Goal: Information Seeking & Learning: Learn about a topic

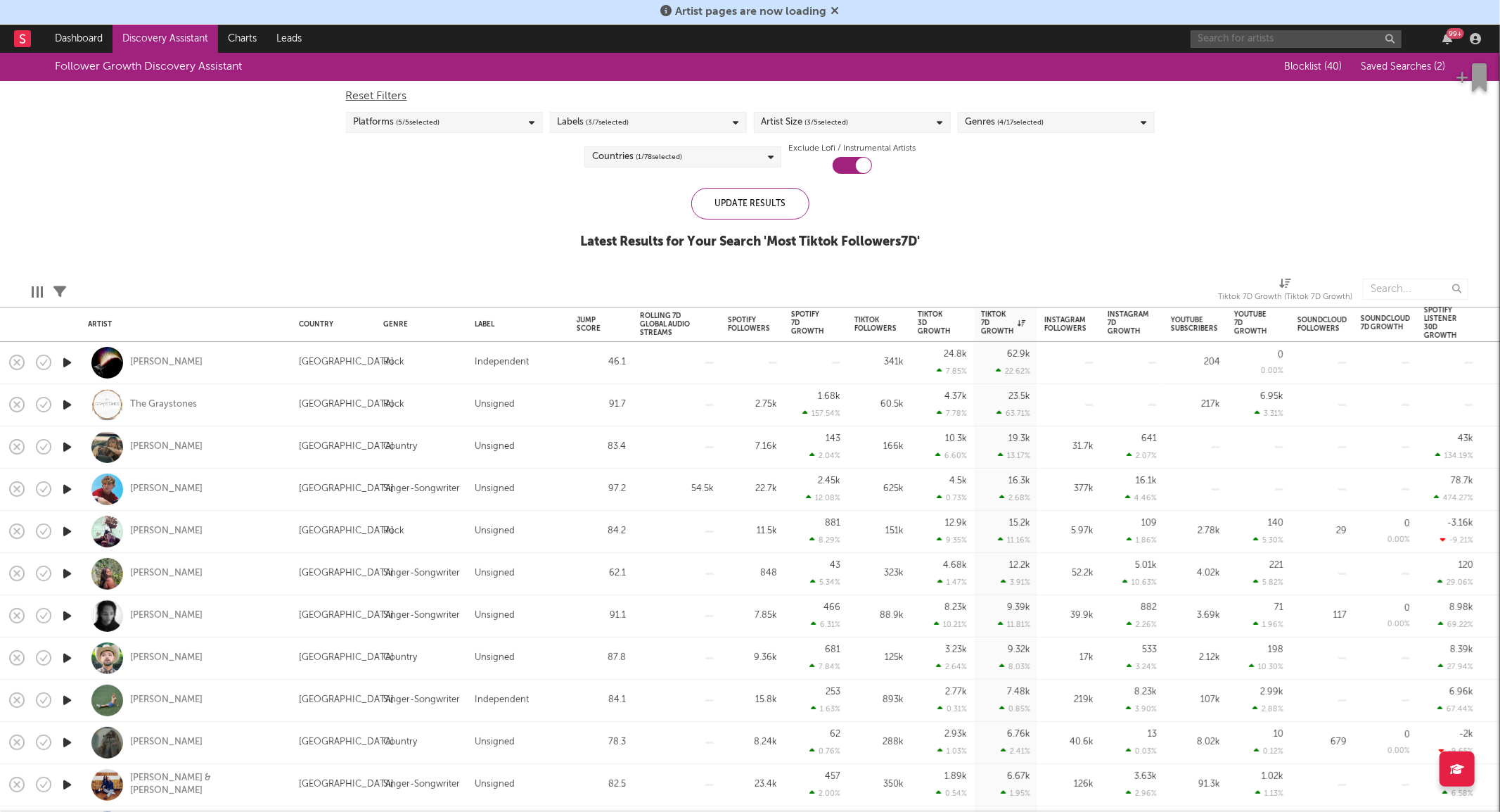
click at [1255, 33] on input "text" at bounding box center [1296, 39] width 211 height 18
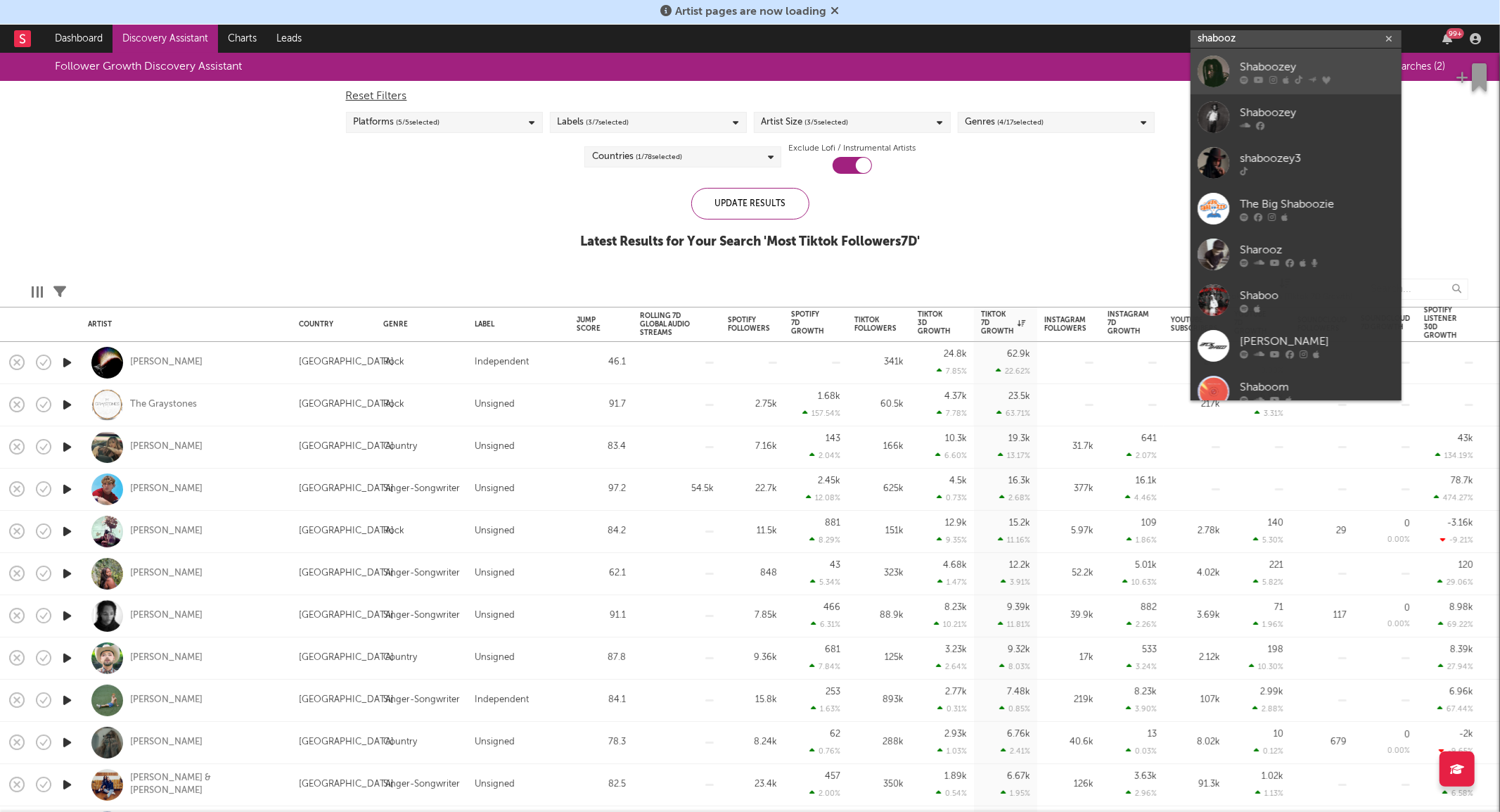
type input "shabooz"
click at [1210, 72] on div at bounding box center [1213, 72] width 32 height 32
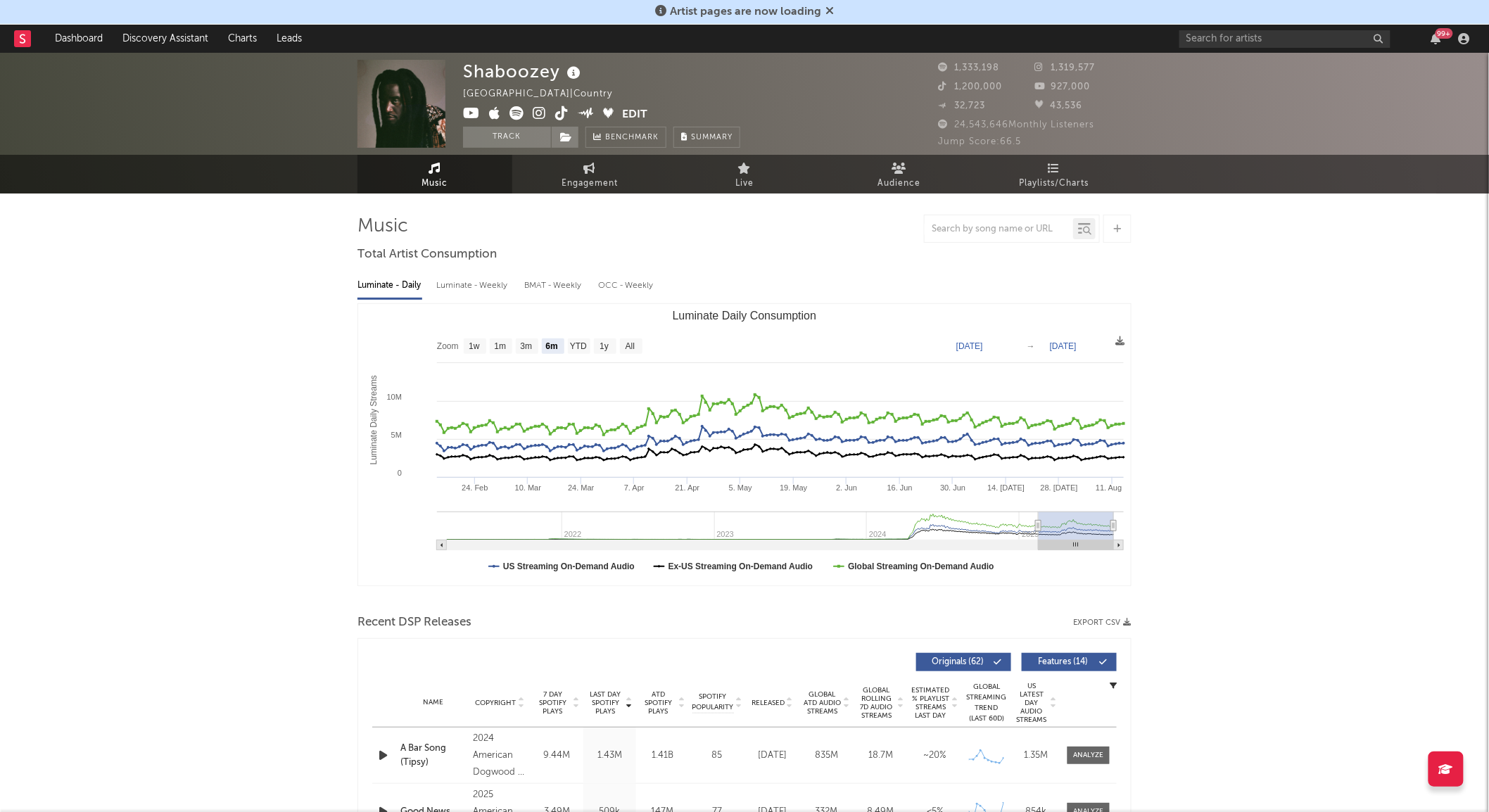
select select "6m"
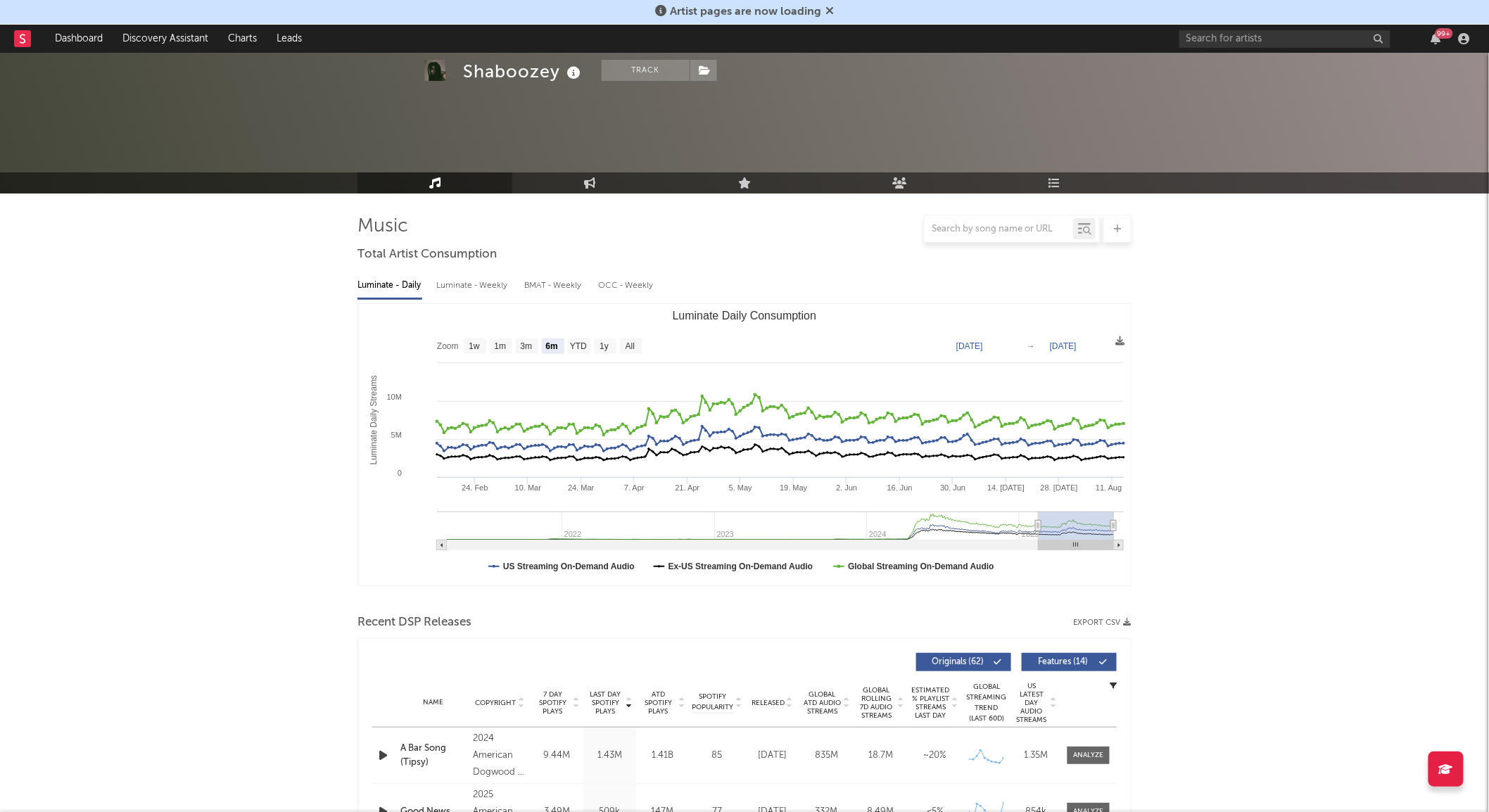
scroll to position [277, 0]
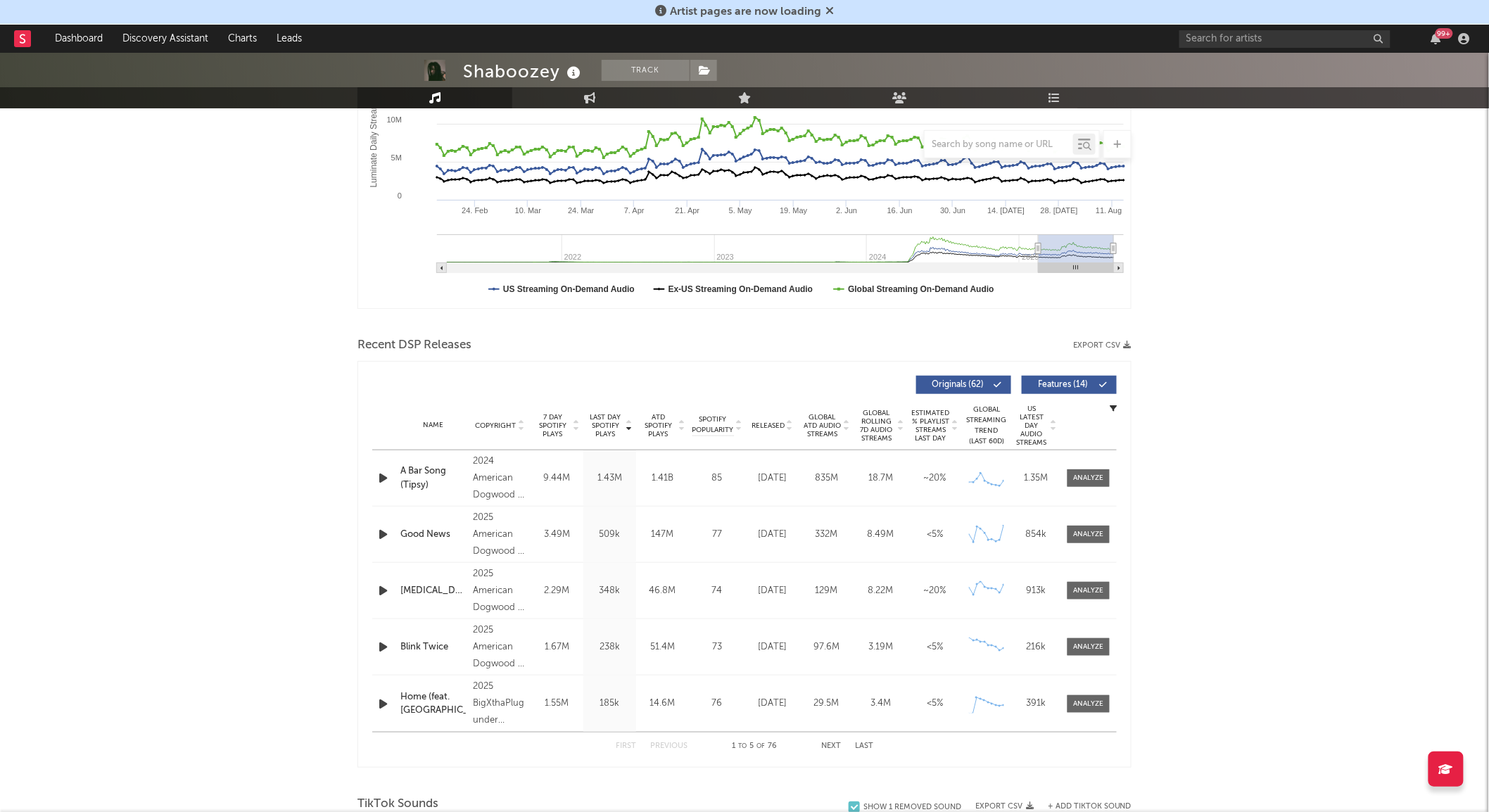
click at [875, 434] on span "Global Rolling 7D Audio Streams" at bounding box center [876, 425] width 39 height 34
click at [827, 746] on button "Next" at bounding box center [830, 745] width 19 height 8
click at [390, 644] on icon "button" at bounding box center [383, 646] width 15 height 18
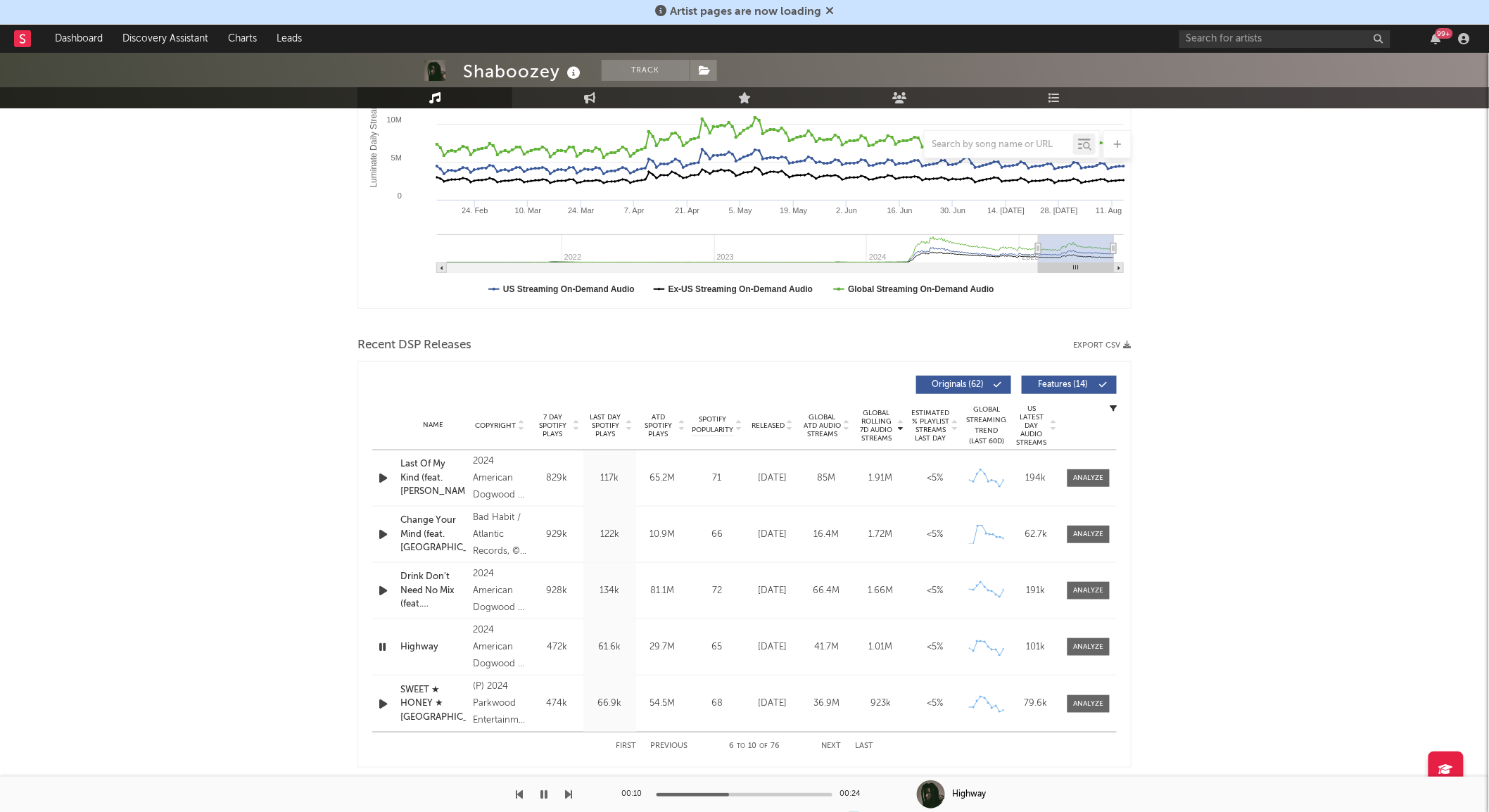
scroll to position [0, 0]
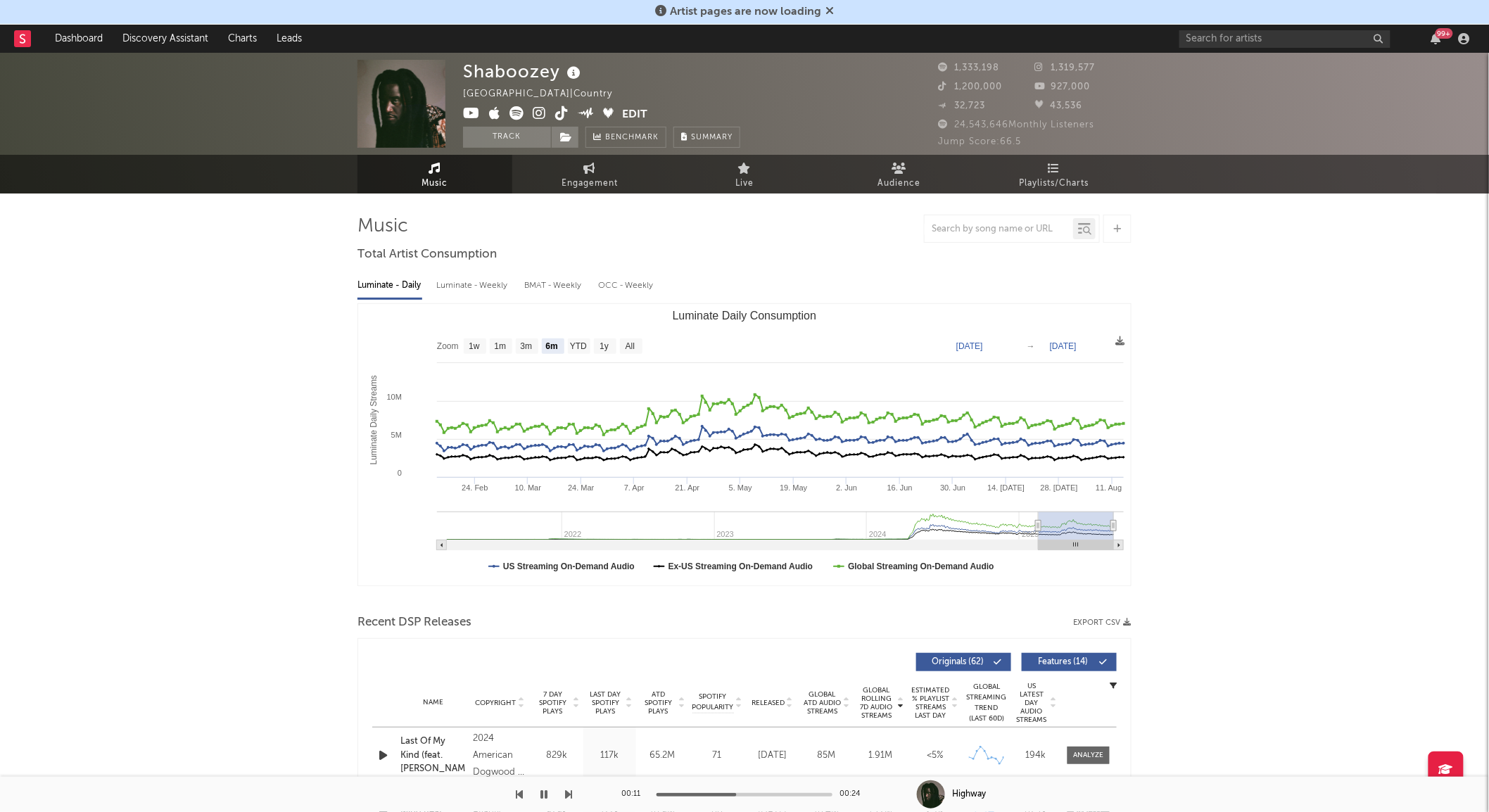
click at [412, 163] on link "Music" at bounding box center [435, 174] width 155 height 39
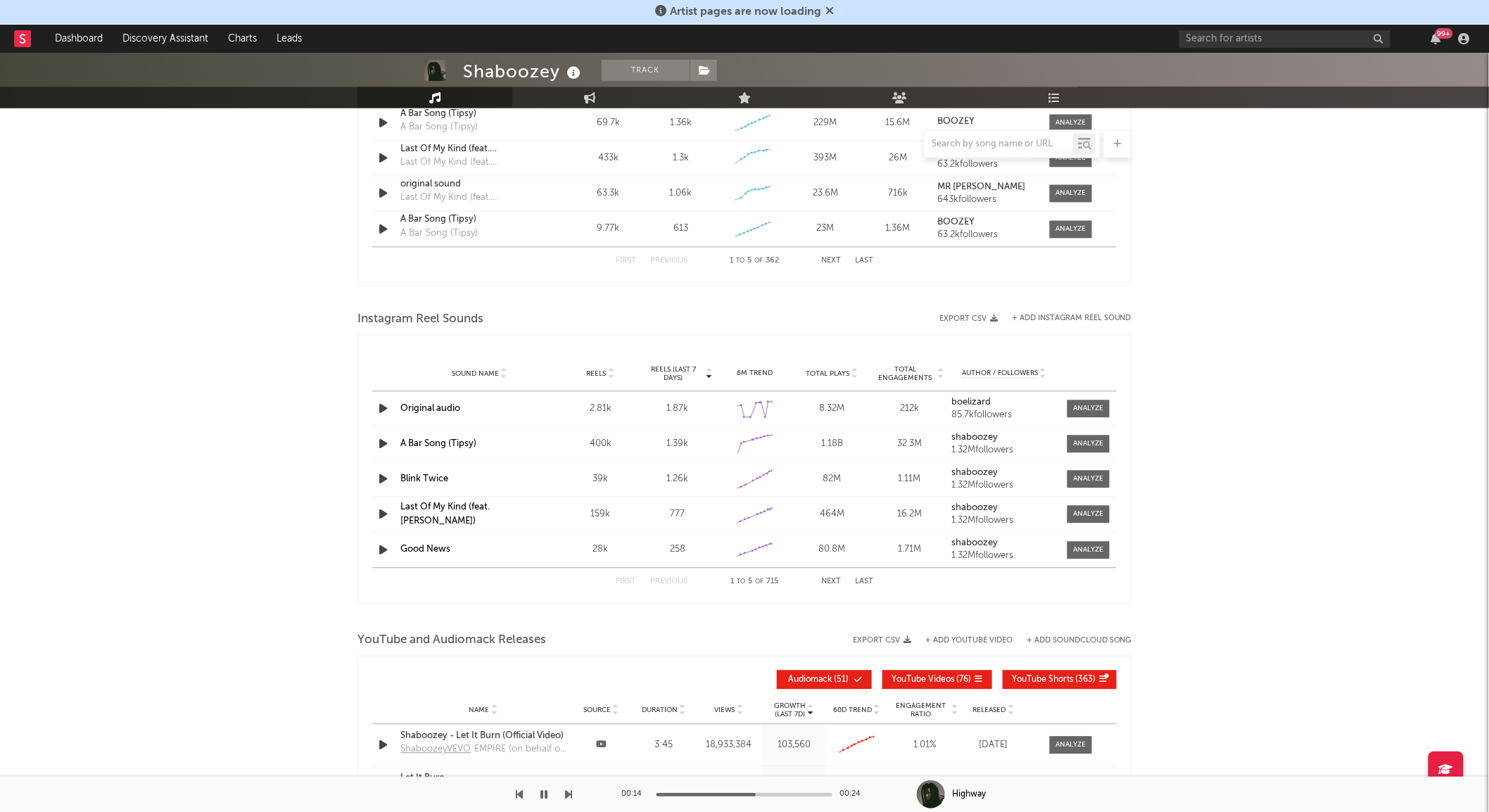
scroll to position [517, 0]
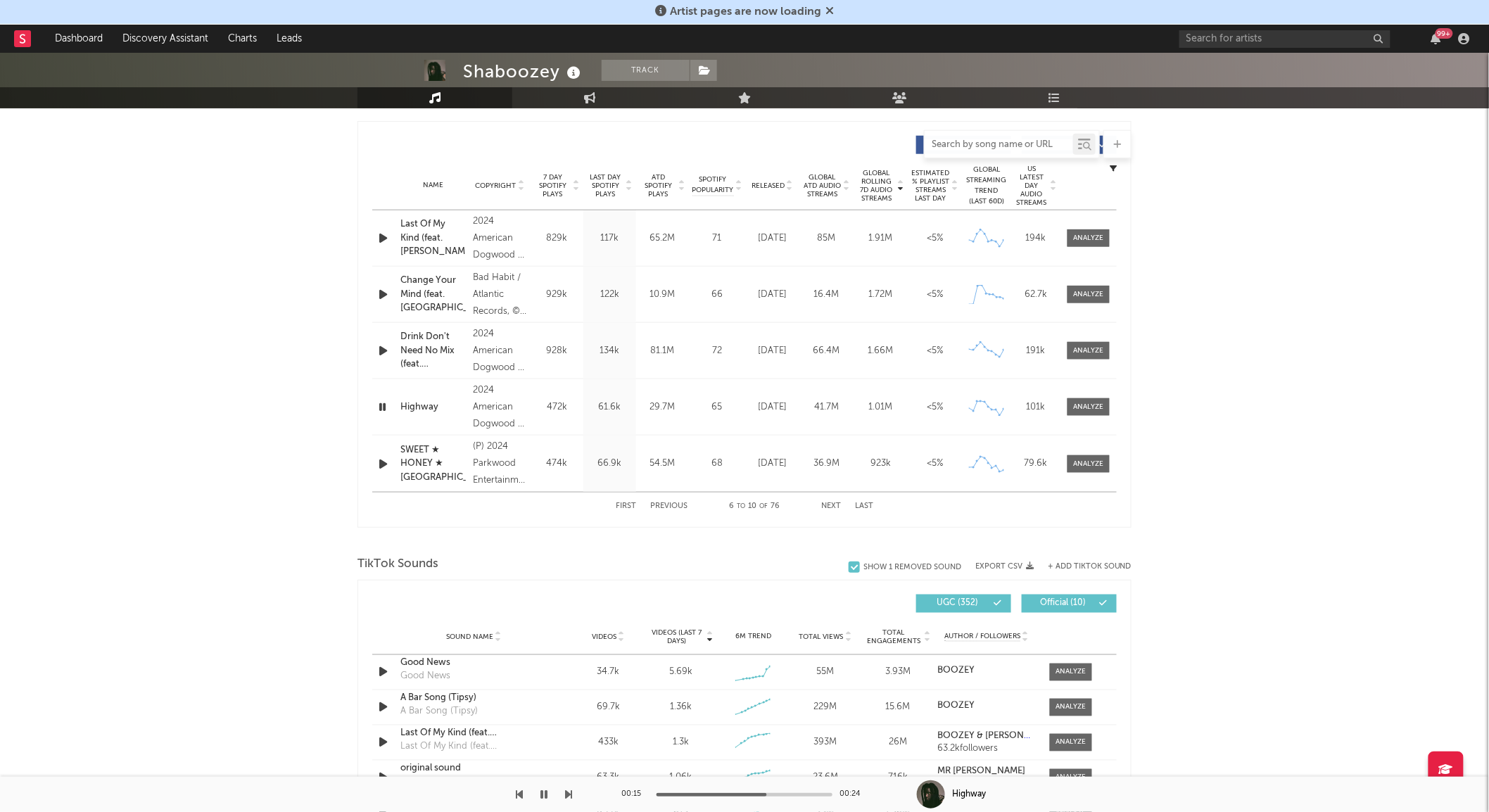
click at [966, 145] on input "text" at bounding box center [999, 145] width 148 height 11
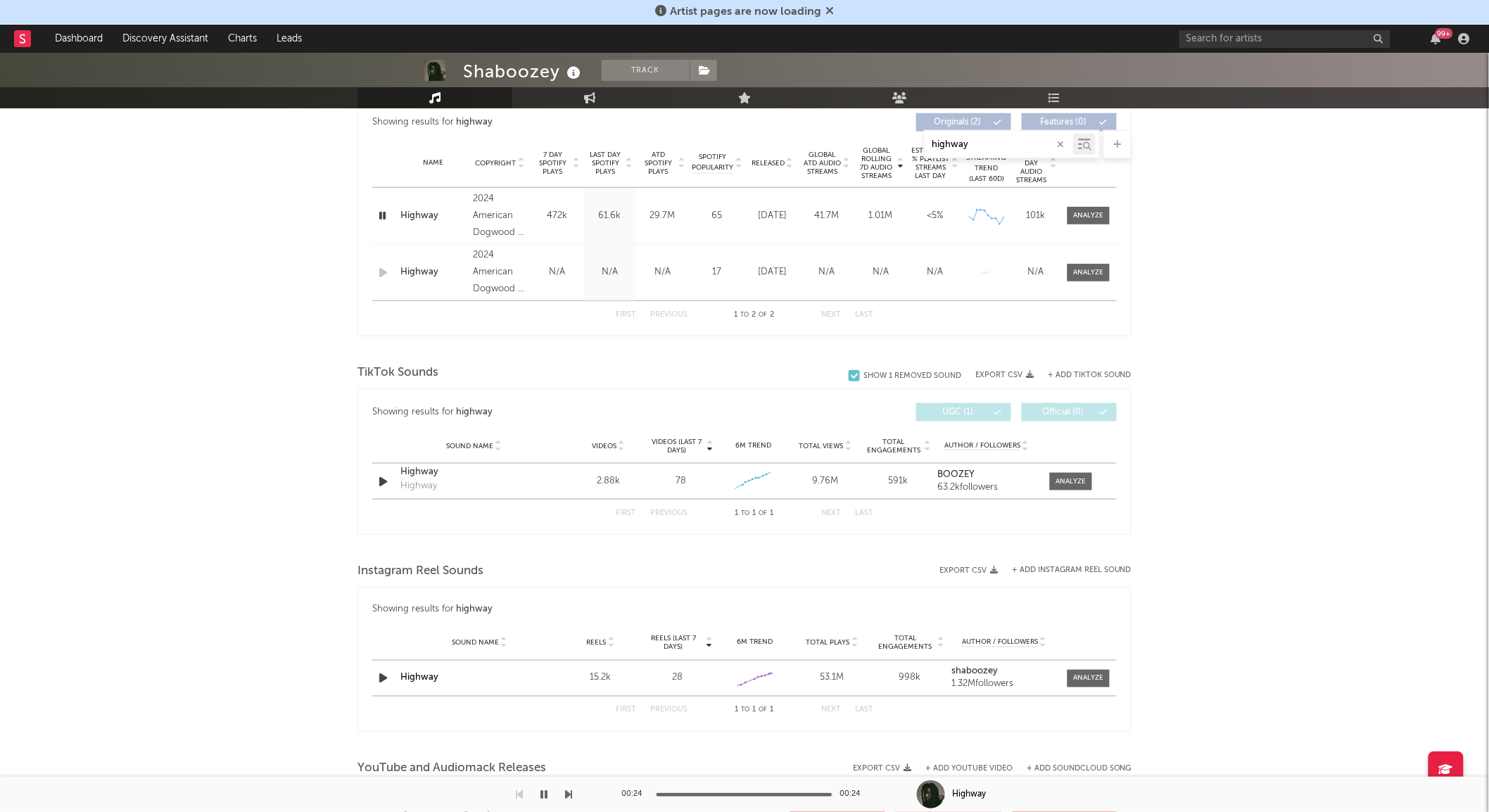
scroll to position [540, 0]
type input "highway"
click at [1057, 473] on span at bounding box center [1070, 481] width 42 height 18
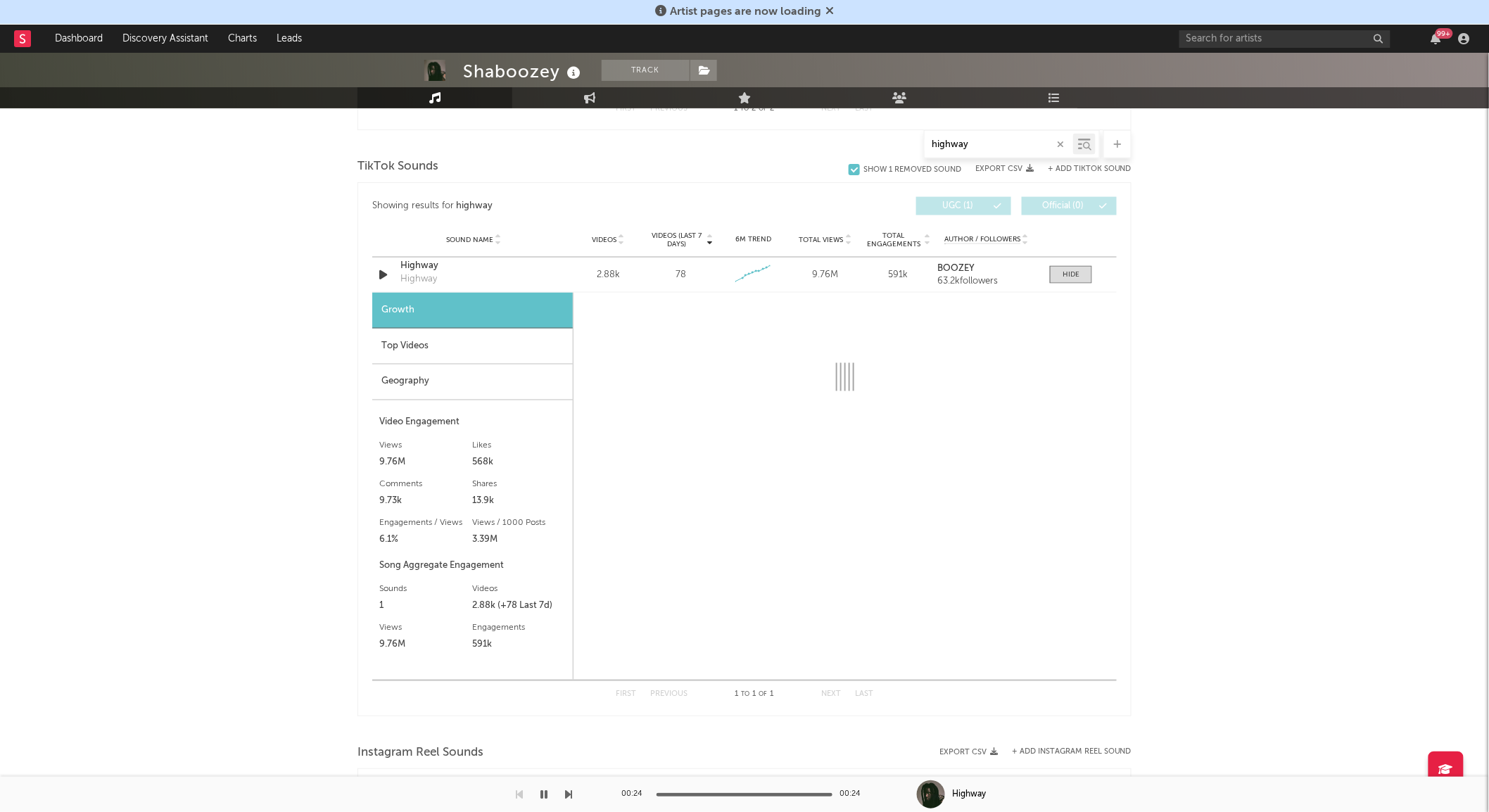
scroll to position [746, 0]
select select "6m"
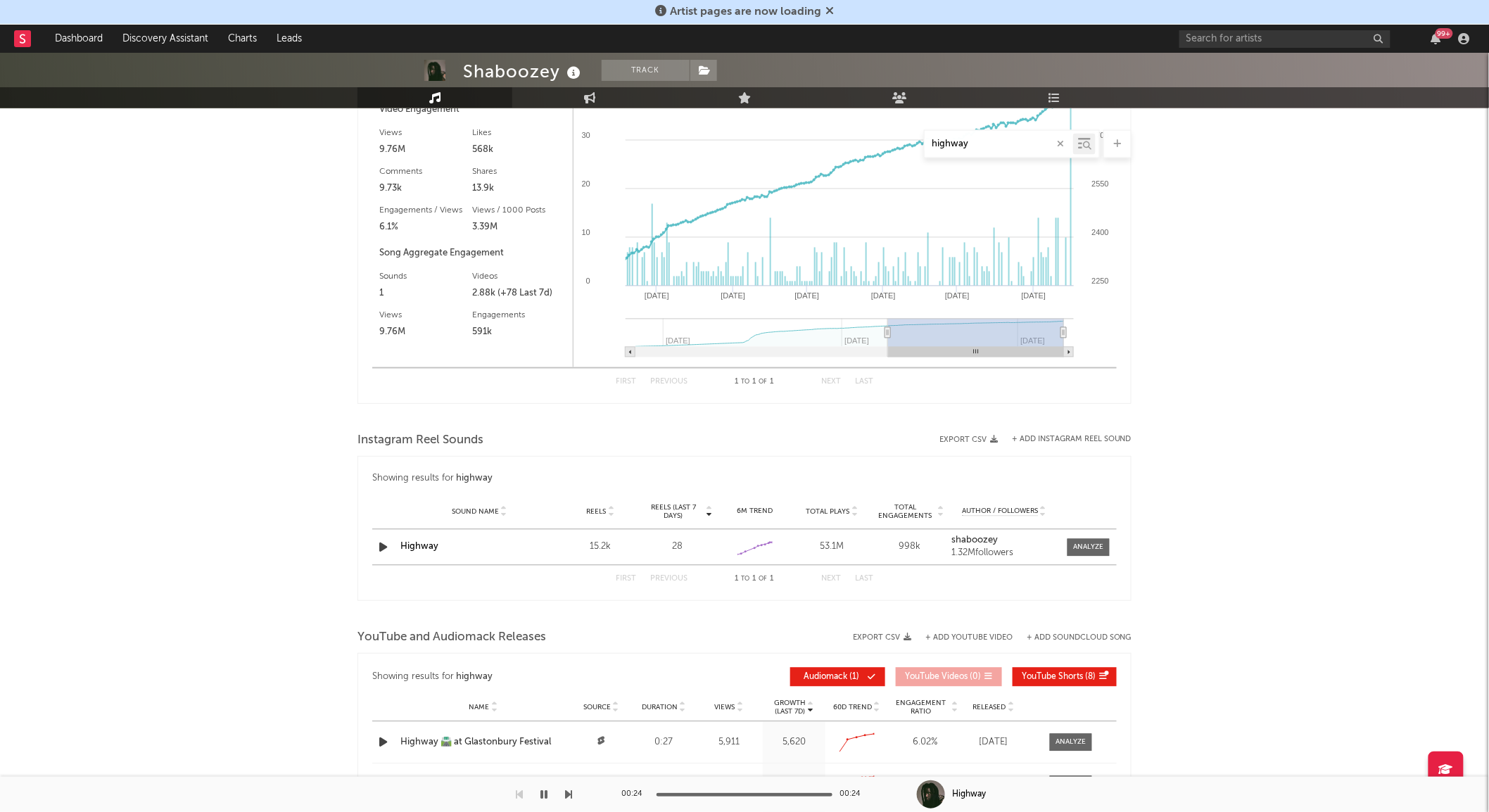
scroll to position [1059, 0]
type input "[DATE]"
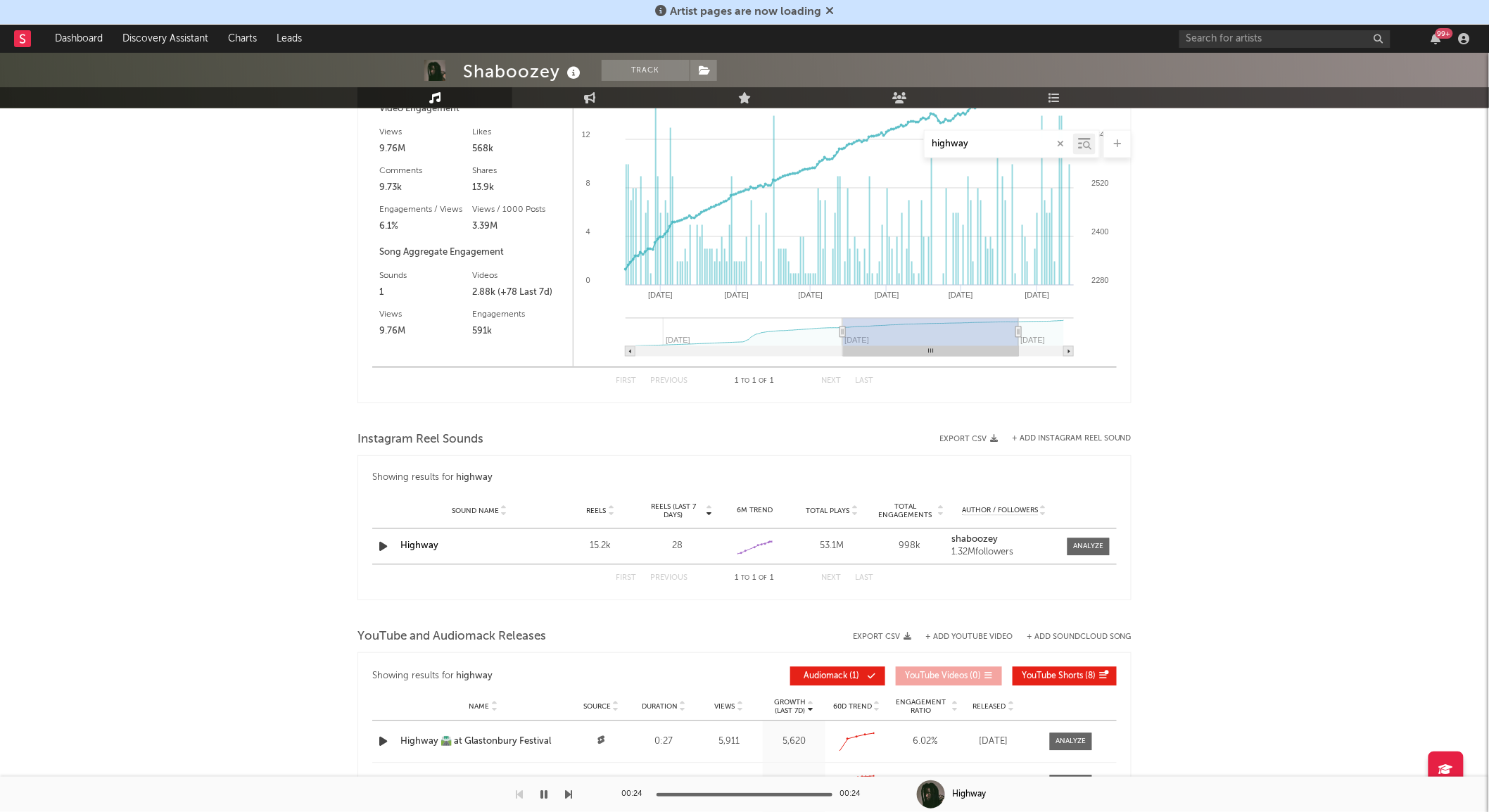
type input "[DATE]"
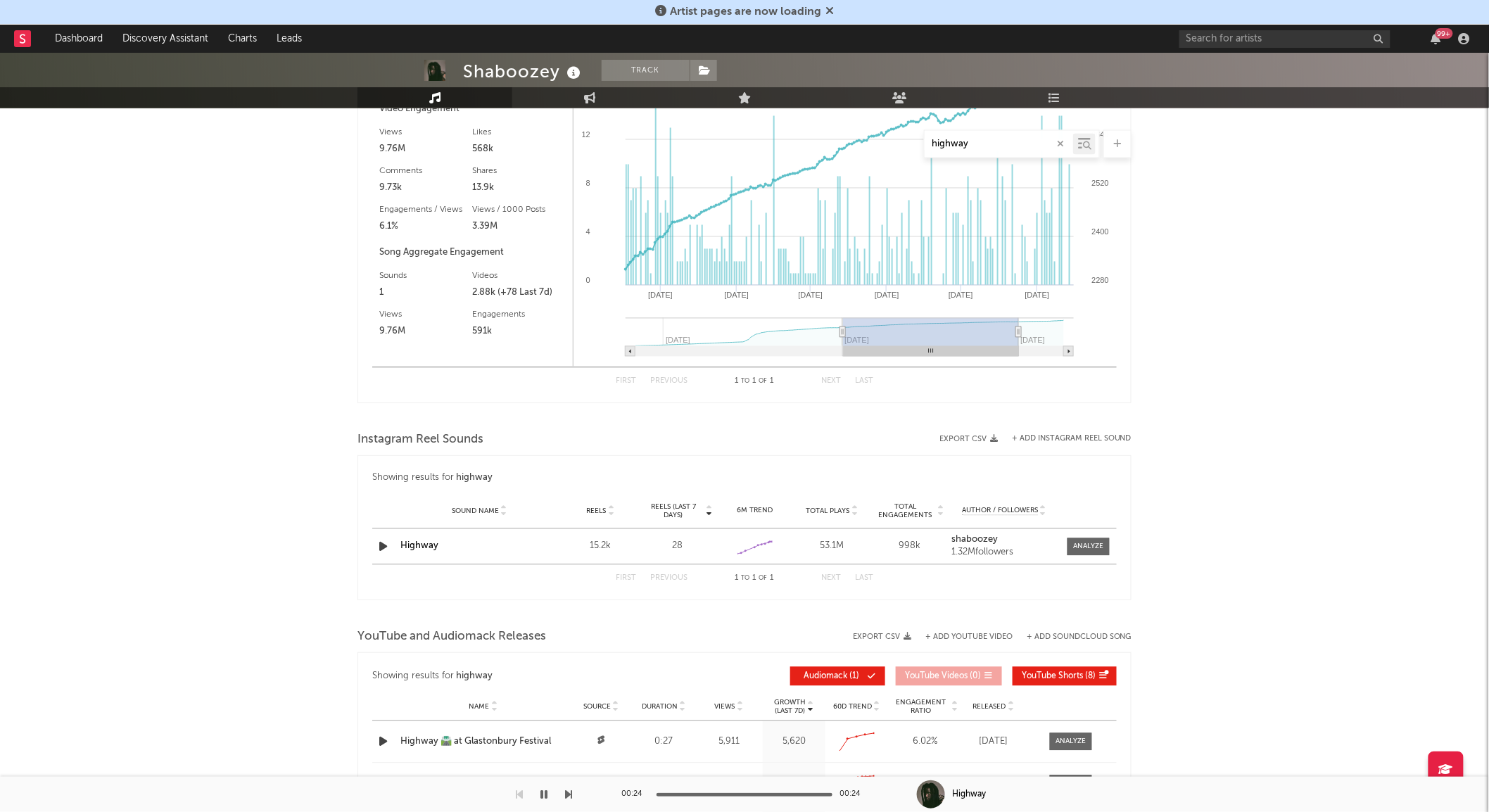
type input "[DATE]"
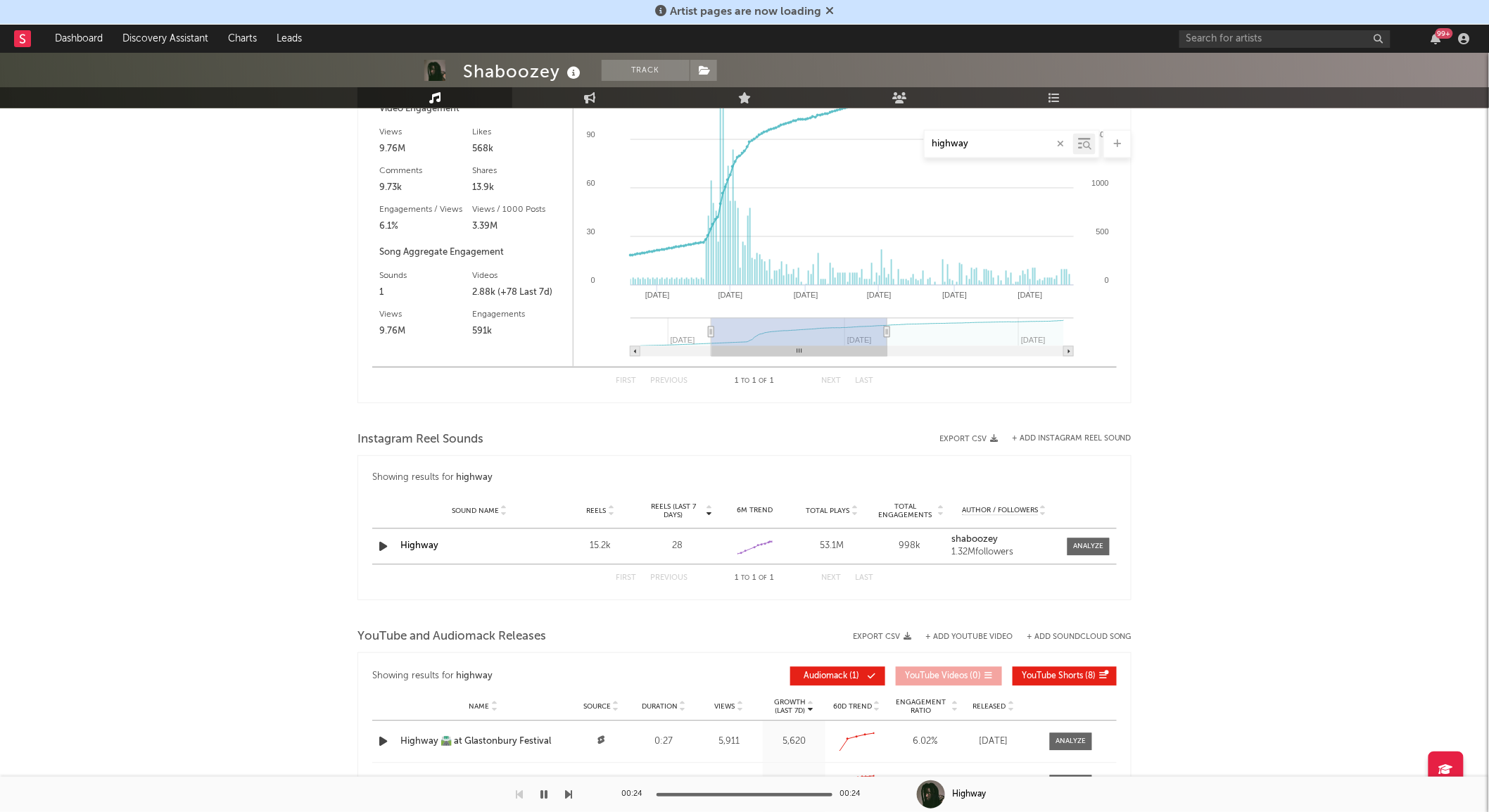
type input "[DATE]"
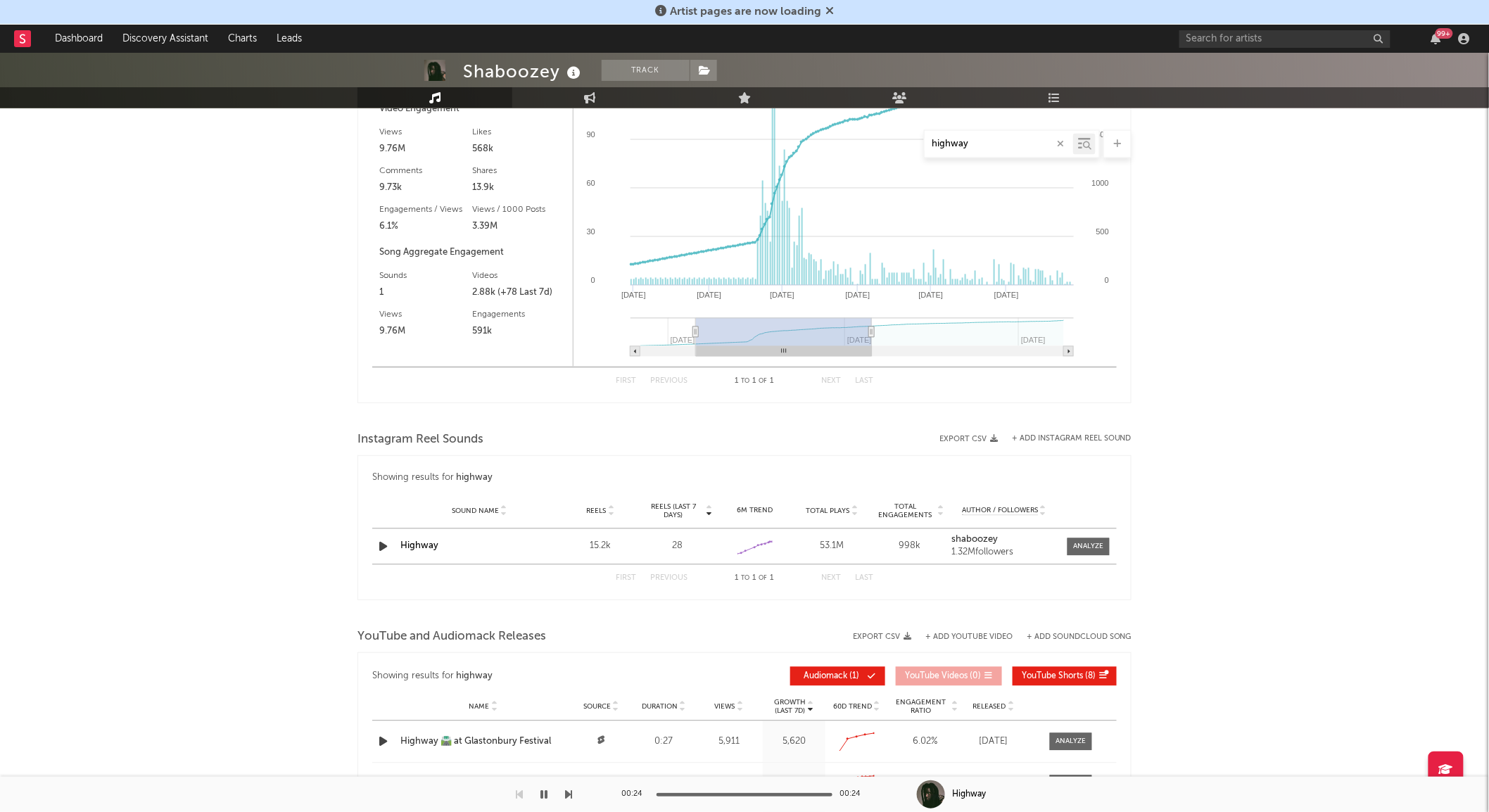
type input "[DATE]"
drag, startPoint x: 891, startPoint y: 334, endPoint x: 695, endPoint y: 348, distance: 196.5
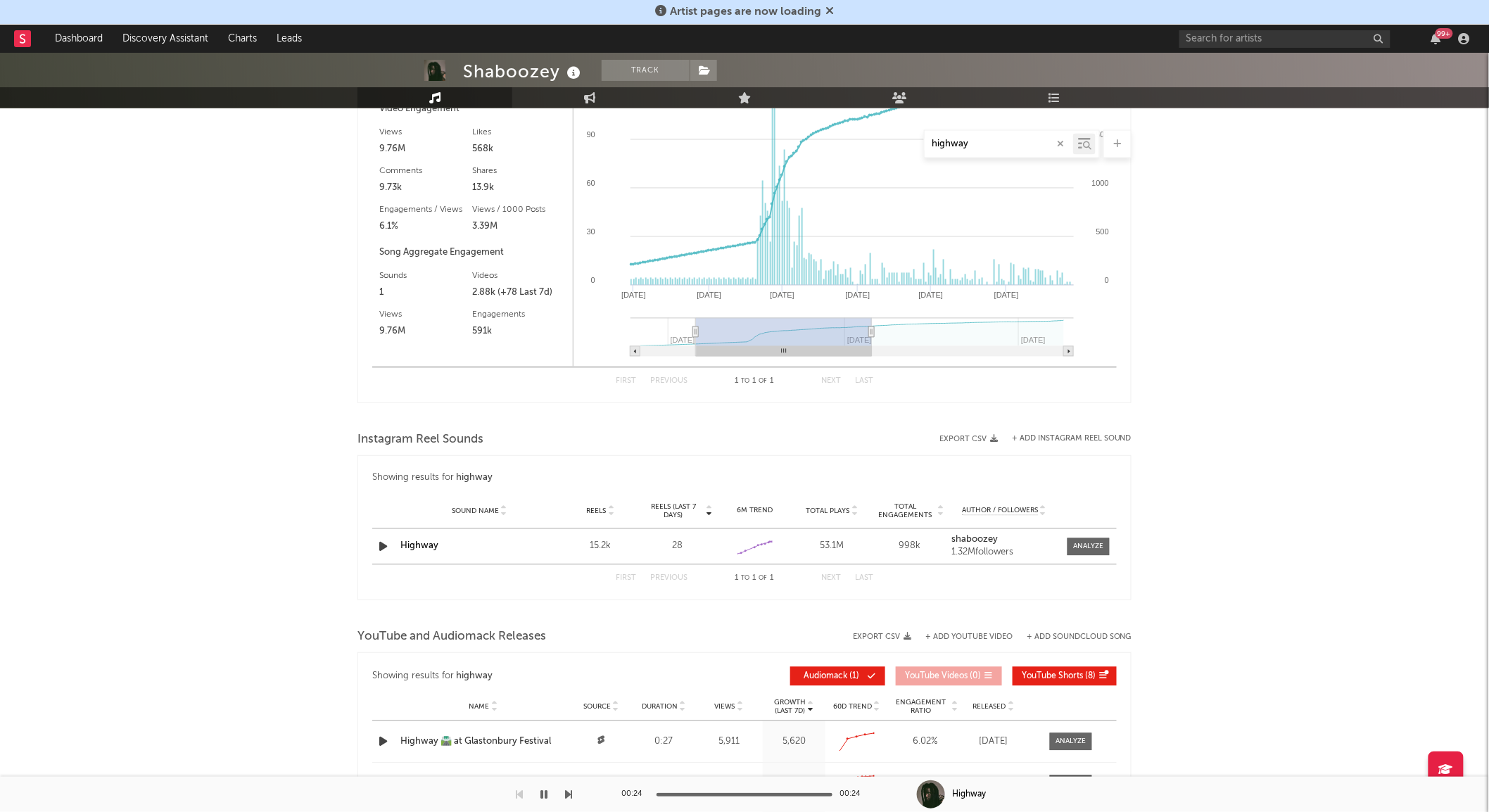
click at [695, 348] on icon "Created with Highcharts 10.3.3 Jan '[DATE] Nov '[DATE] Sep '[DATE] Jan '[DATE] …" at bounding box center [845, 188] width 543 height 356
type input "[DATE]"
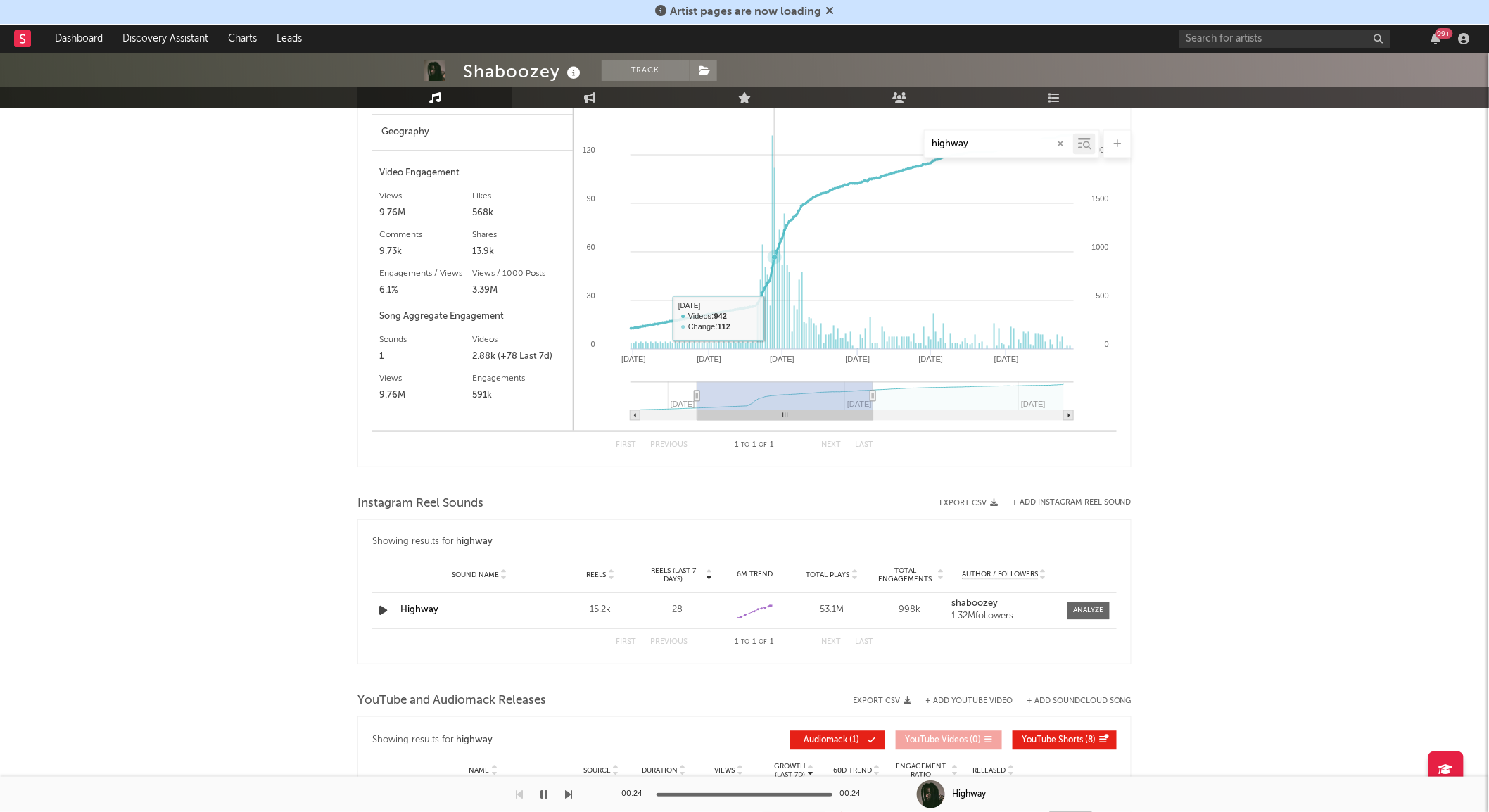
scroll to position [994, 0]
click at [1086, 611] on div at bounding box center [1088, 611] width 30 height 11
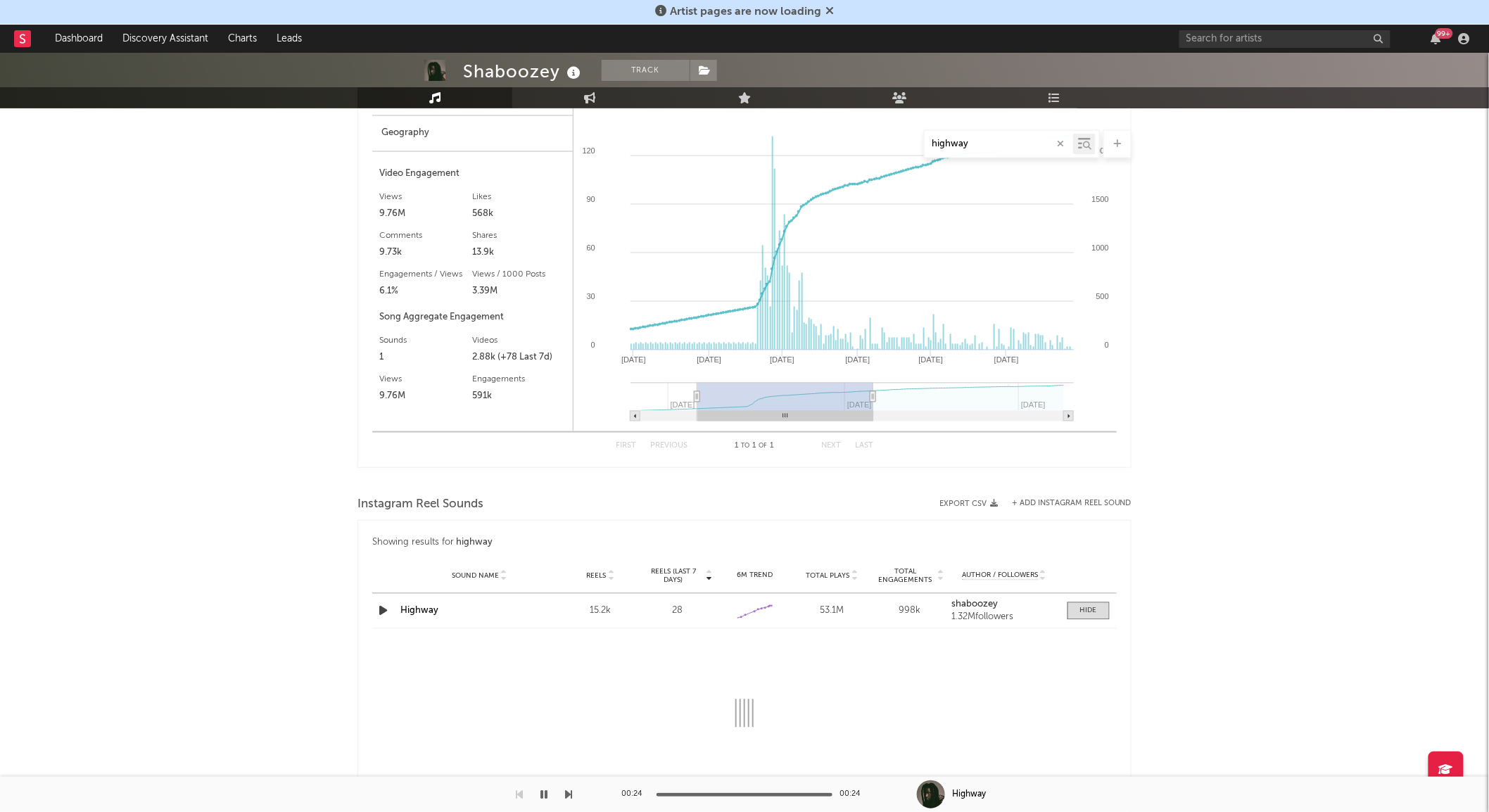
select select "6m"
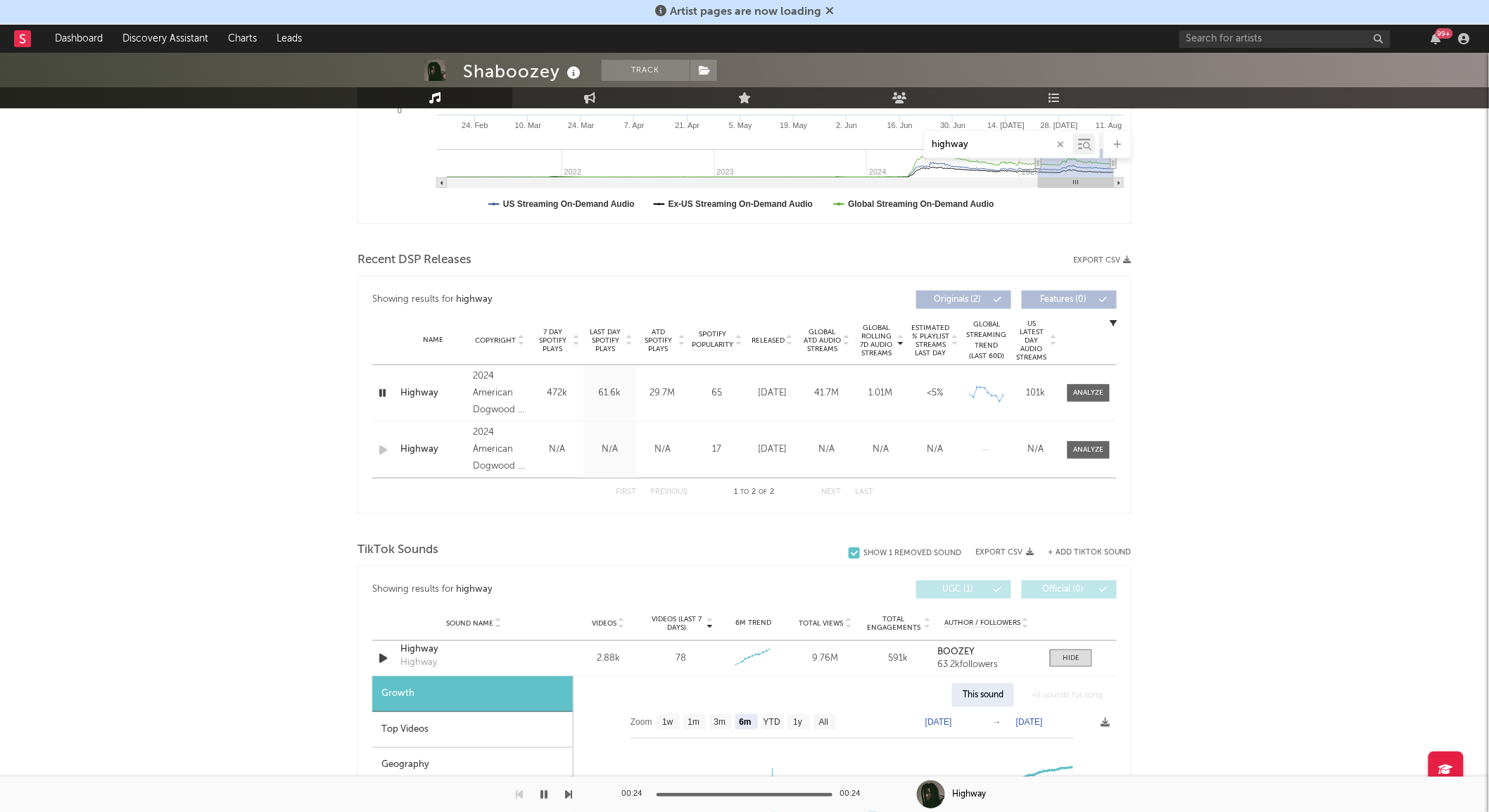
scroll to position [0, 0]
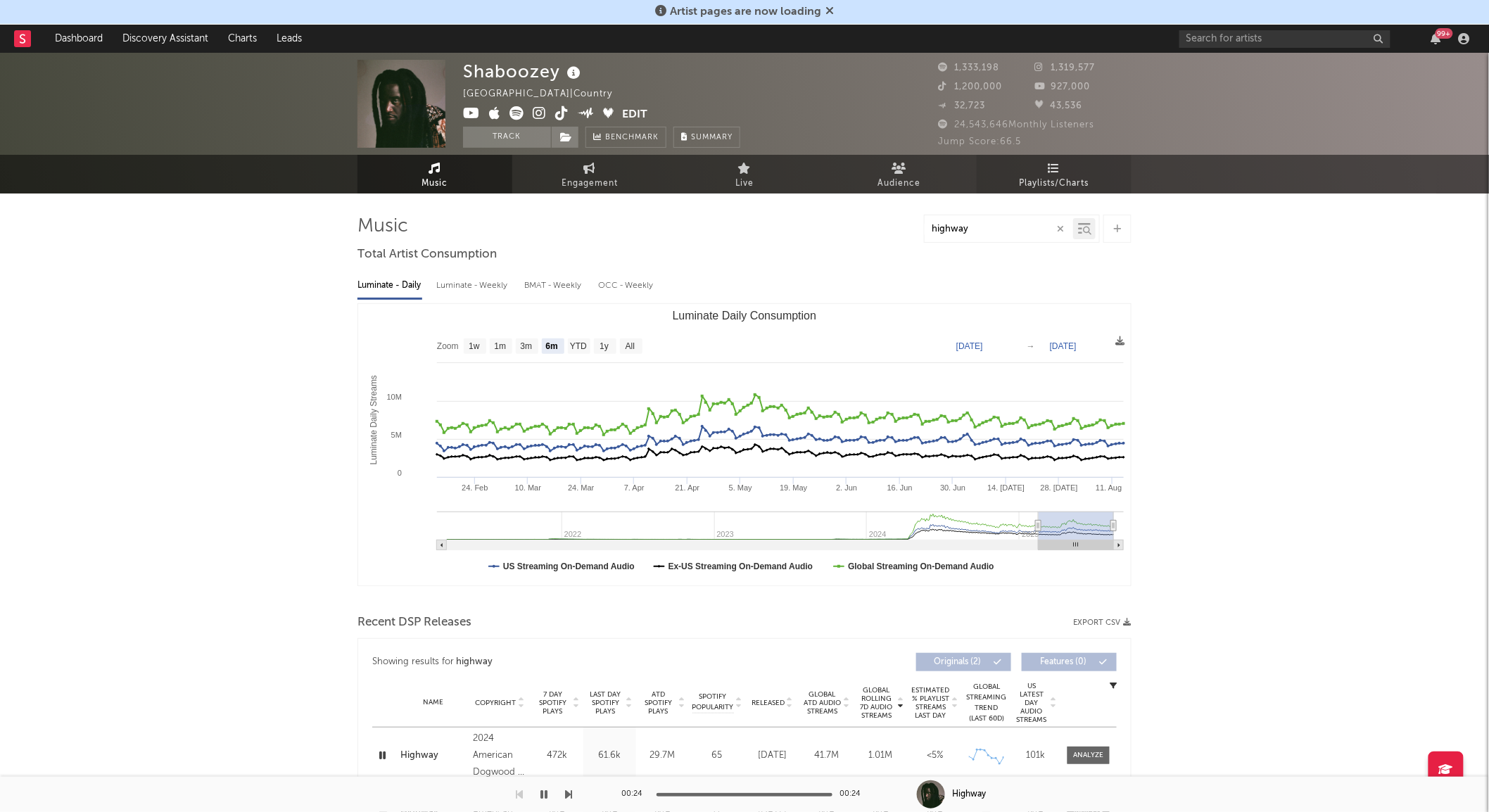
click at [1039, 171] on link "Playlists/Charts" at bounding box center [1054, 174] width 155 height 39
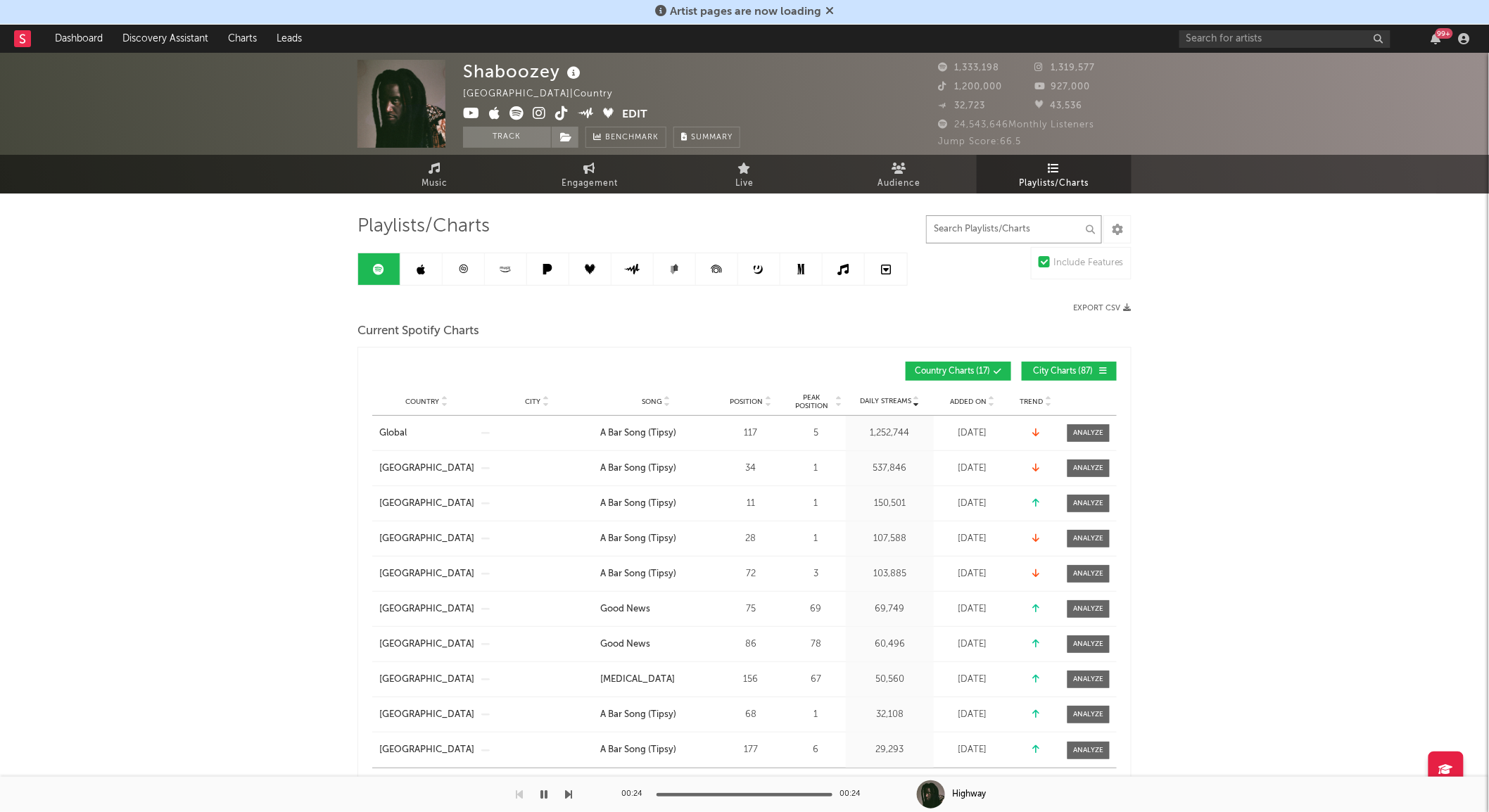
click at [996, 224] on input "text" at bounding box center [1014, 229] width 176 height 28
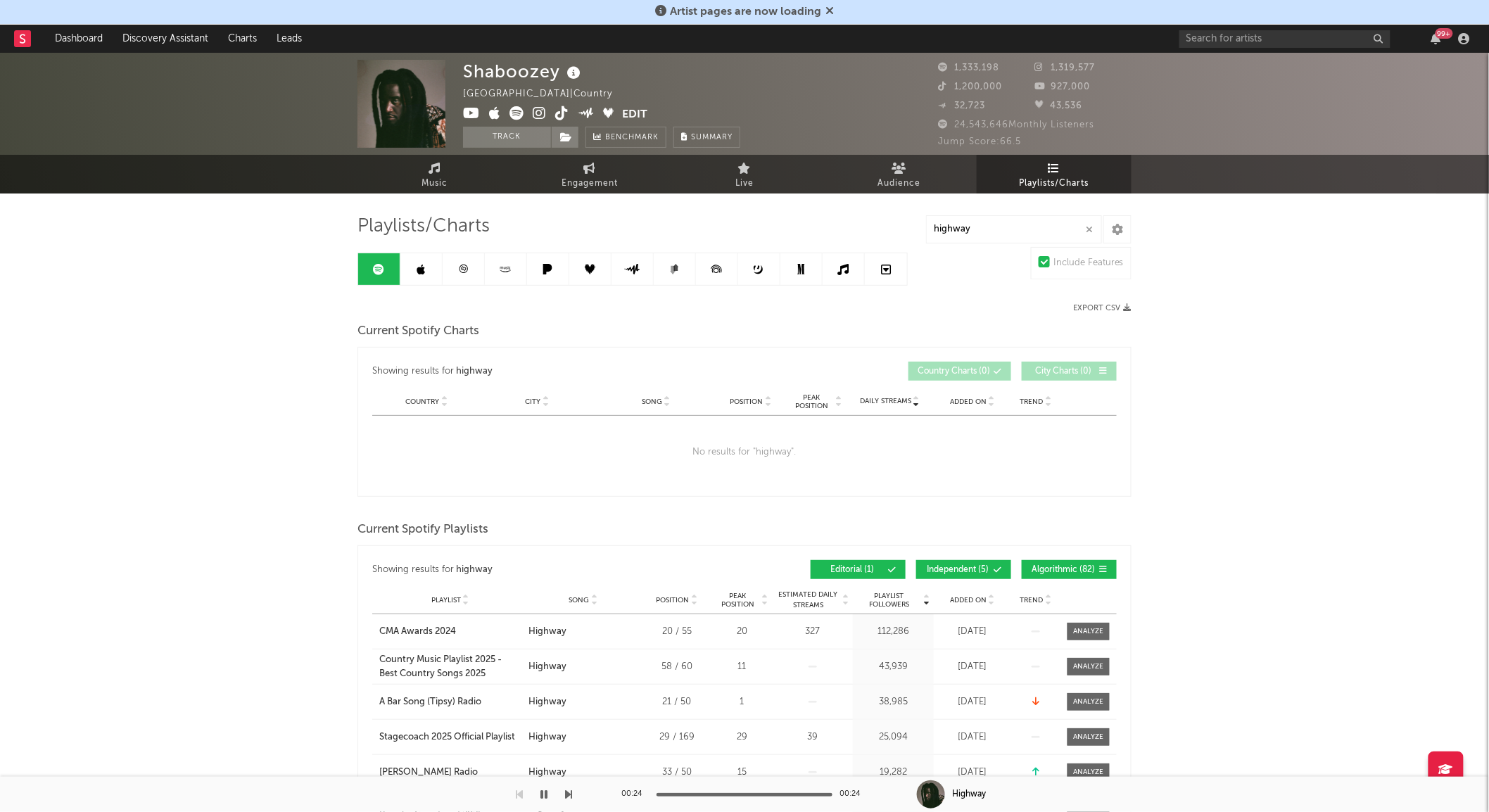
click at [424, 269] on icon at bounding box center [422, 269] width 9 height 11
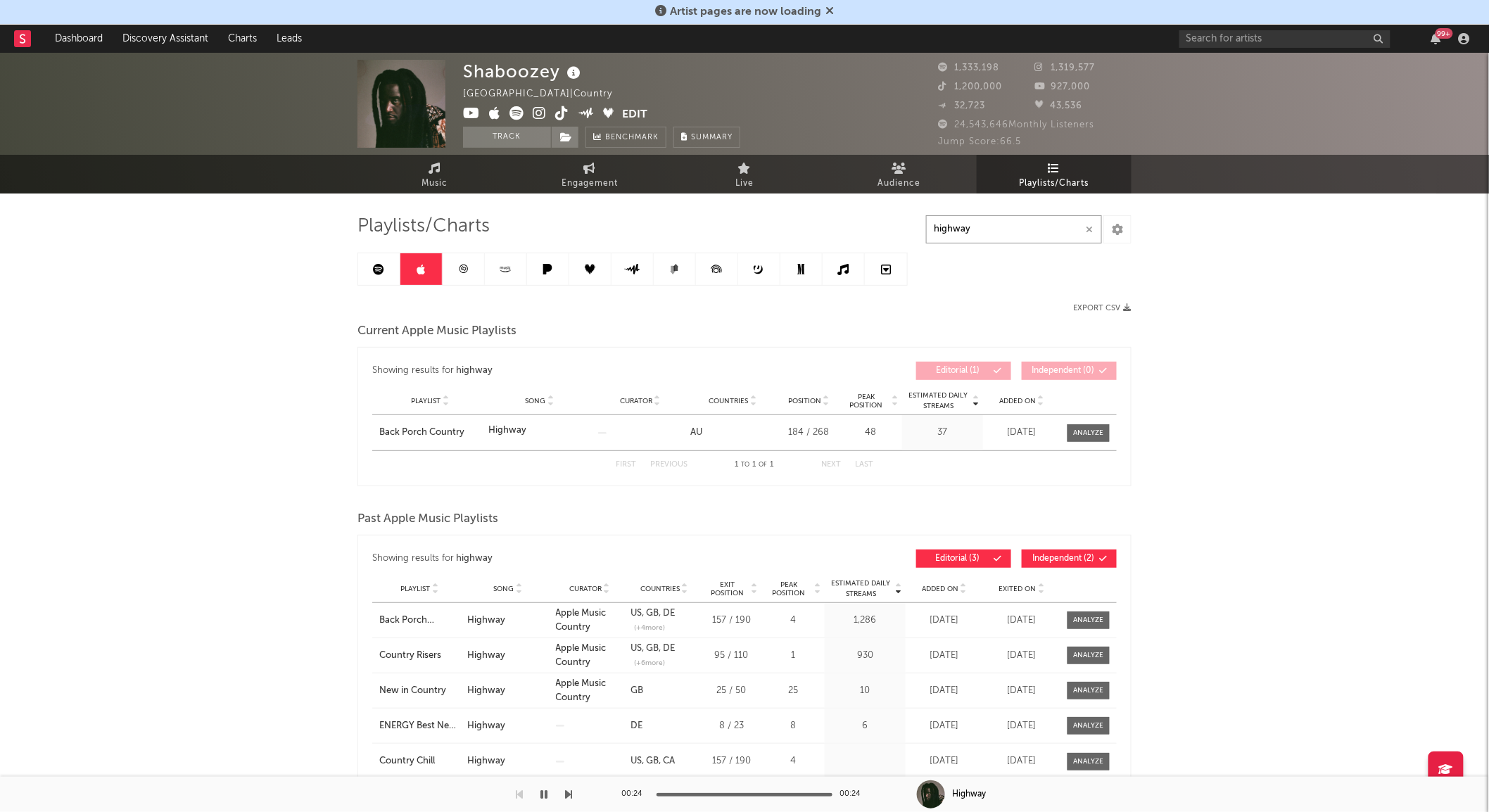
drag, startPoint x: 989, startPoint y: 228, endPoint x: 855, endPoint y: 207, distance: 135.6
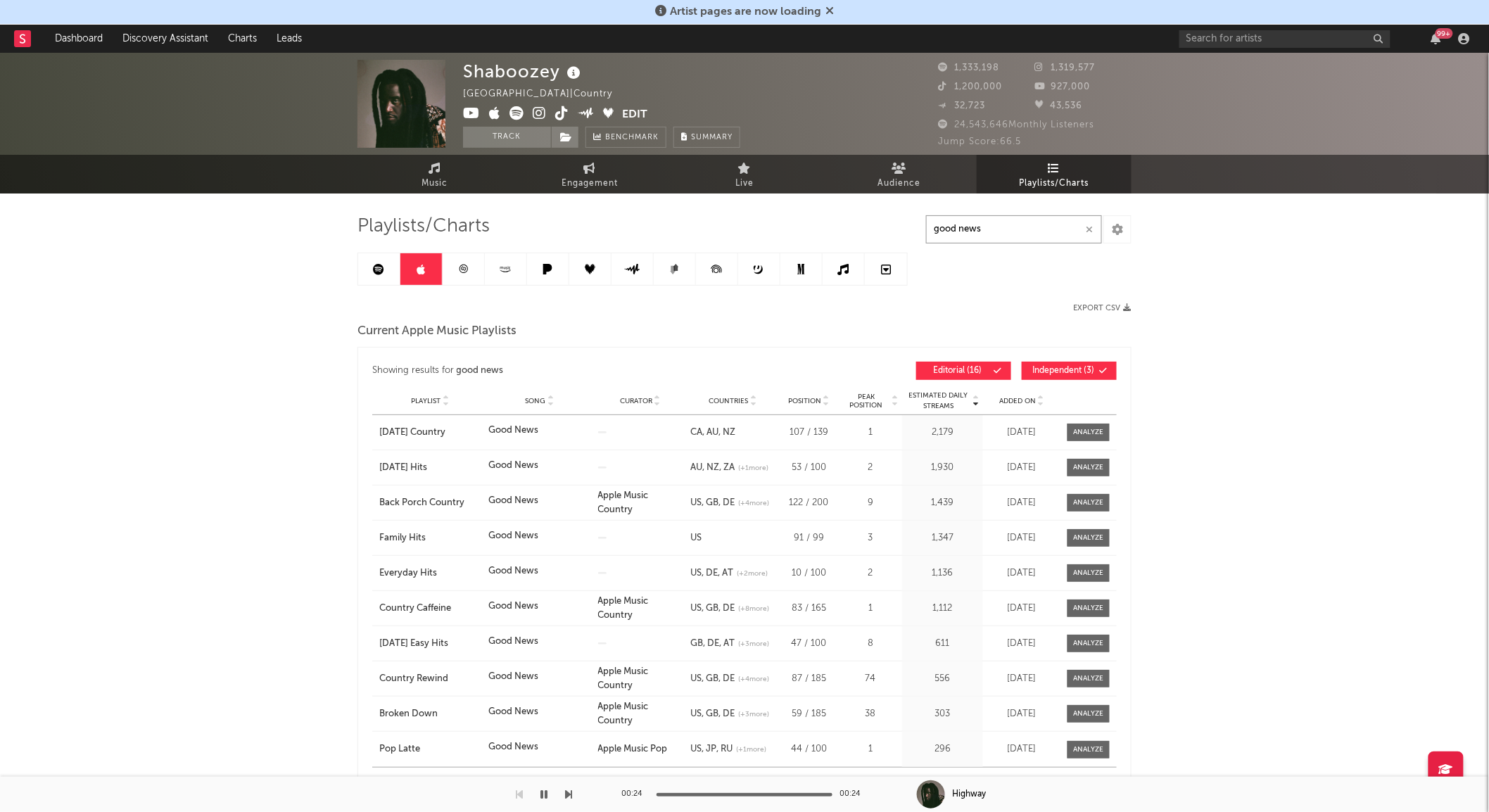
type input "good news"
click at [384, 272] on icon at bounding box center [379, 269] width 11 height 11
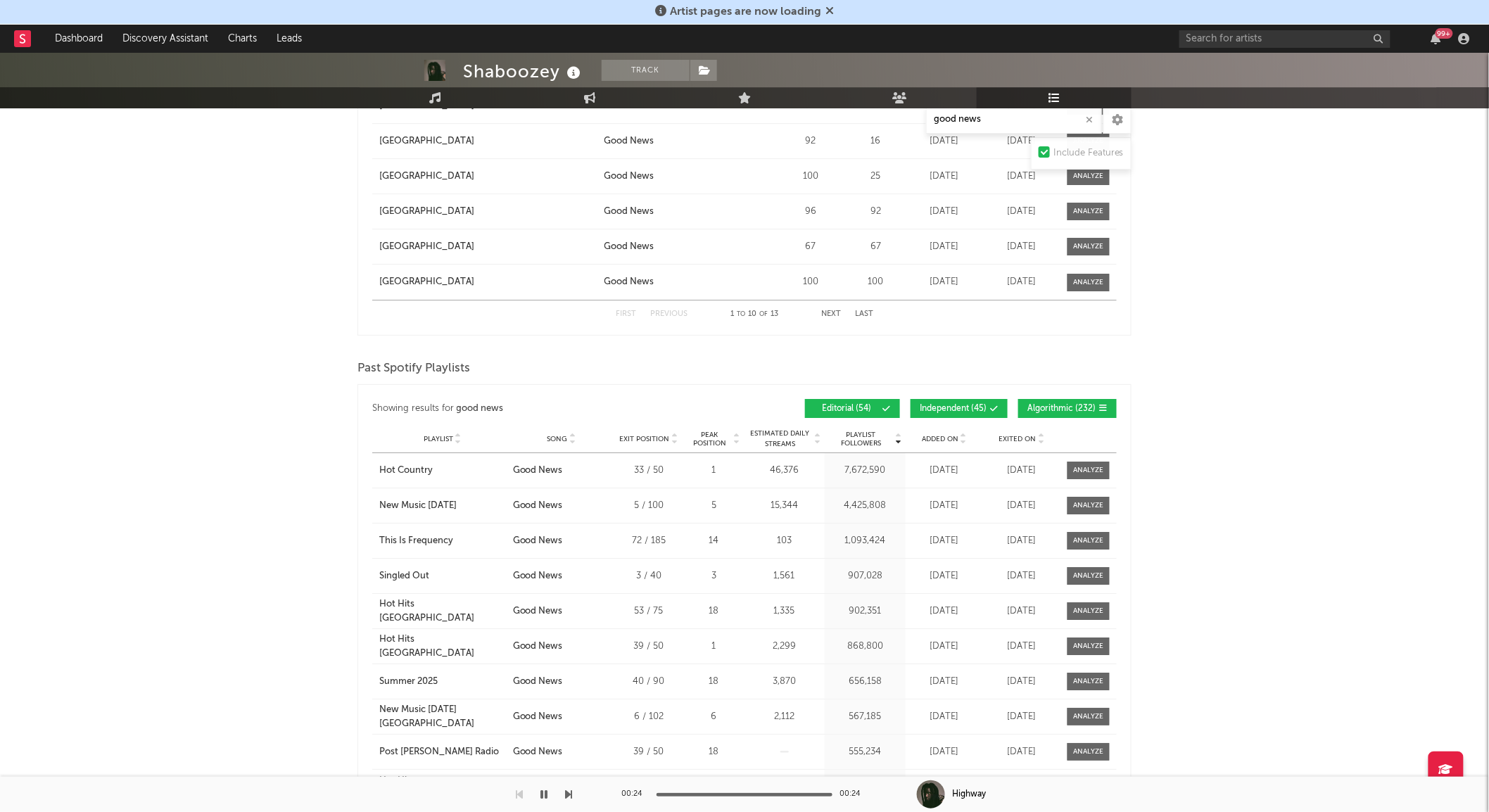
scroll to position [1818, 0]
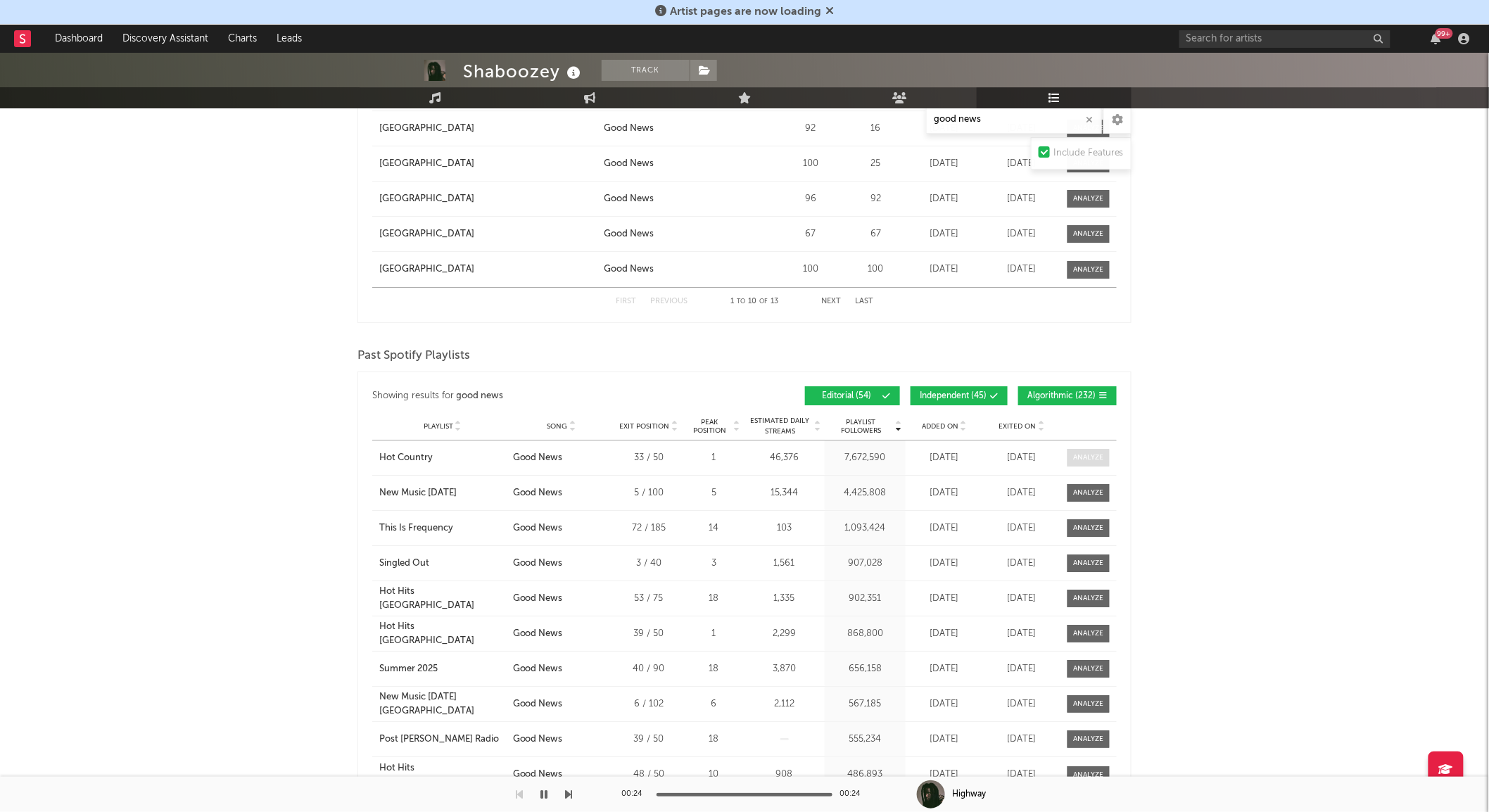
click at [1103, 461] on div at bounding box center [1089, 457] width 30 height 11
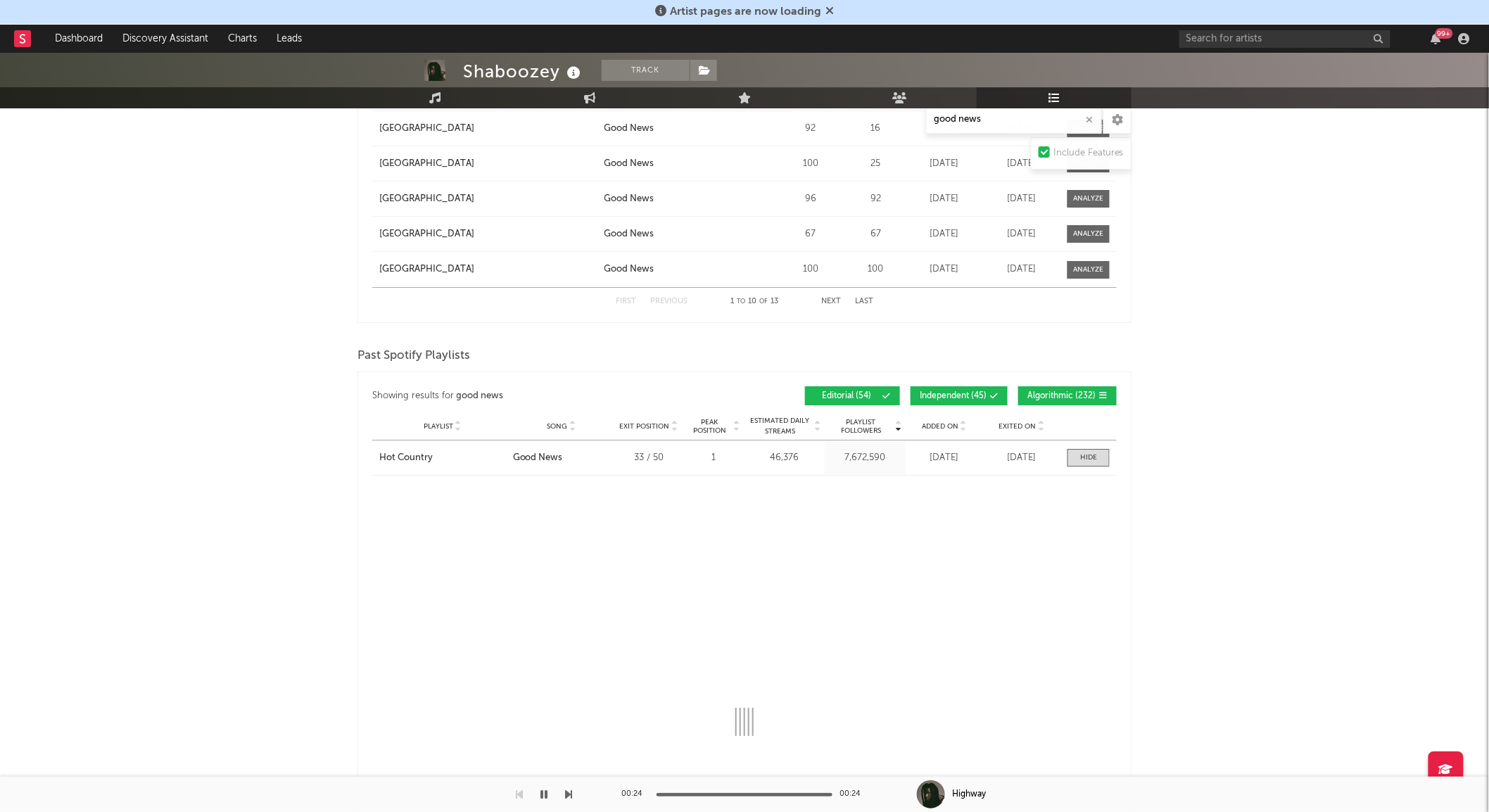
select select "6m"
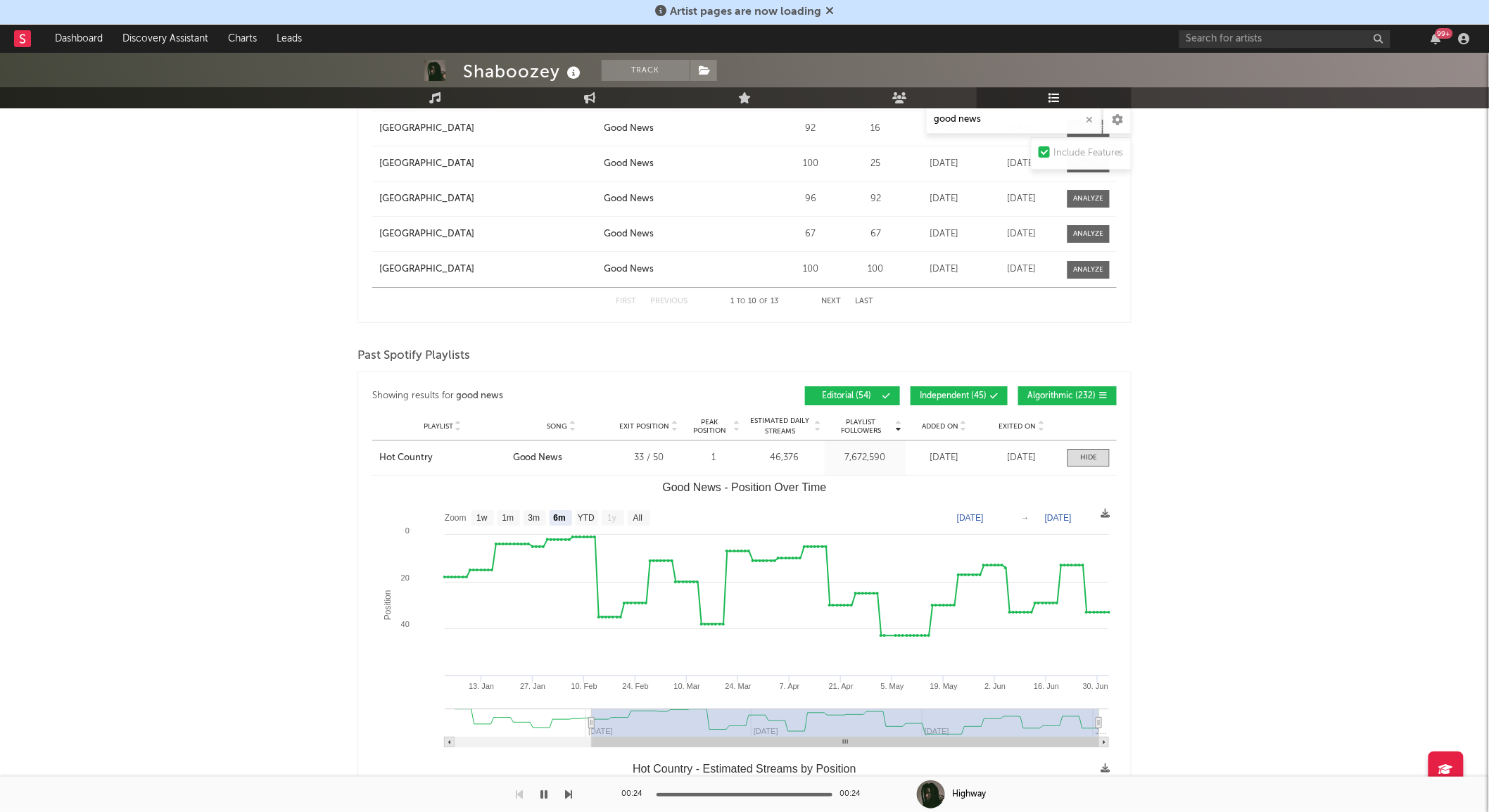
type input "[DATE]"
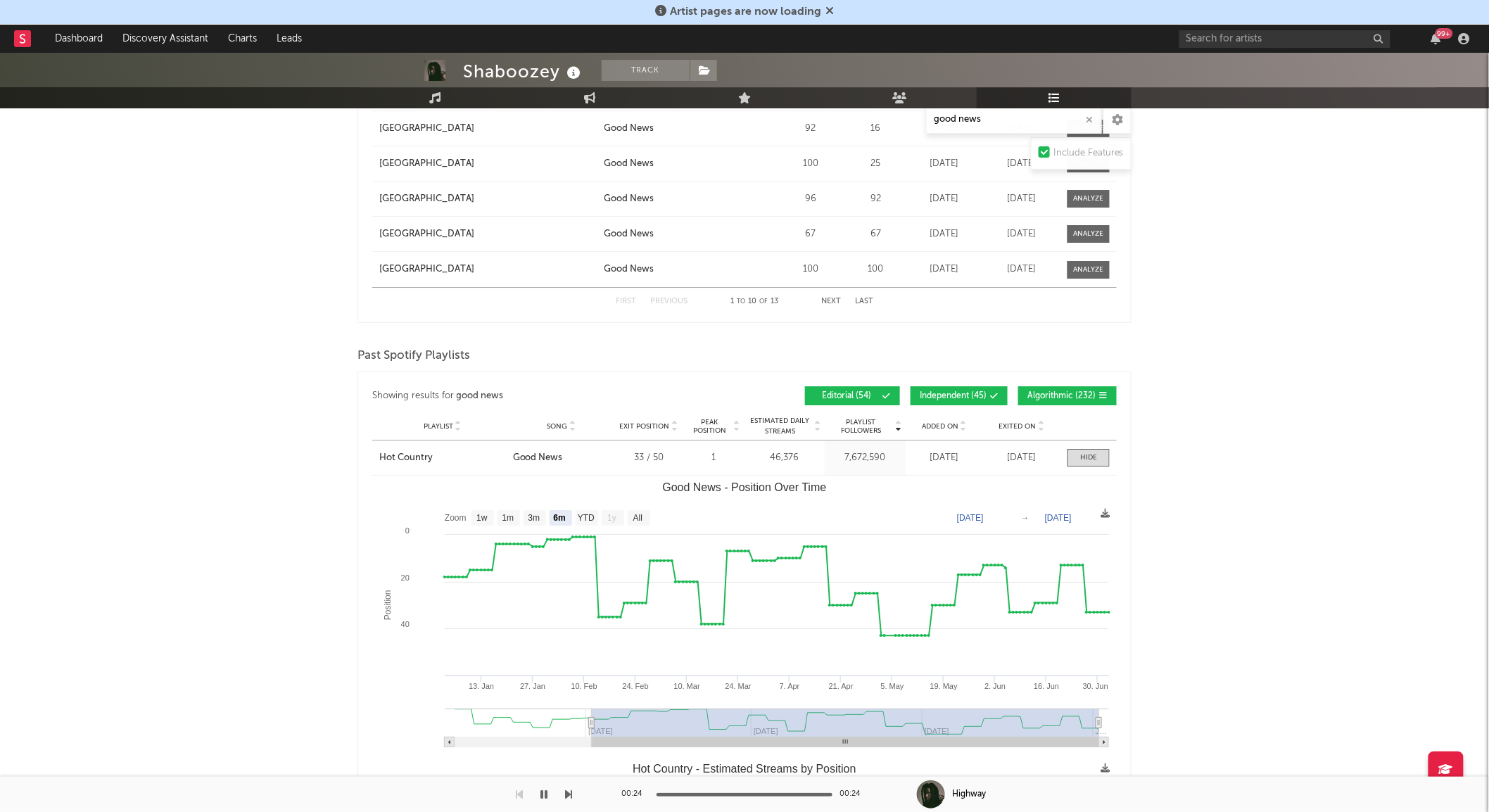
type input "[DATE]"
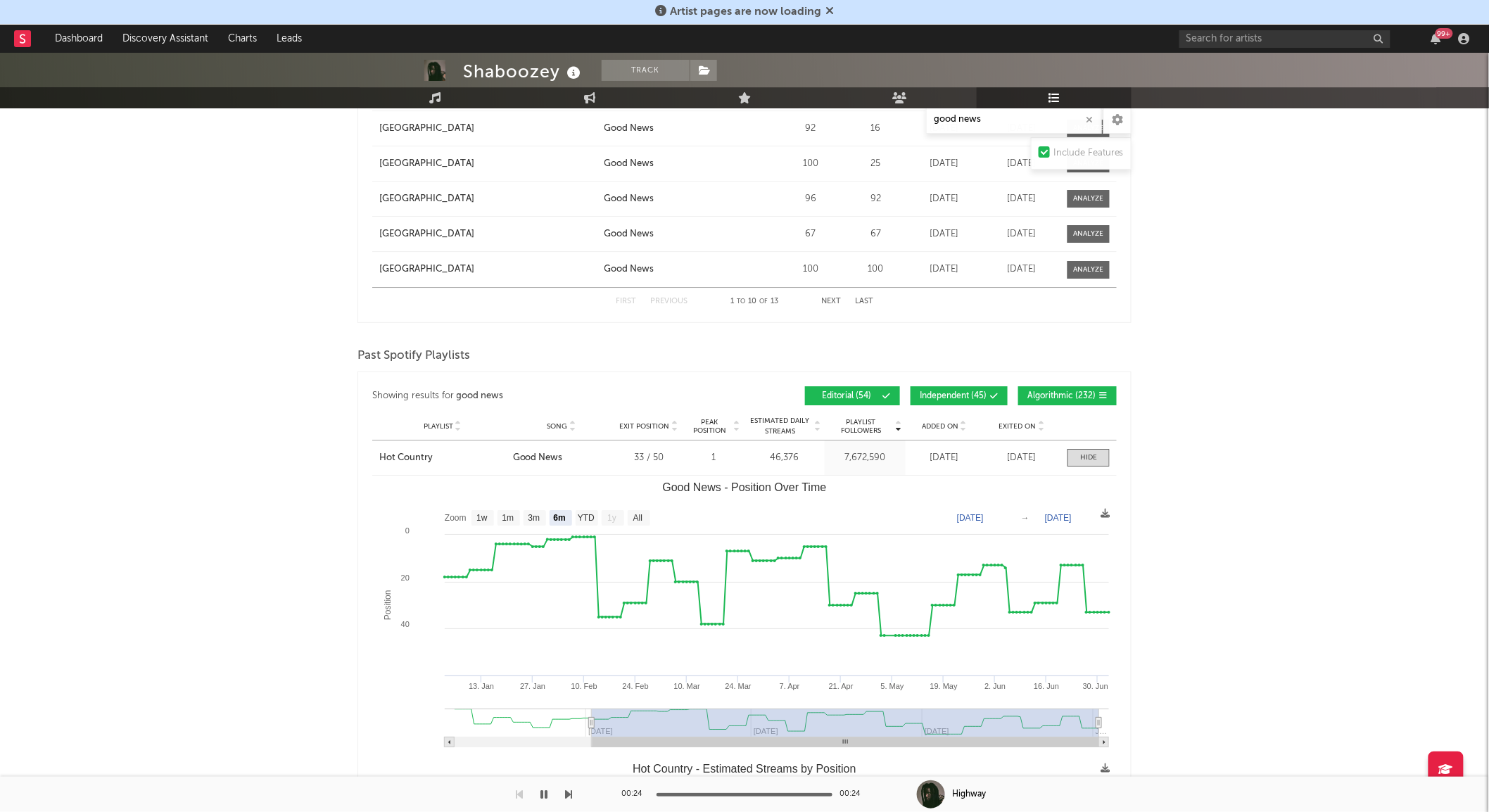
type input "[DATE]"
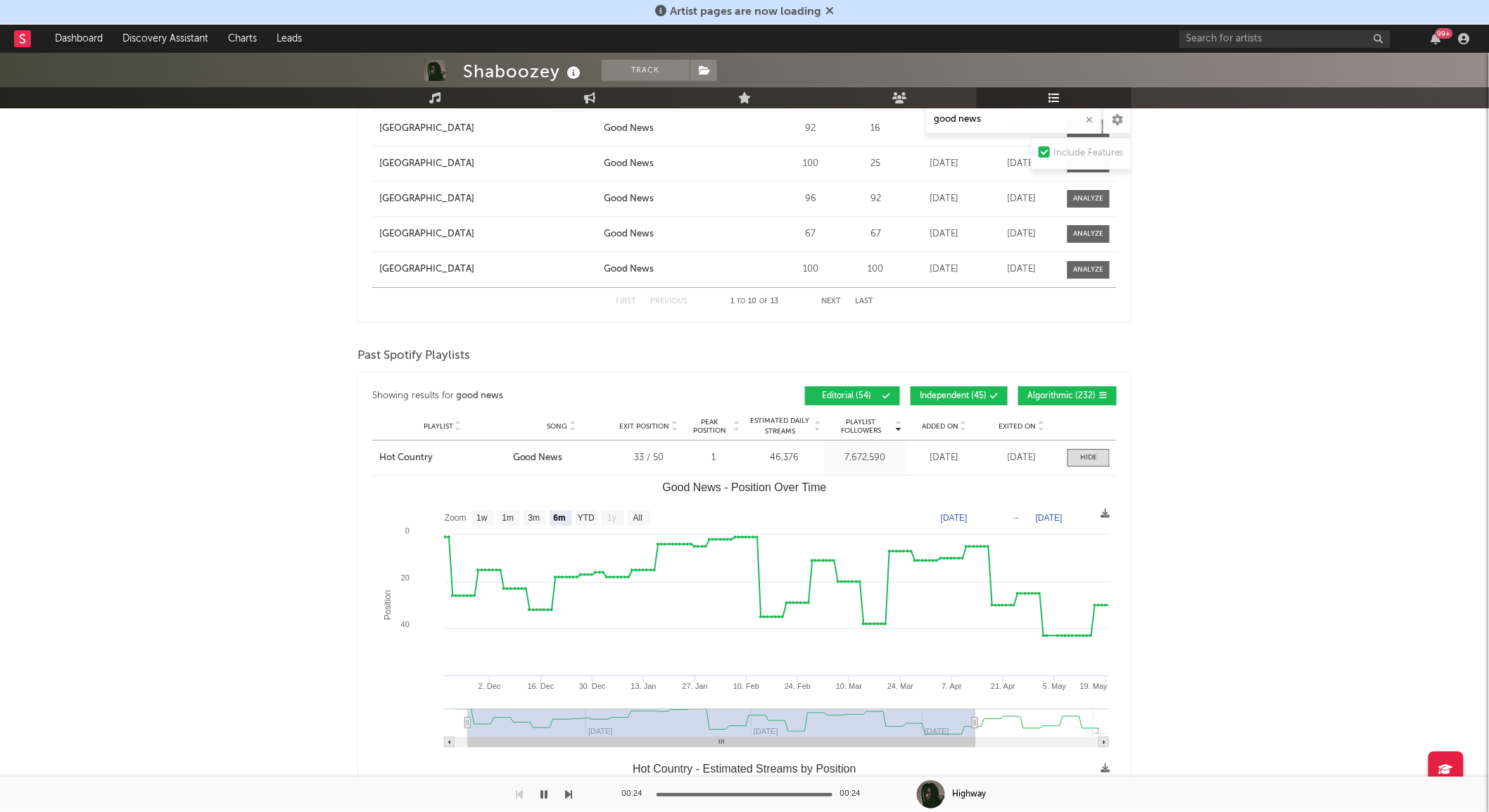
type input "[DATE]"
drag, startPoint x: 617, startPoint y: 742, endPoint x: 439, endPoint y: 740, distance: 178.0
click at [439, 740] on icon "Created with Highcharts 10.3.3 Position Good News - Position Over Time [DATE]. …" at bounding box center [743, 616] width 743 height 282
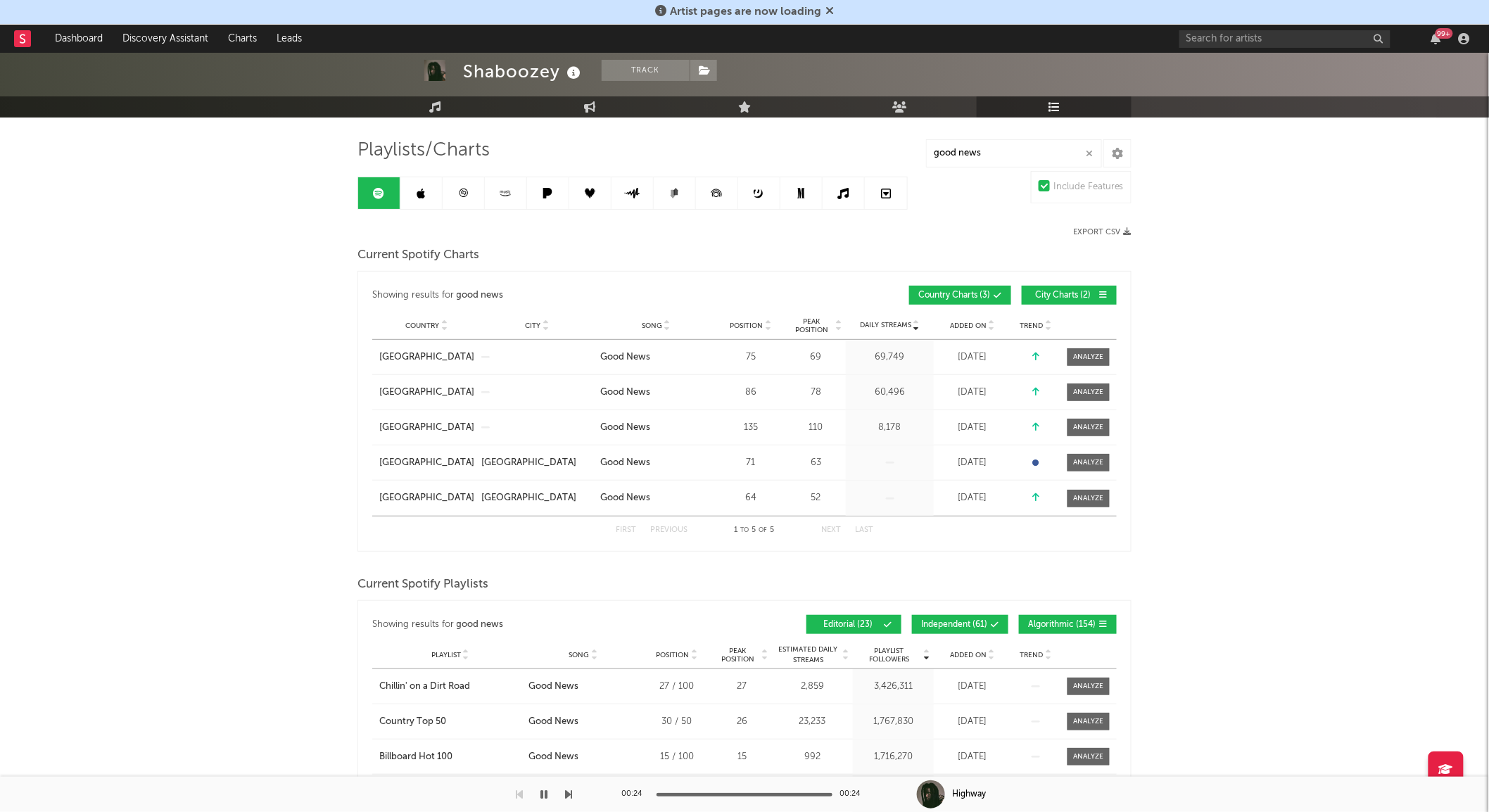
scroll to position [49, 0]
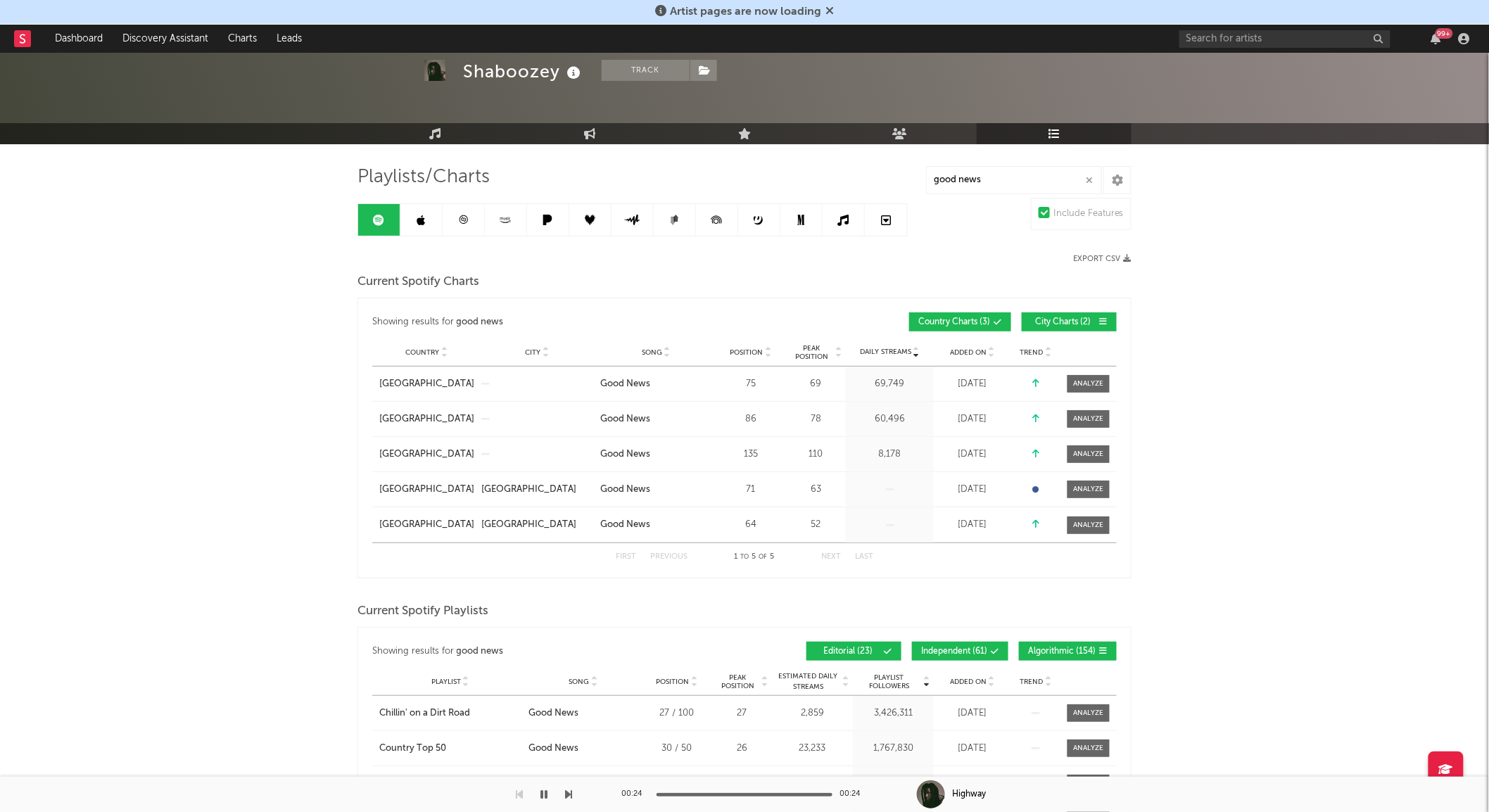
click at [424, 222] on icon at bounding box center [422, 220] width 9 height 11
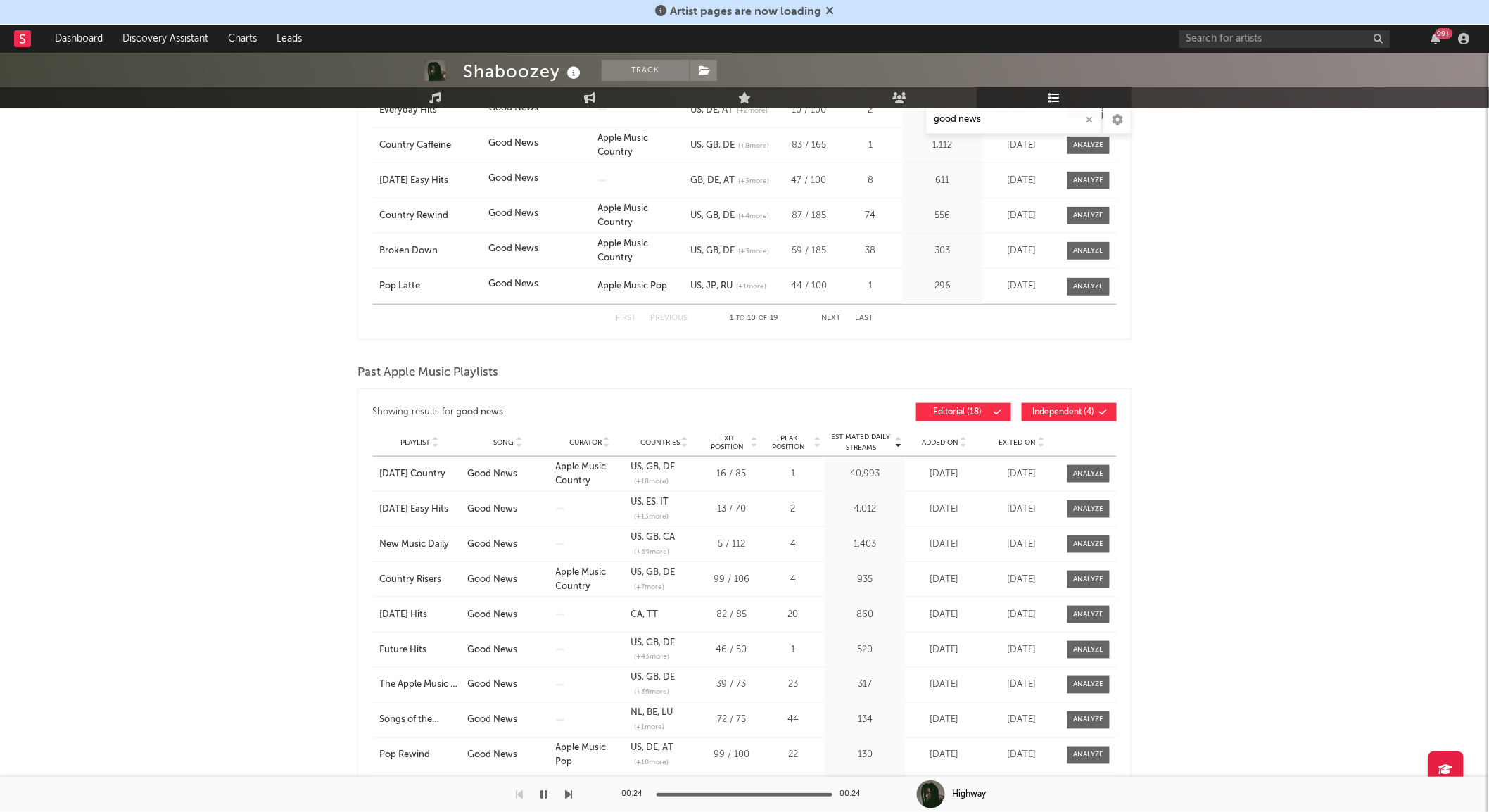
scroll to position [464, 0]
click at [1079, 474] on div at bounding box center [1089, 472] width 30 height 11
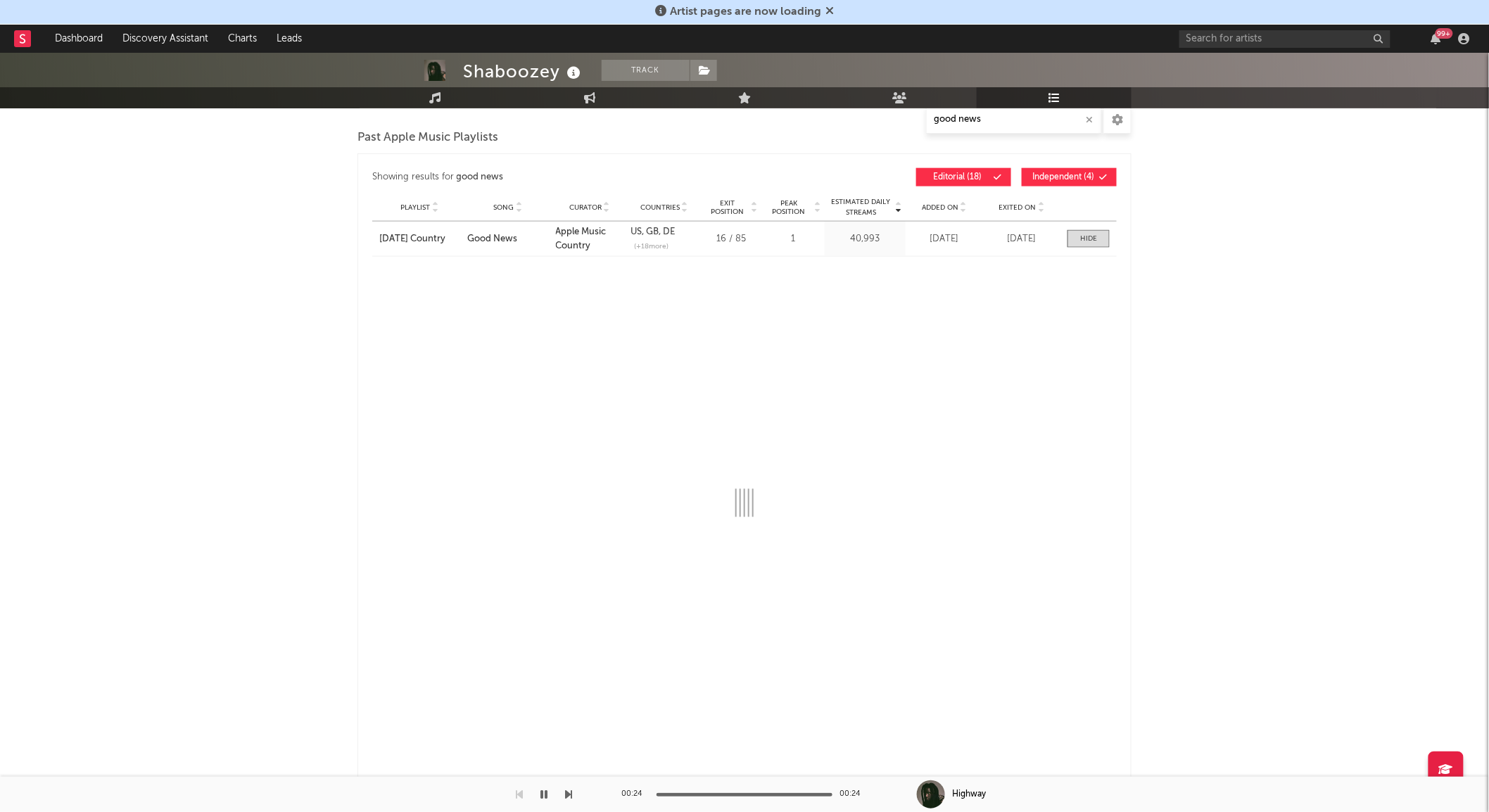
select select "1w"
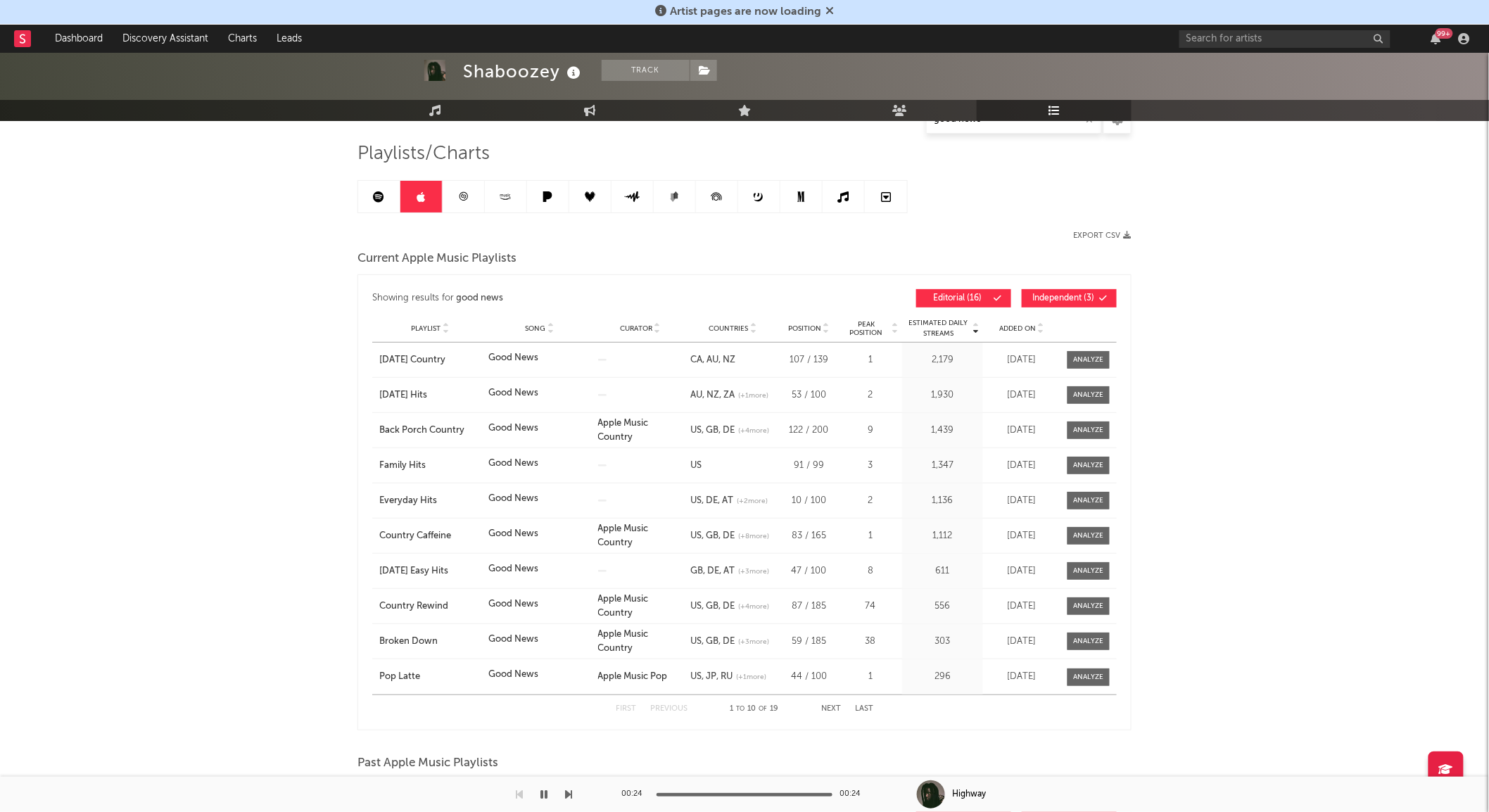
scroll to position [0, 0]
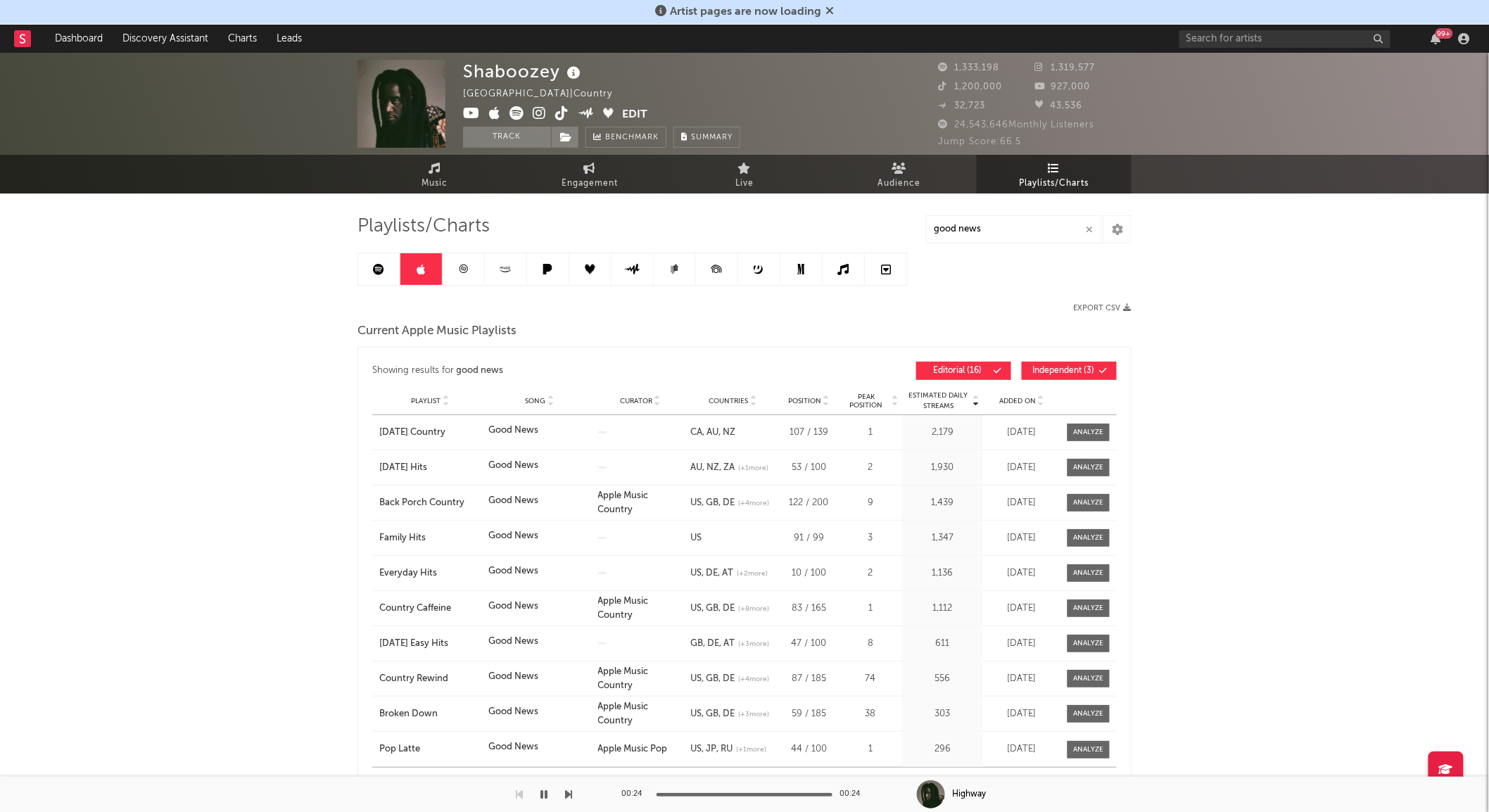
click at [498, 271] on icon at bounding box center [505, 269] width 16 height 11
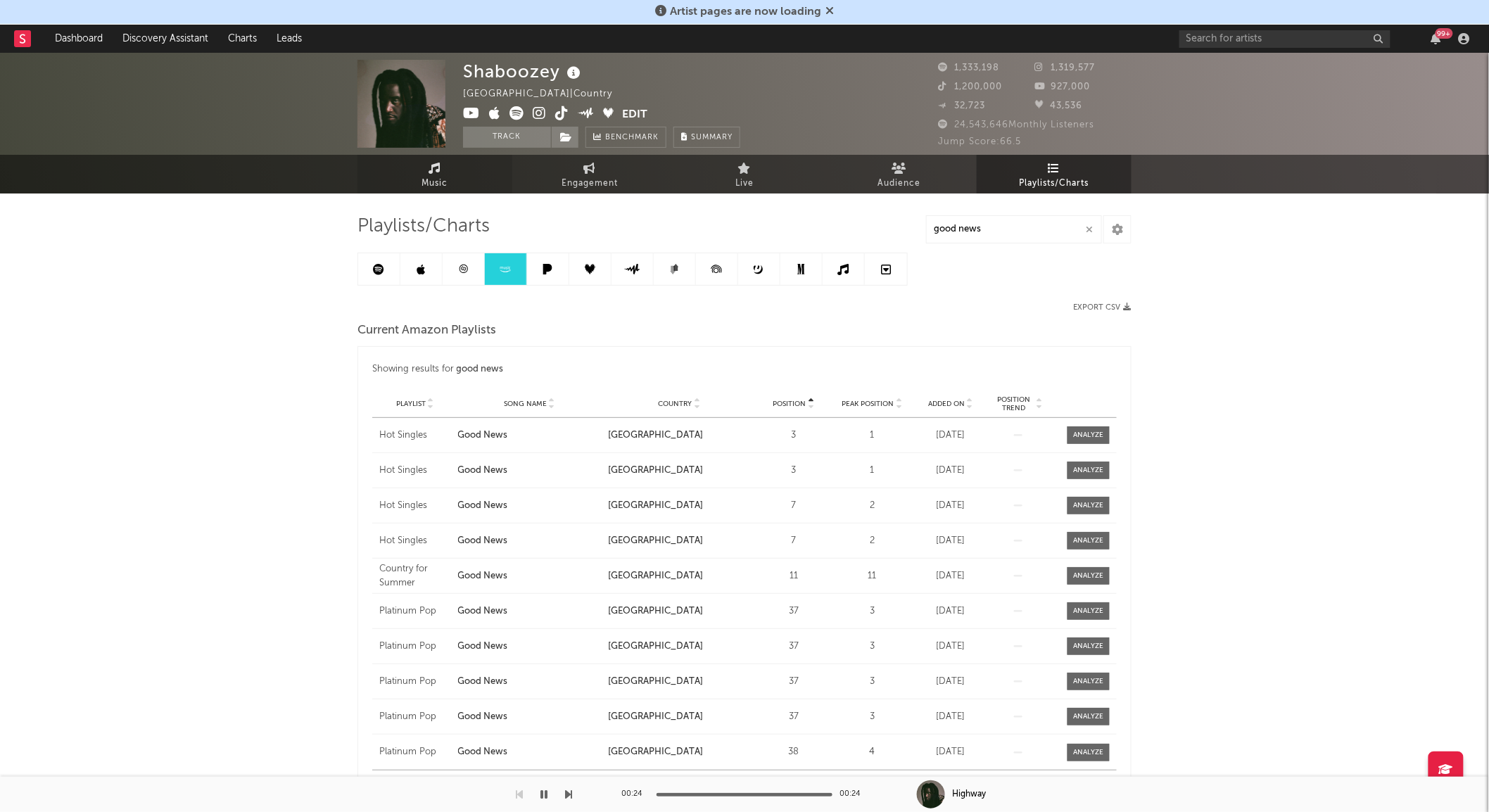
click at [430, 178] on span "Music" at bounding box center [435, 183] width 26 height 17
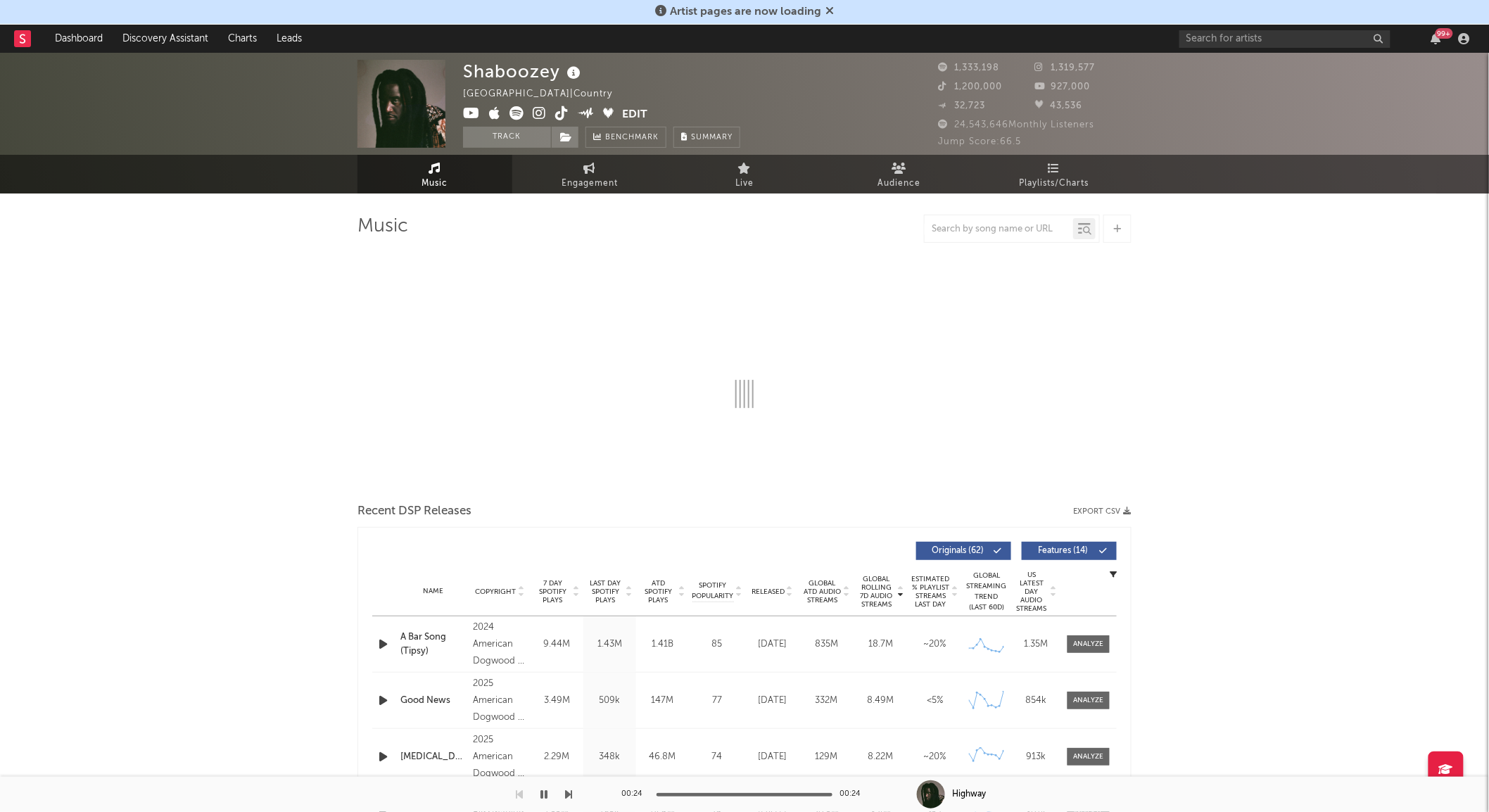
select select "6m"
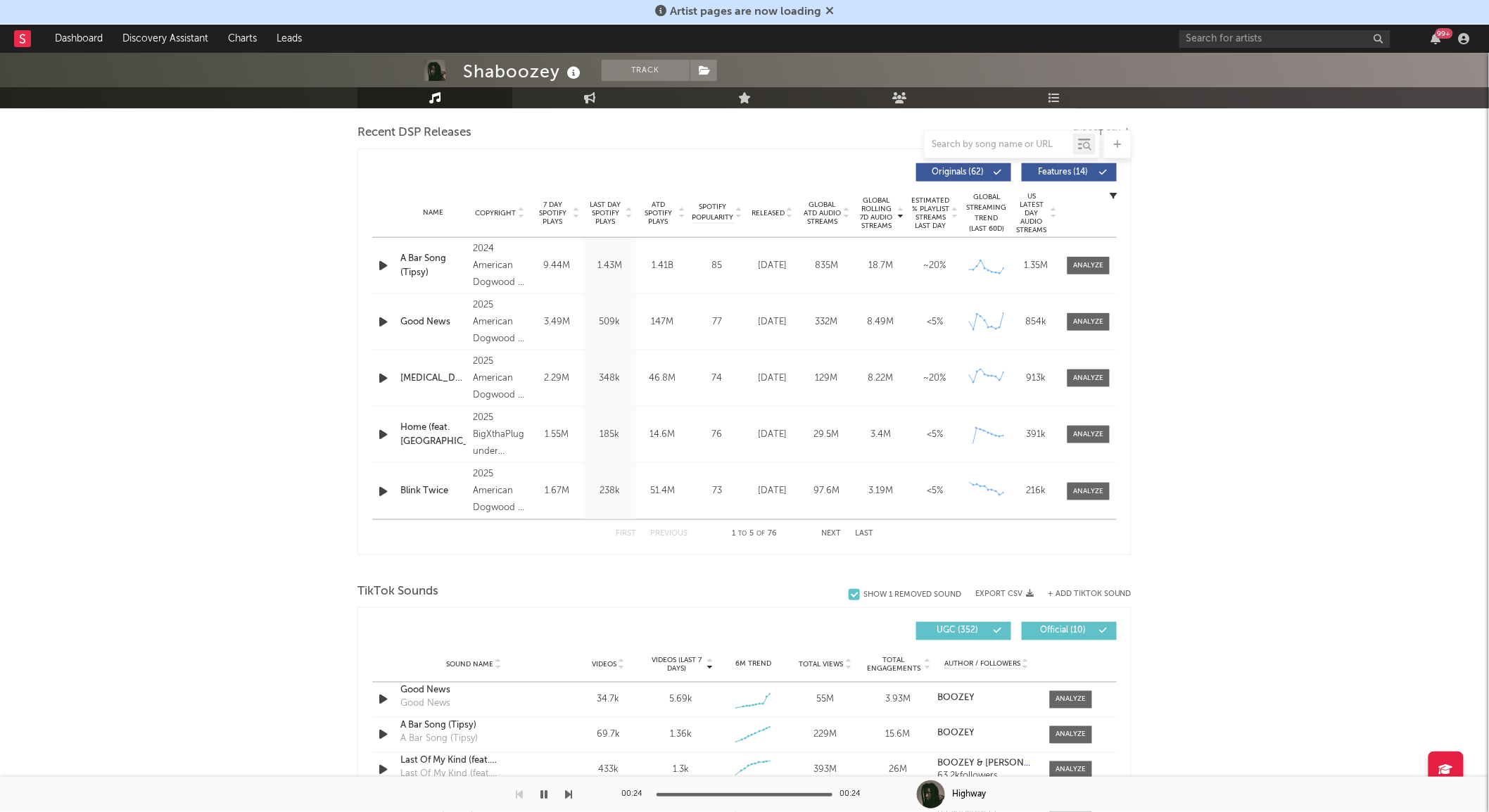
scroll to position [861, 0]
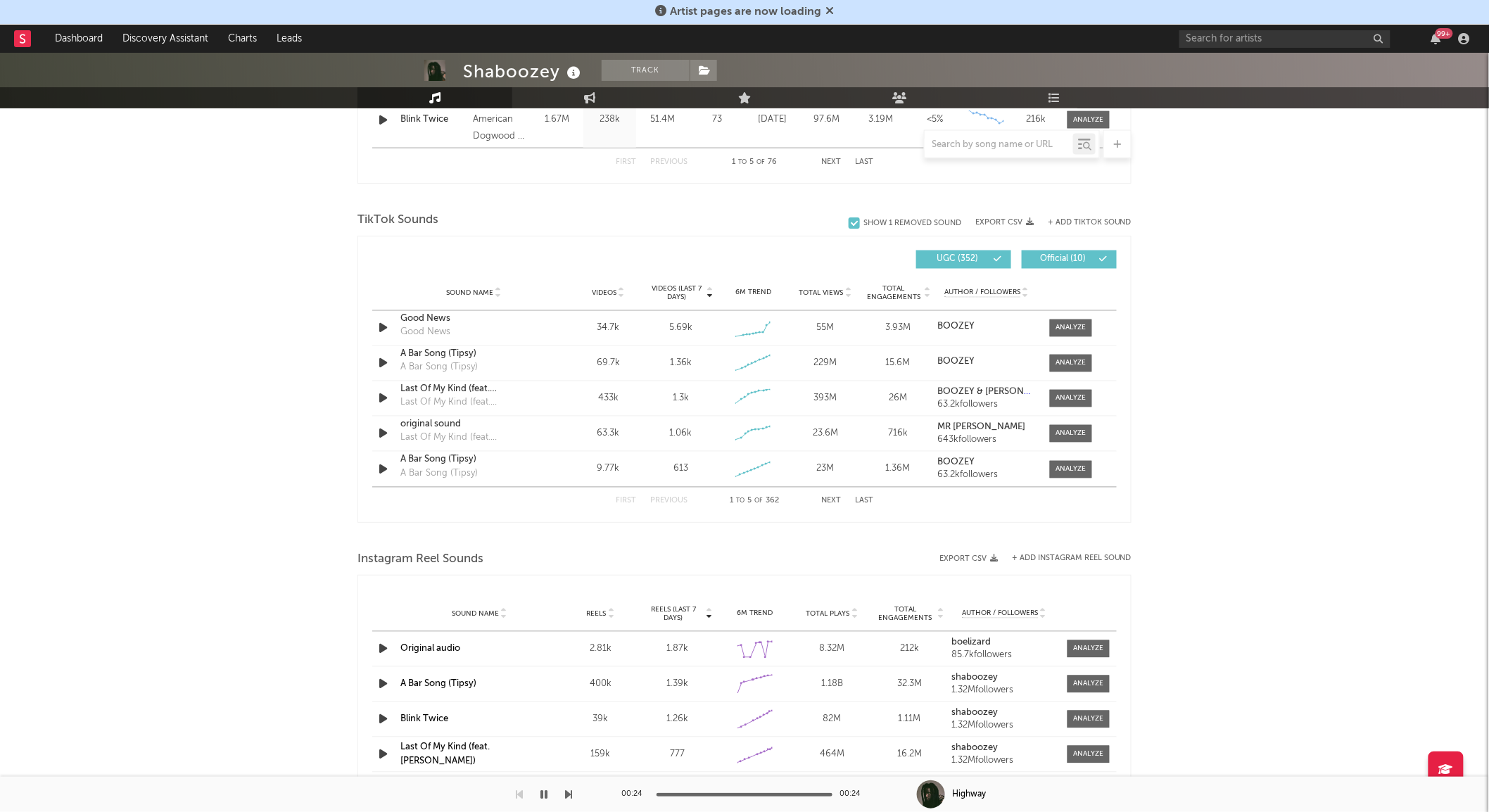
click at [610, 293] on span "Videos" at bounding box center [604, 293] width 24 height 9
click at [835, 497] on button "Next" at bounding box center [830, 501] width 19 height 8
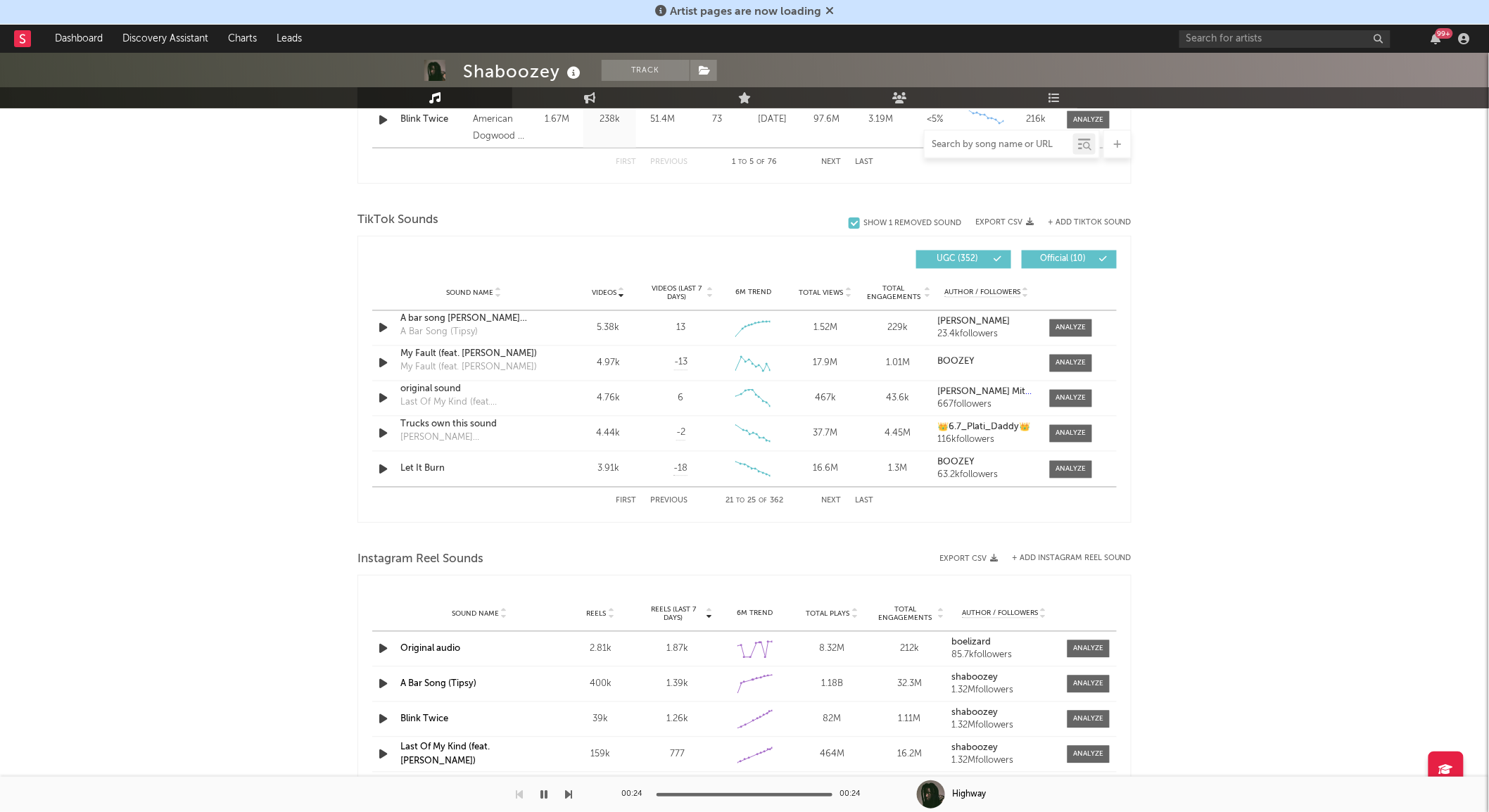
click at [983, 143] on input "text" at bounding box center [999, 145] width 148 height 11
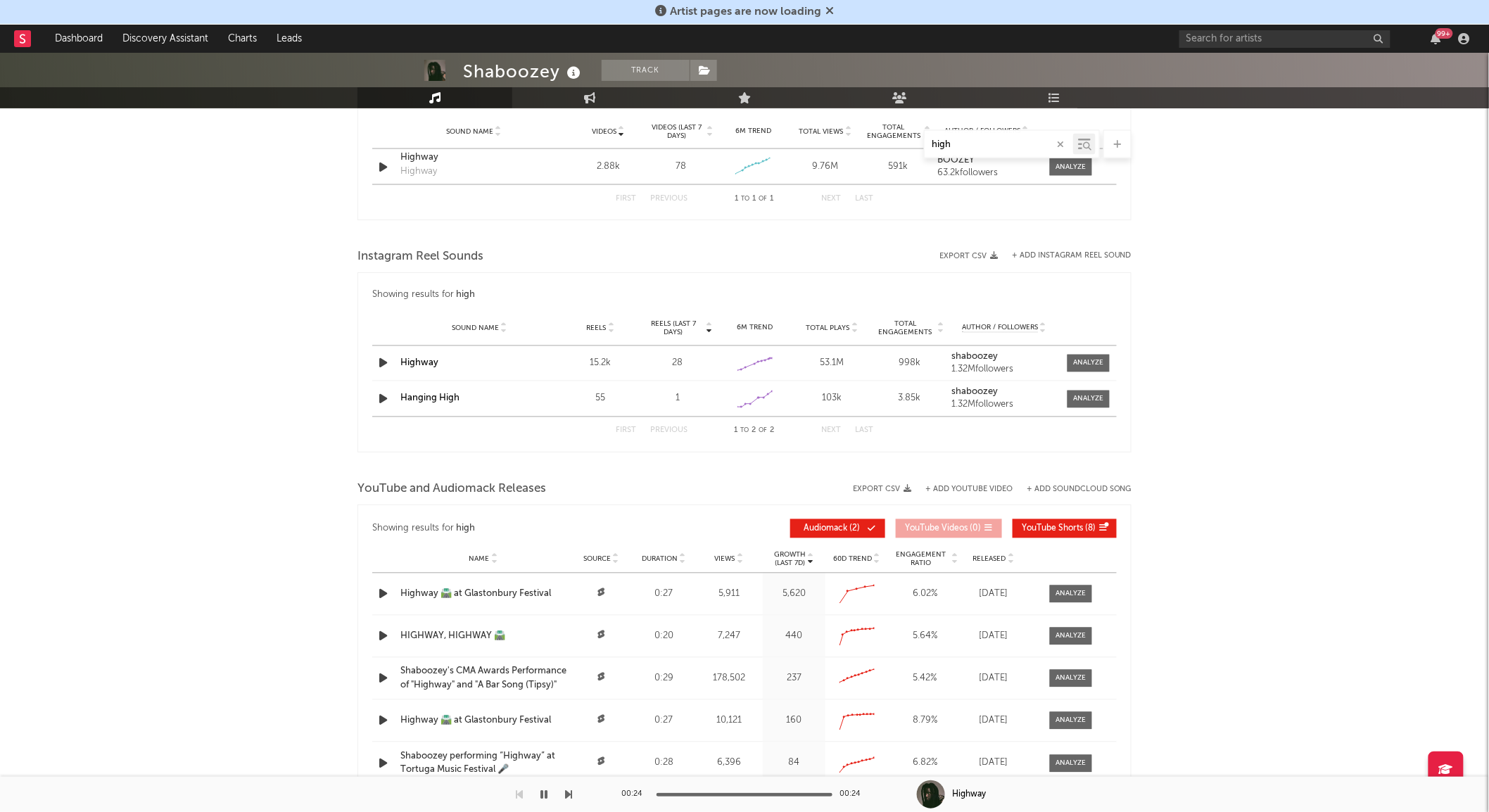
scroll to position [911, 0]
type input "high"
click at [1058, 144] on icon "button" at bounding box center [1060, 144] width 7 height 9
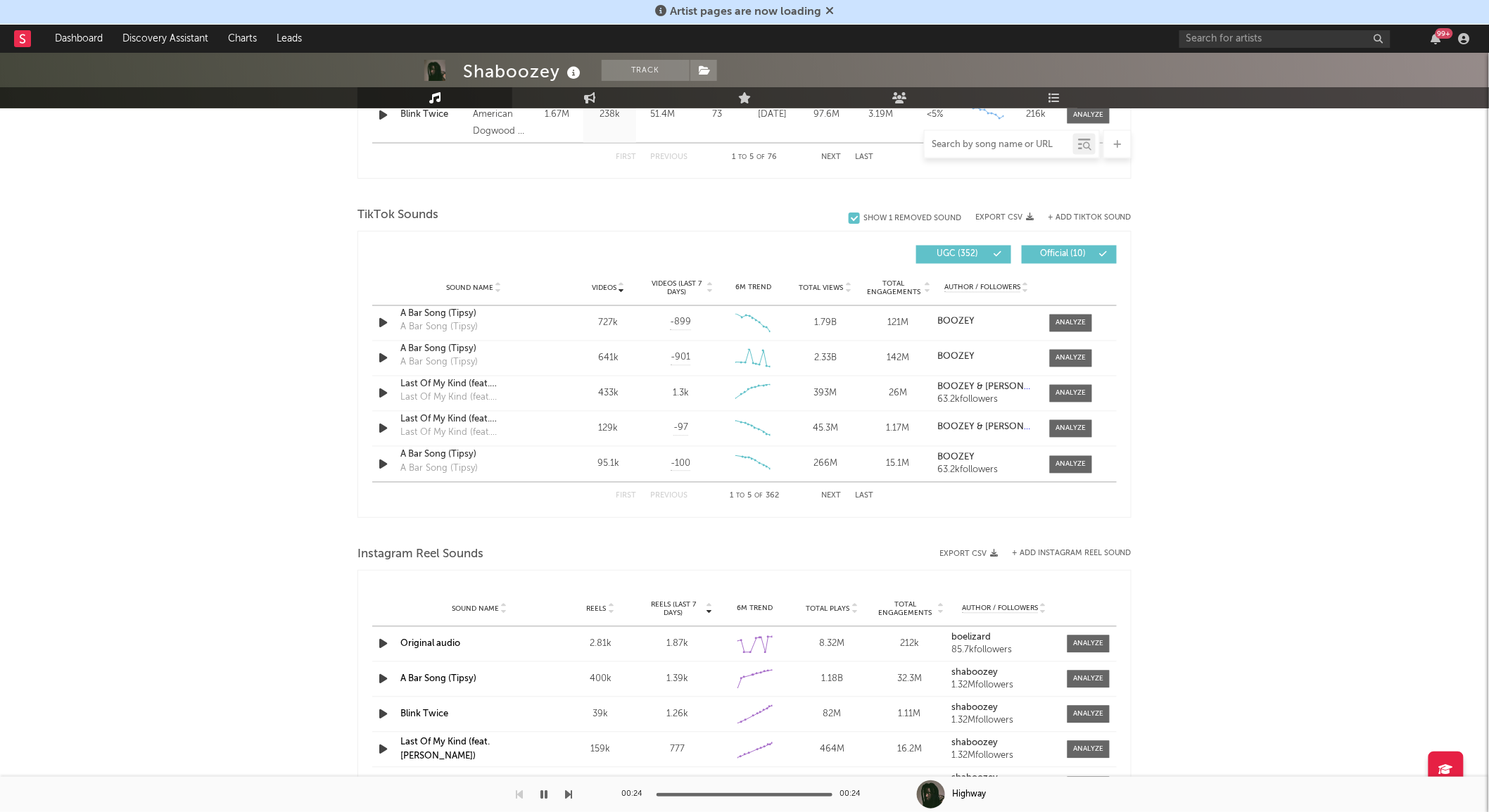
scroll to position [865, 0]
type input "high"
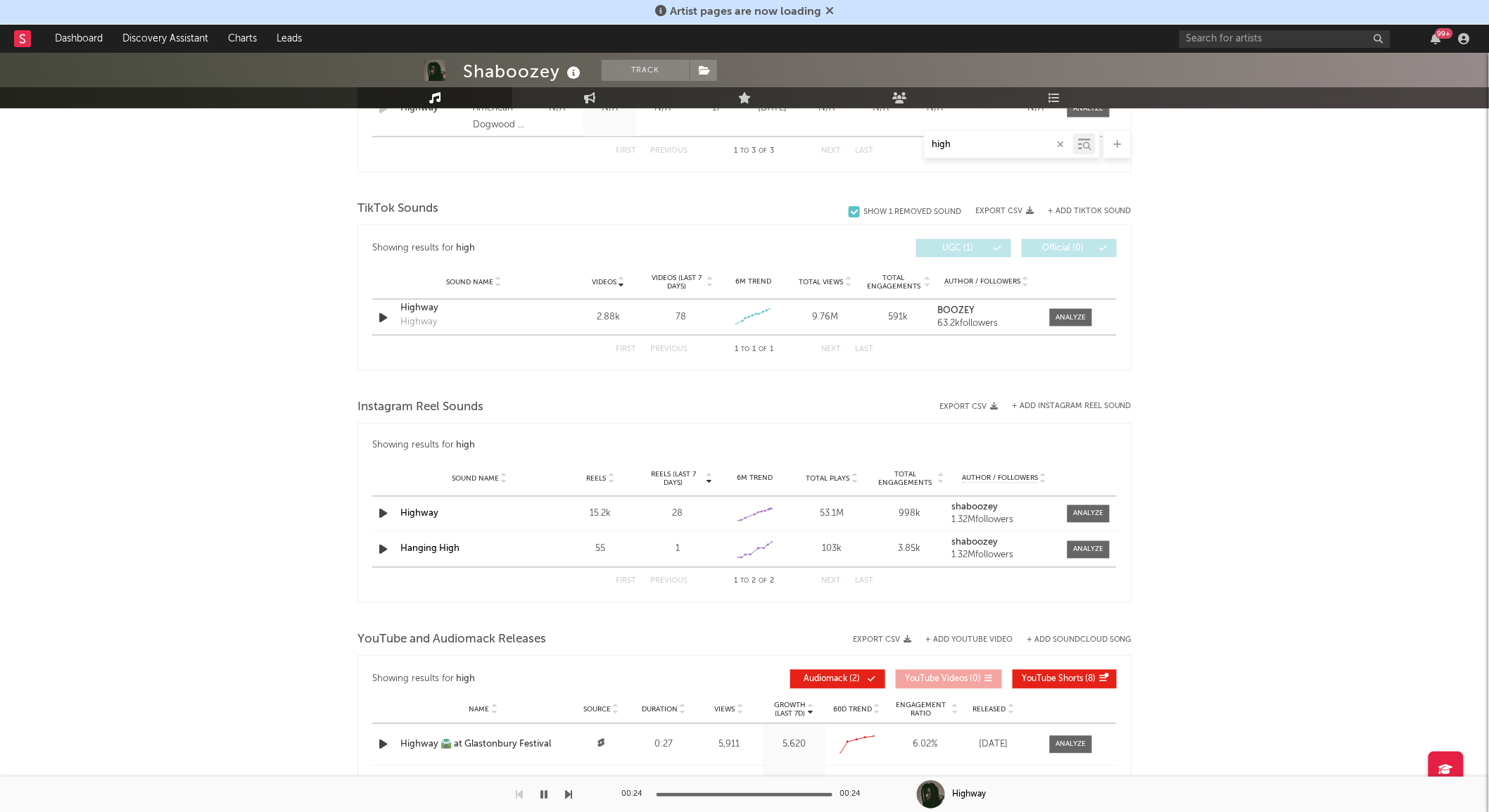
scroll to position [758, 0]
click at [1065, 143] on button "button" at bounding box center [1060, 144] width 11 height 14
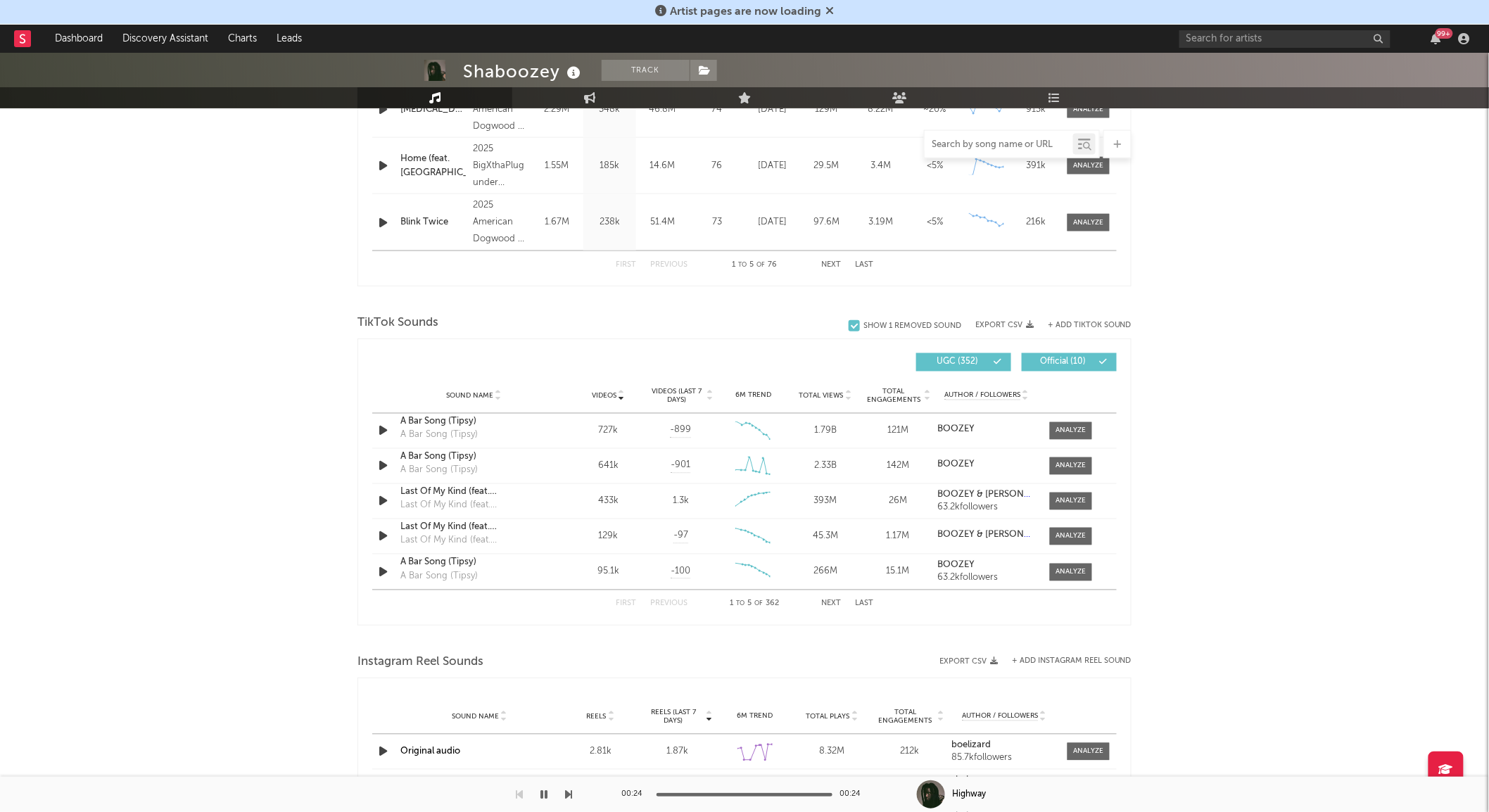
click at [829, 600] on button "Next" at bounding box center [830, 603] width 19 height 8
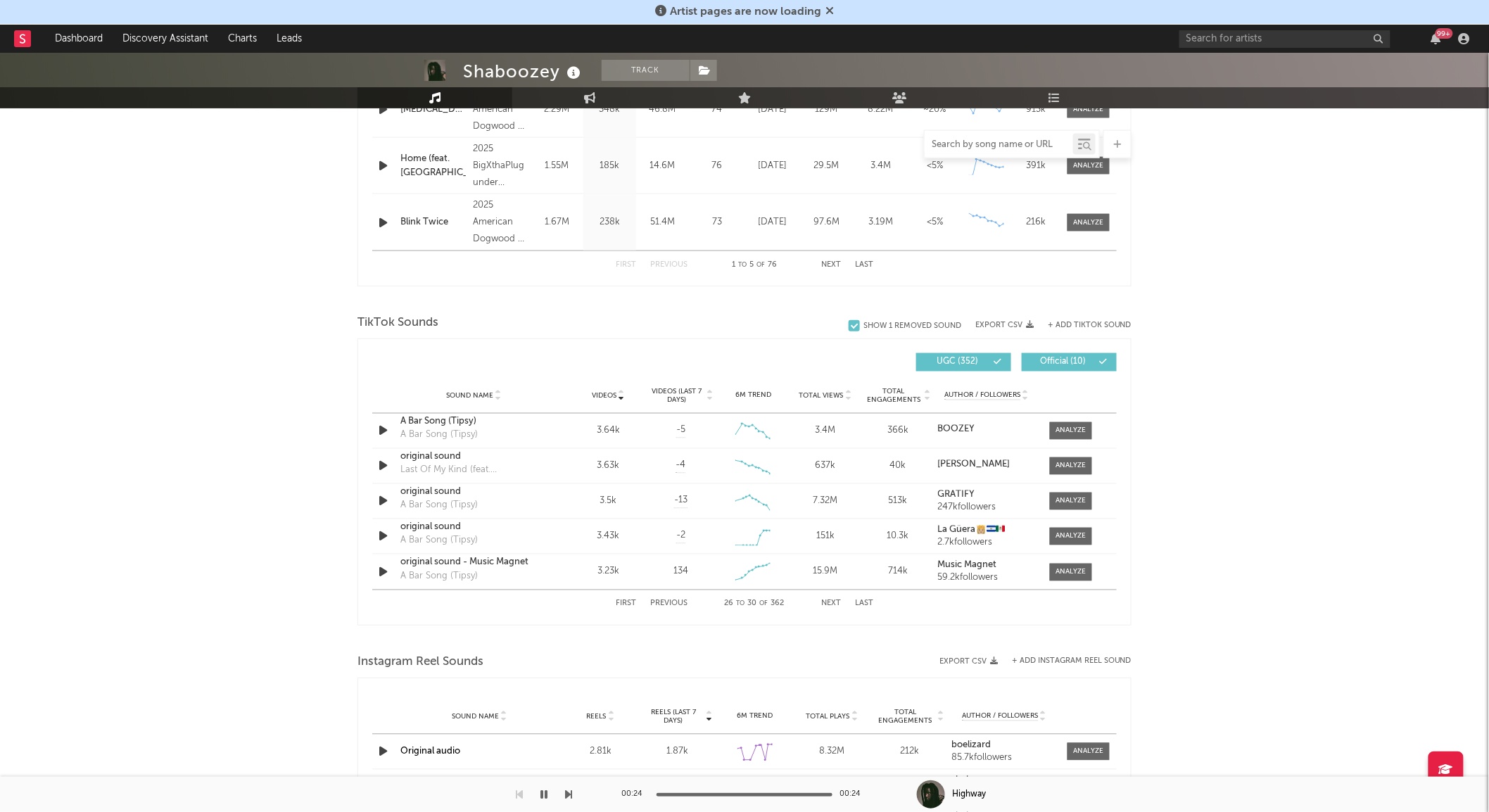
click at [829, 600] on button "Next" at bounding box center [830, 603] width 19 height 8
click at [1072, 461] on div at bounding box center [1071, 466] width 30 height 11
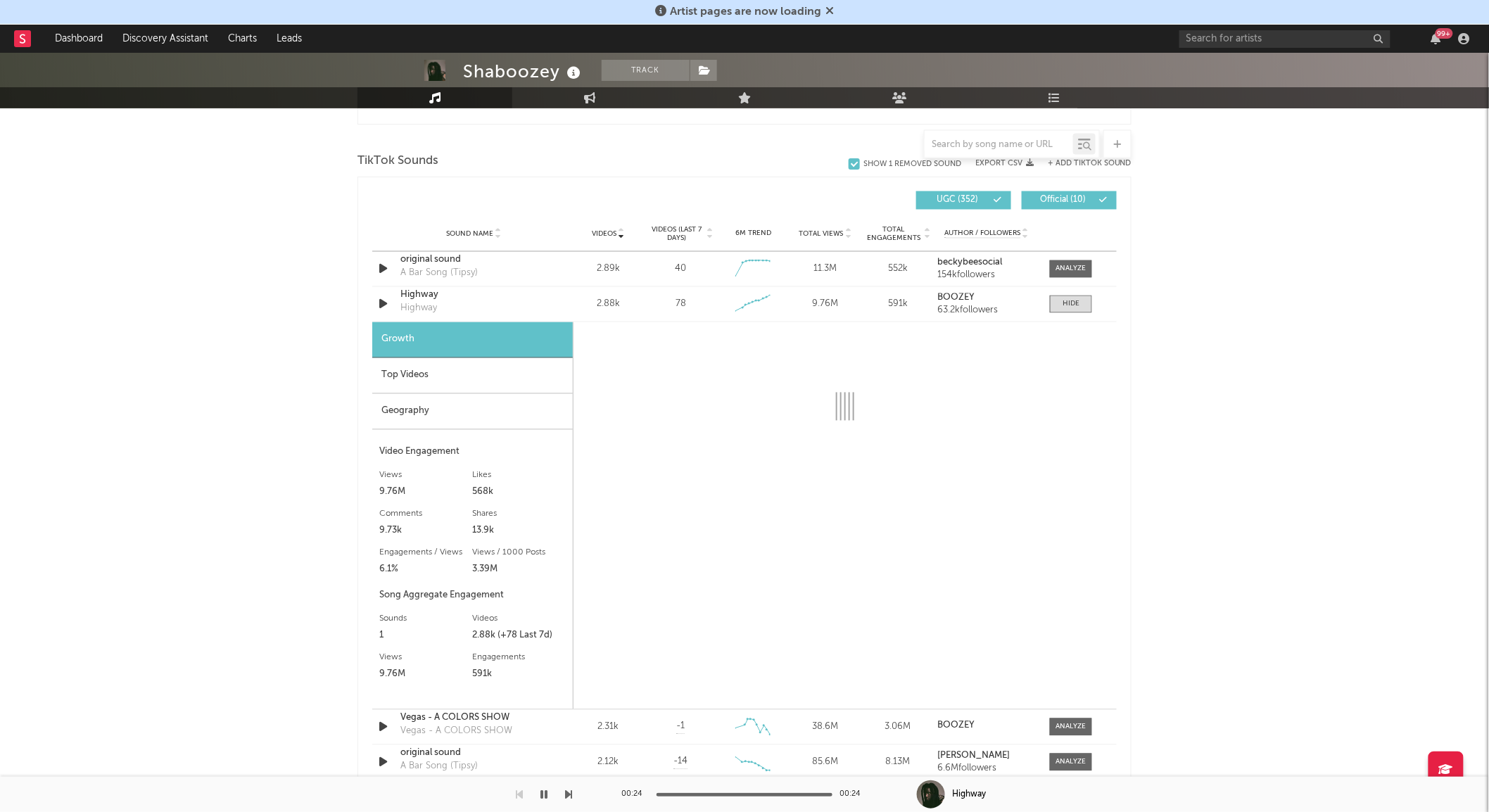
scroll to position [926, 0]
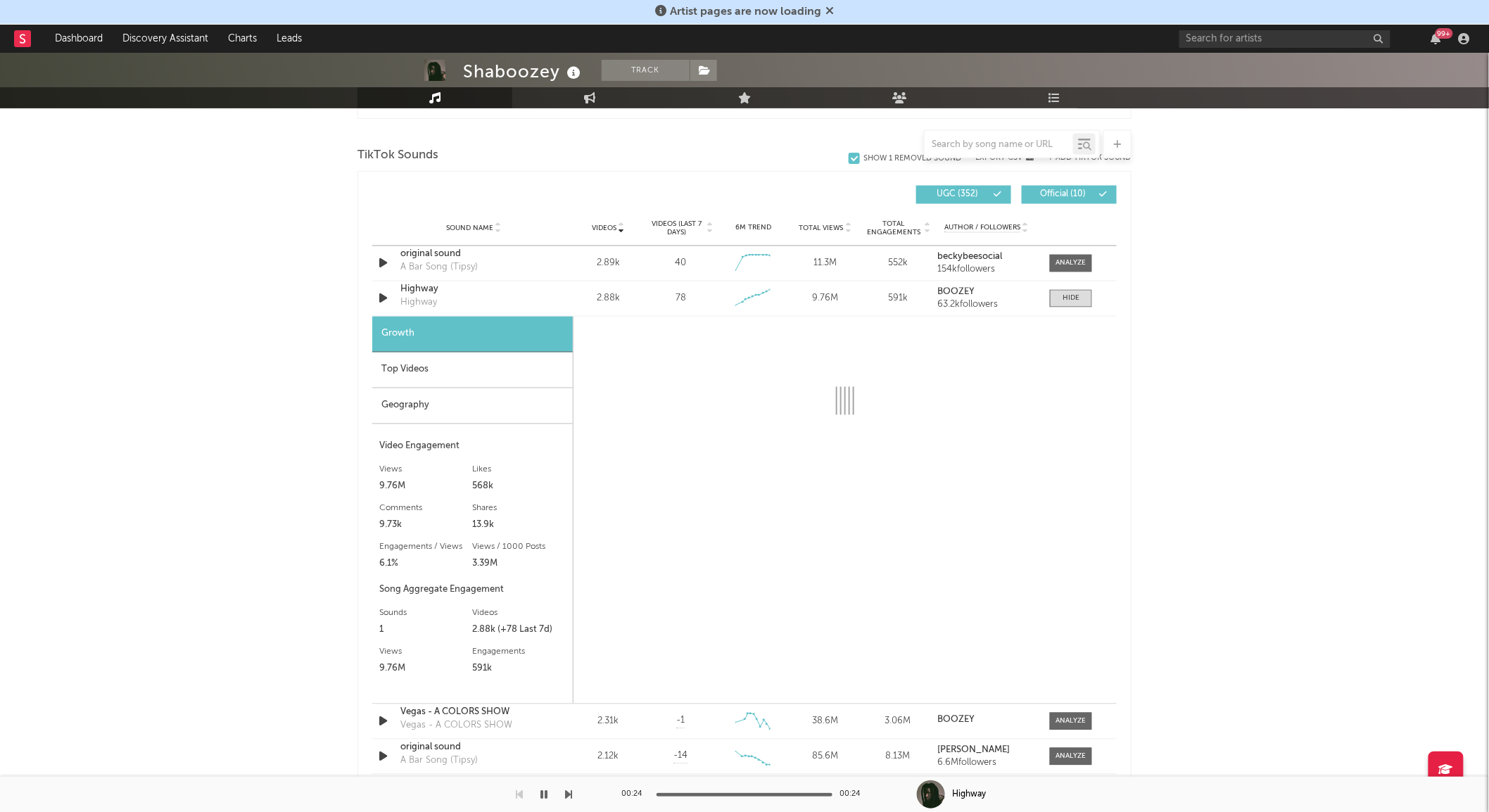
select select "6m"
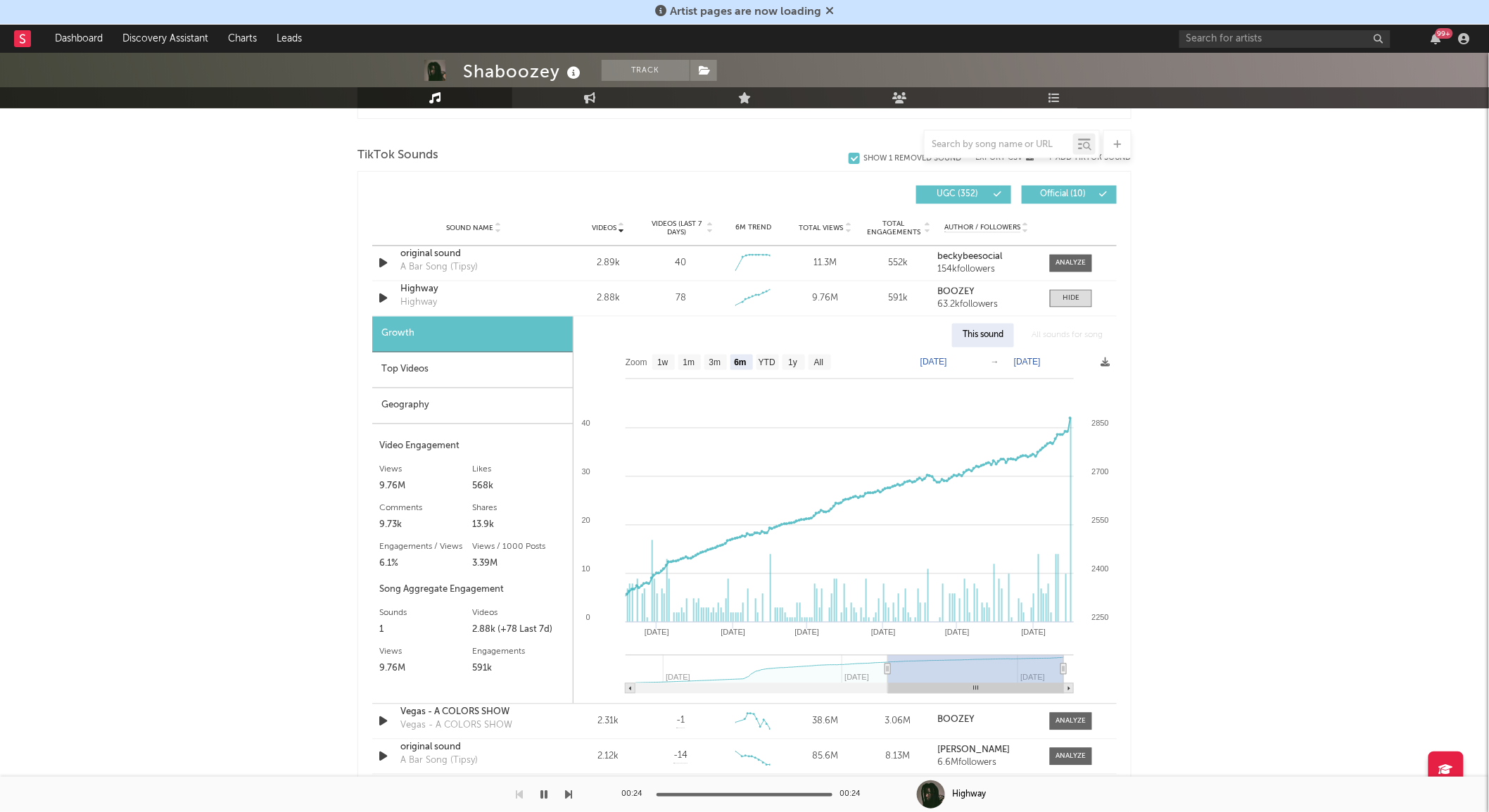
type input "[DATE]"
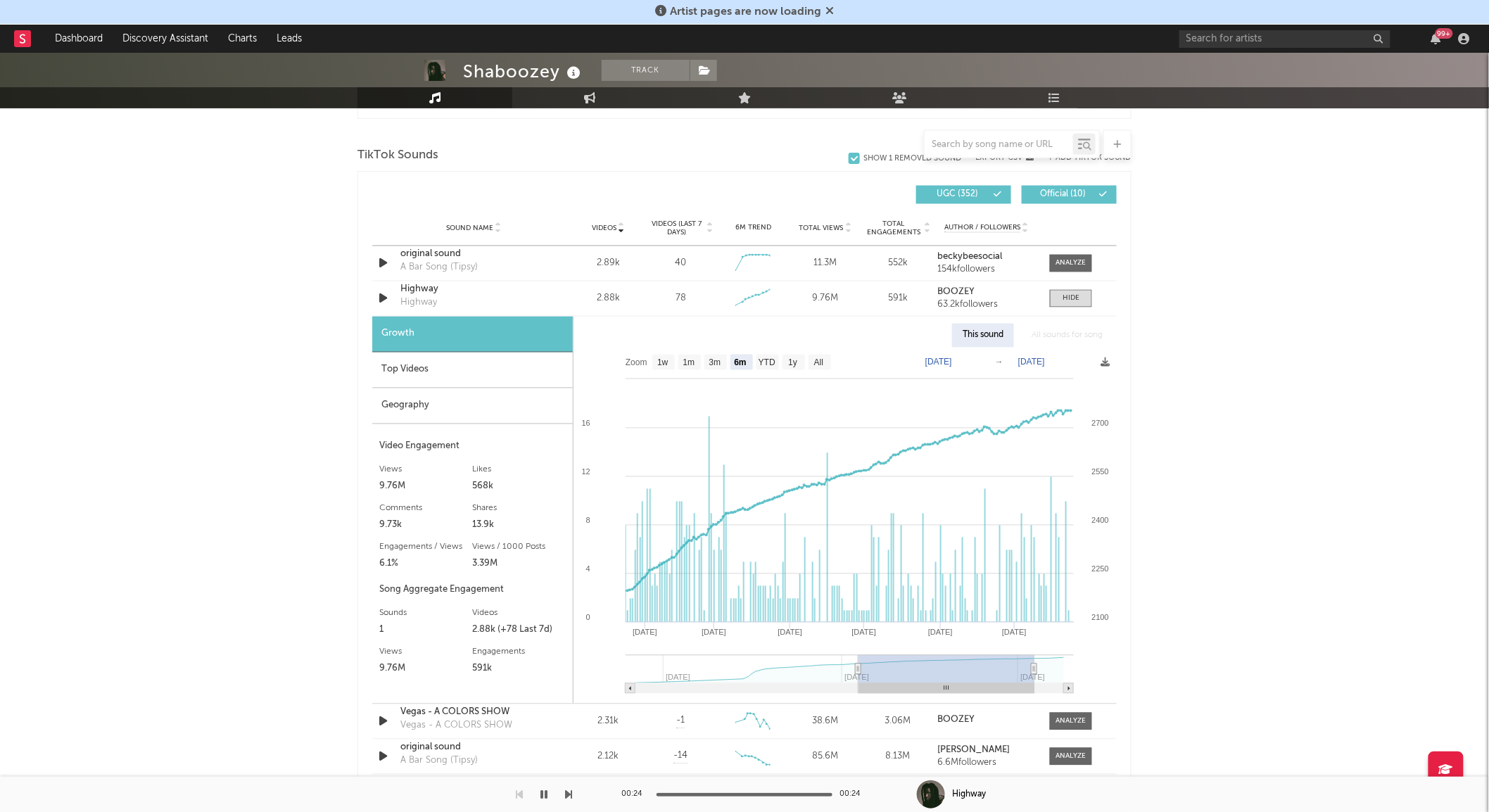
type input "[DATE]"
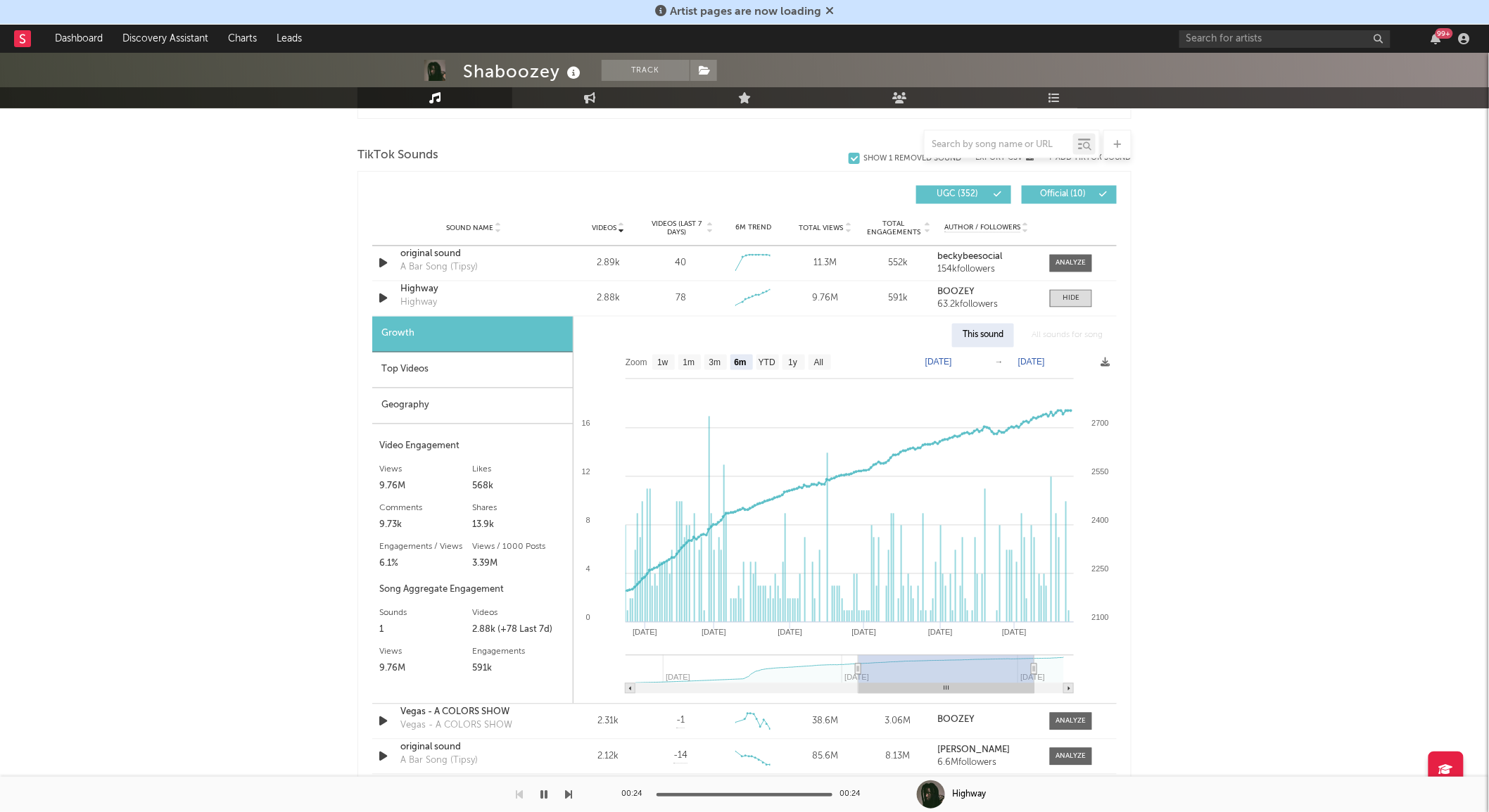
type input "[DATE]"
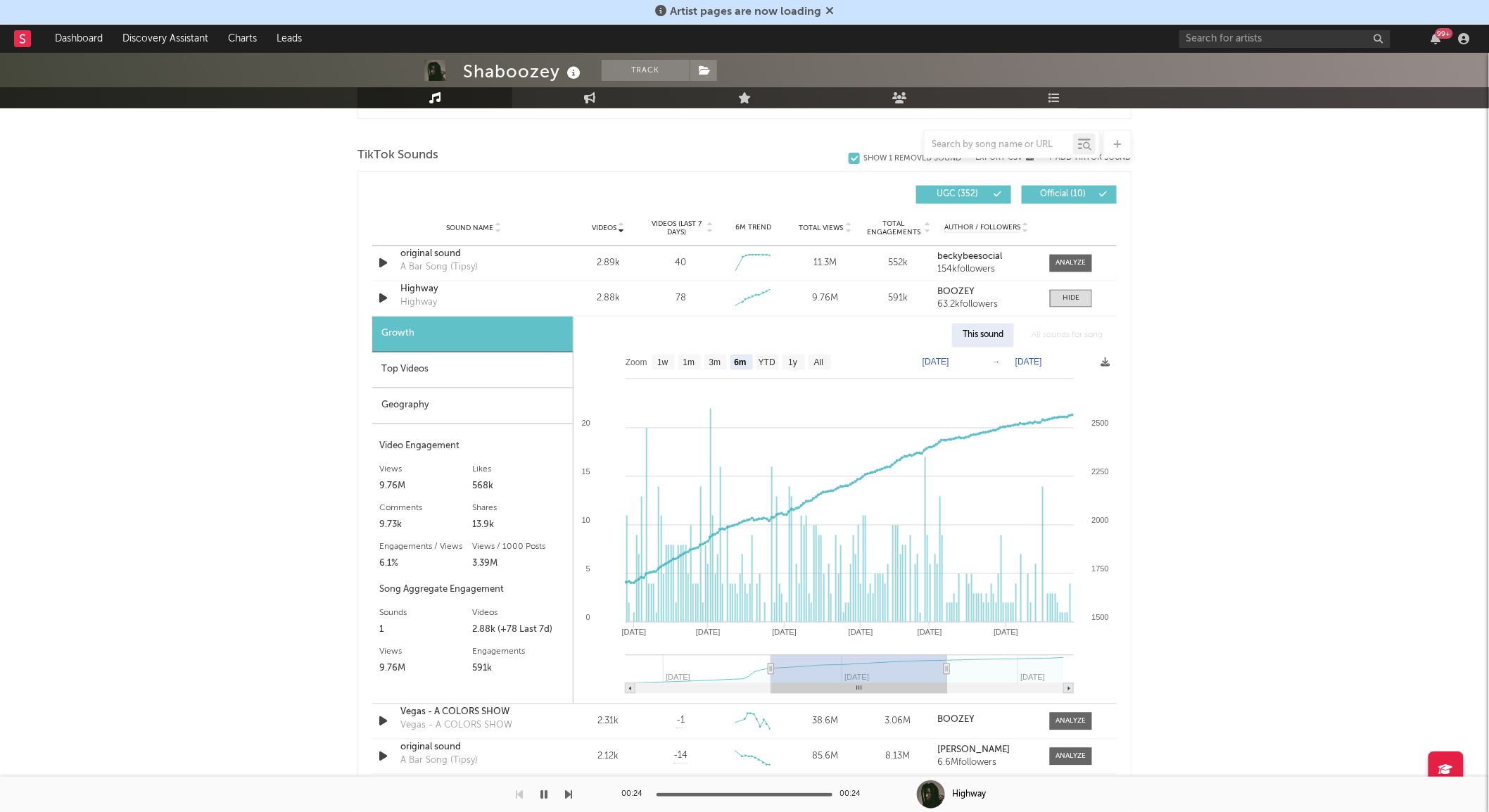
type input "[DATE]"
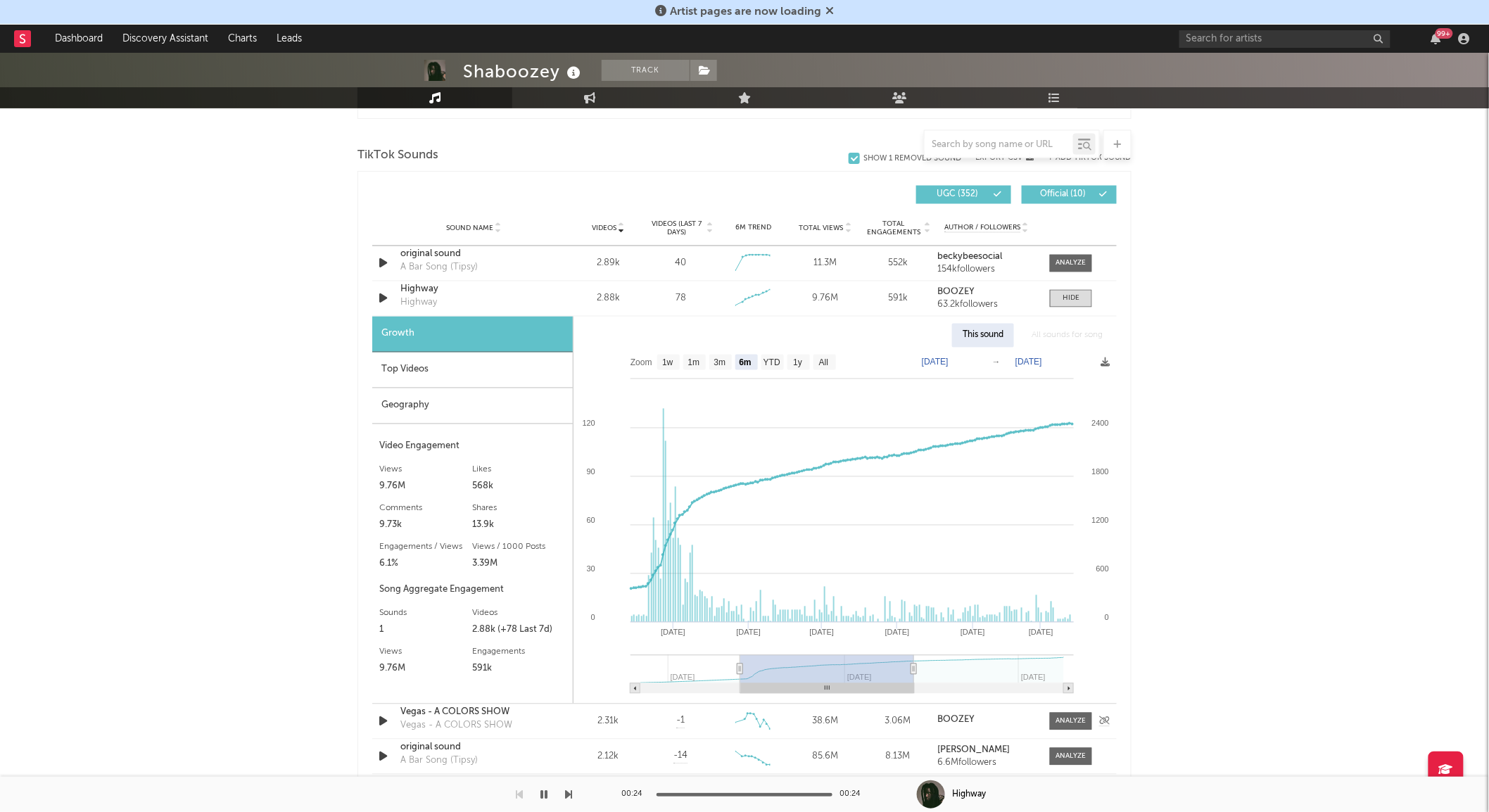
type input "[DATE]"
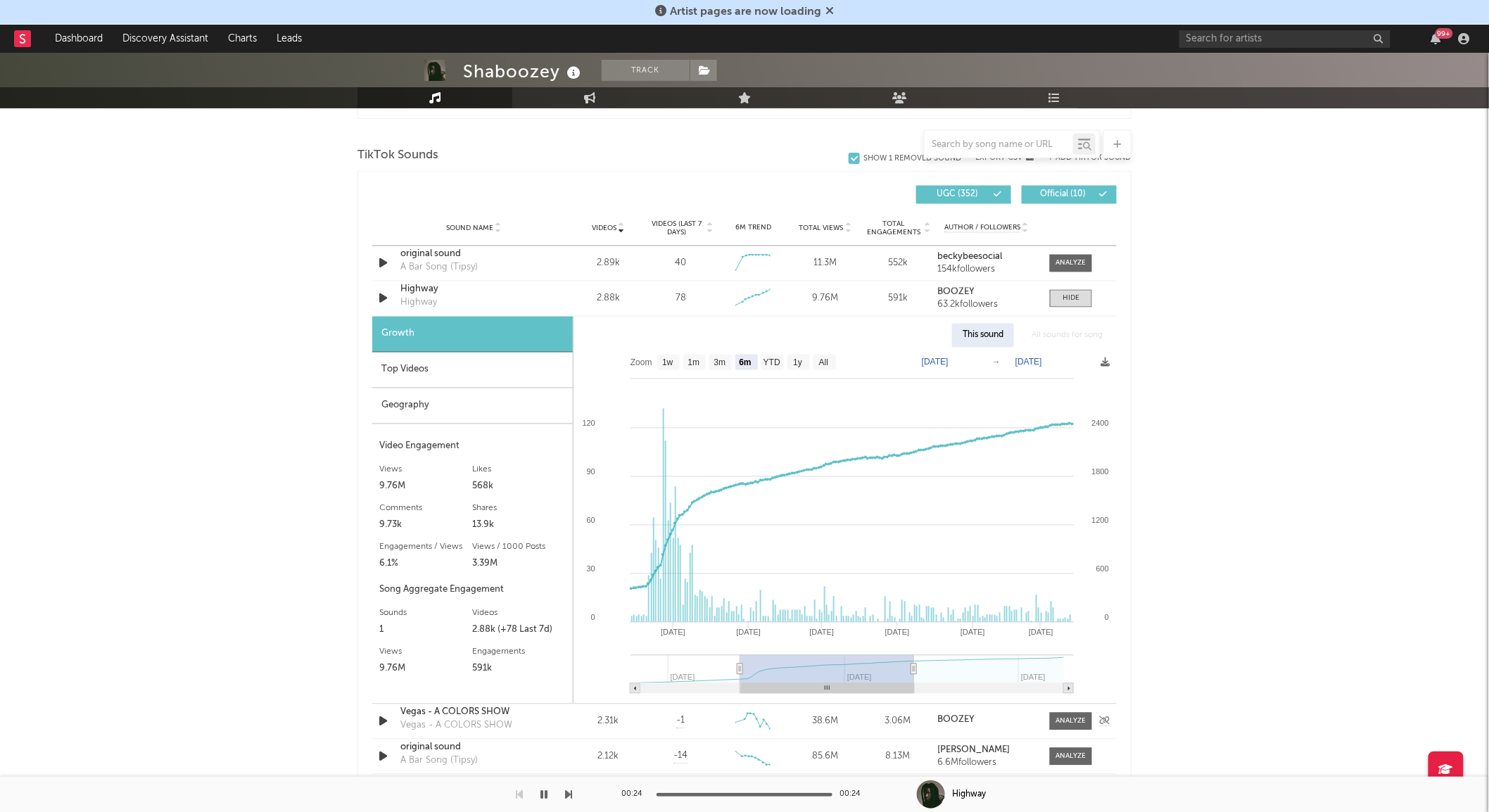
type input "[DATE]"
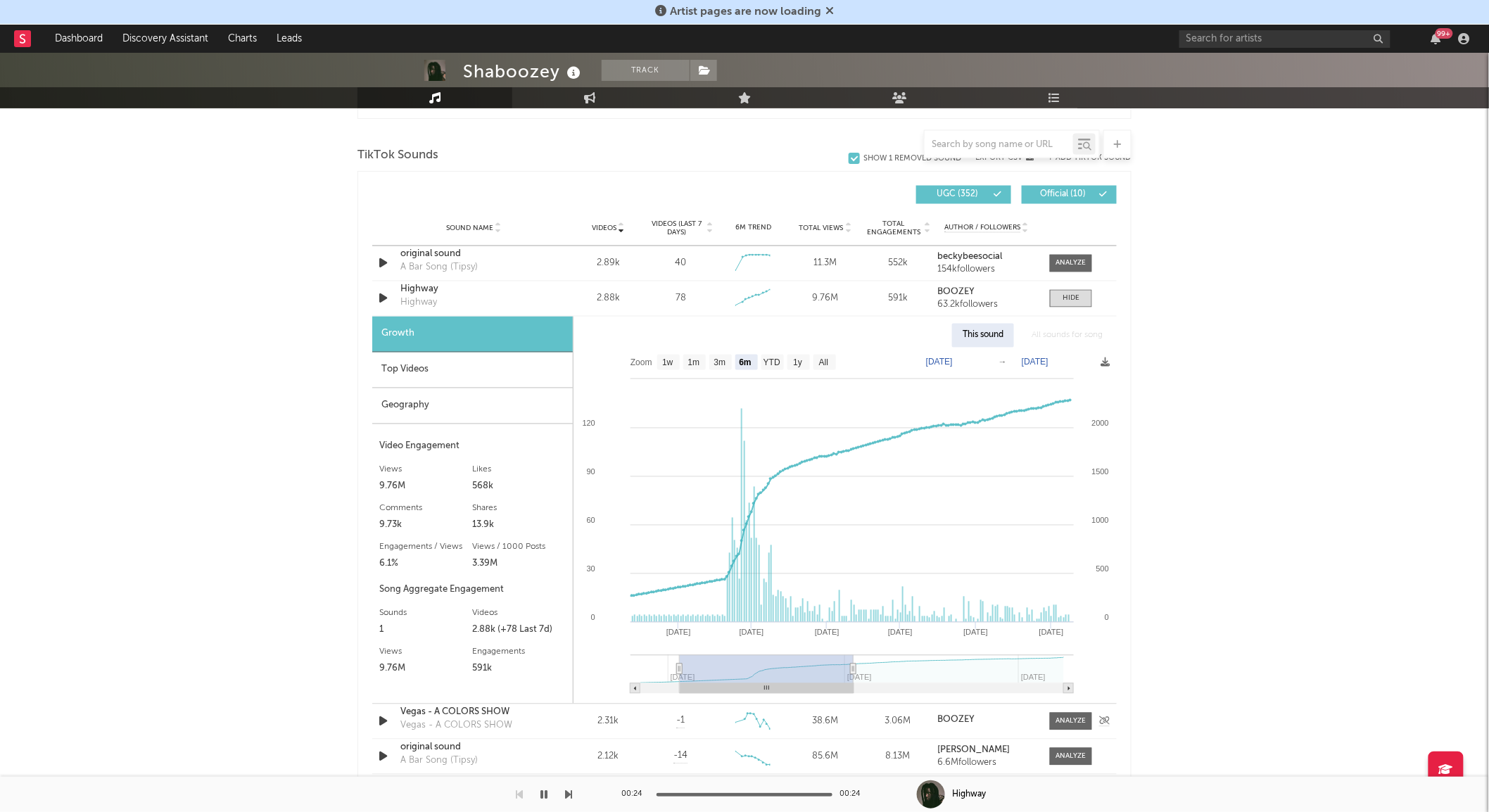
type input "[DATE]"
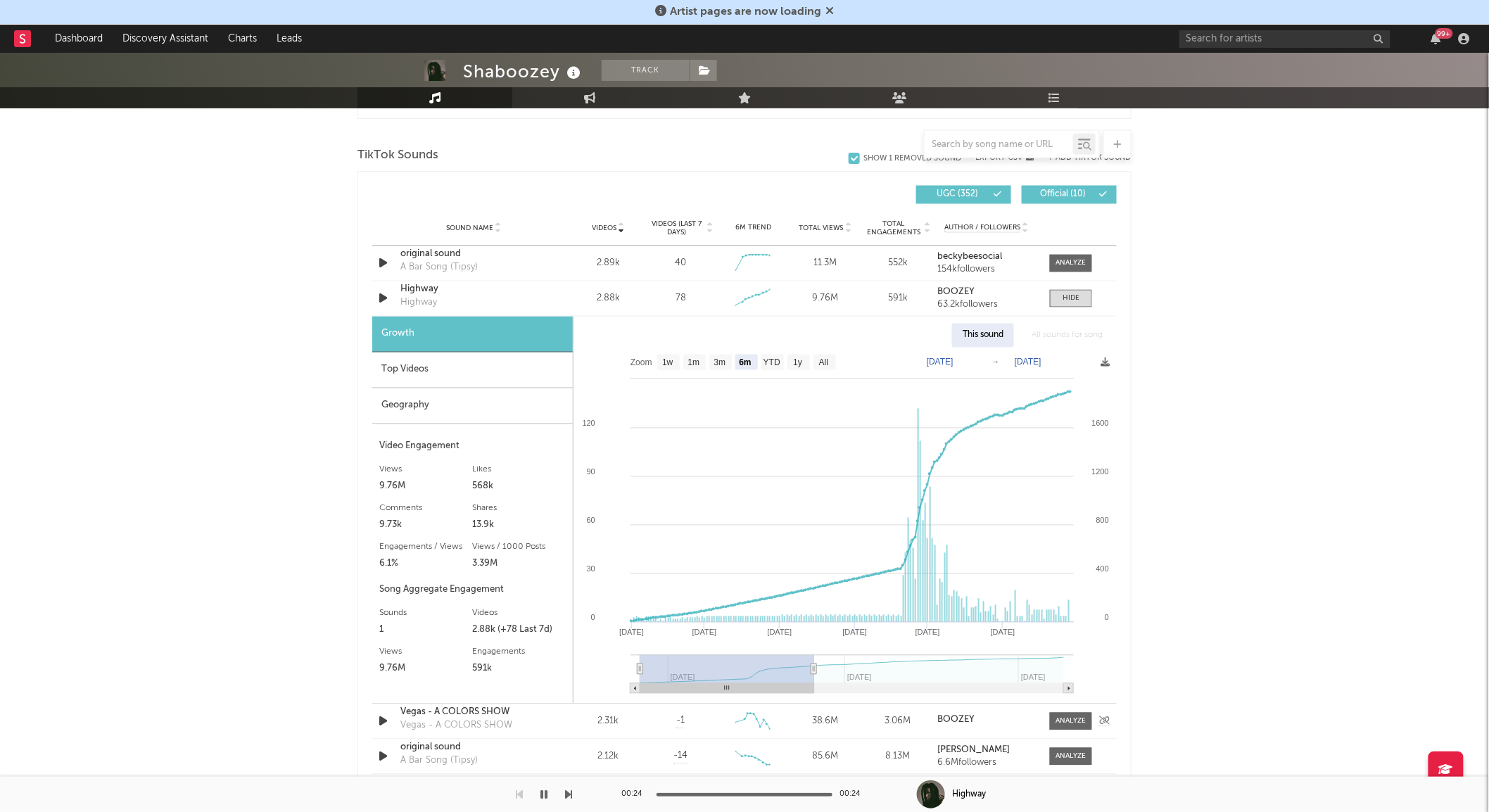
drag, startPoint x: 899, startPoint y: 688, endPoint x: 618, endPoint y: 704, distance: 281.5
click at [618, 704] on div "Sound Name original sound A Bar Song (Tipsy) Videos 2.89k Videos (last 7 days) …" at bounding box center [744, 528] width 744 height 563
type input "[DATE]"
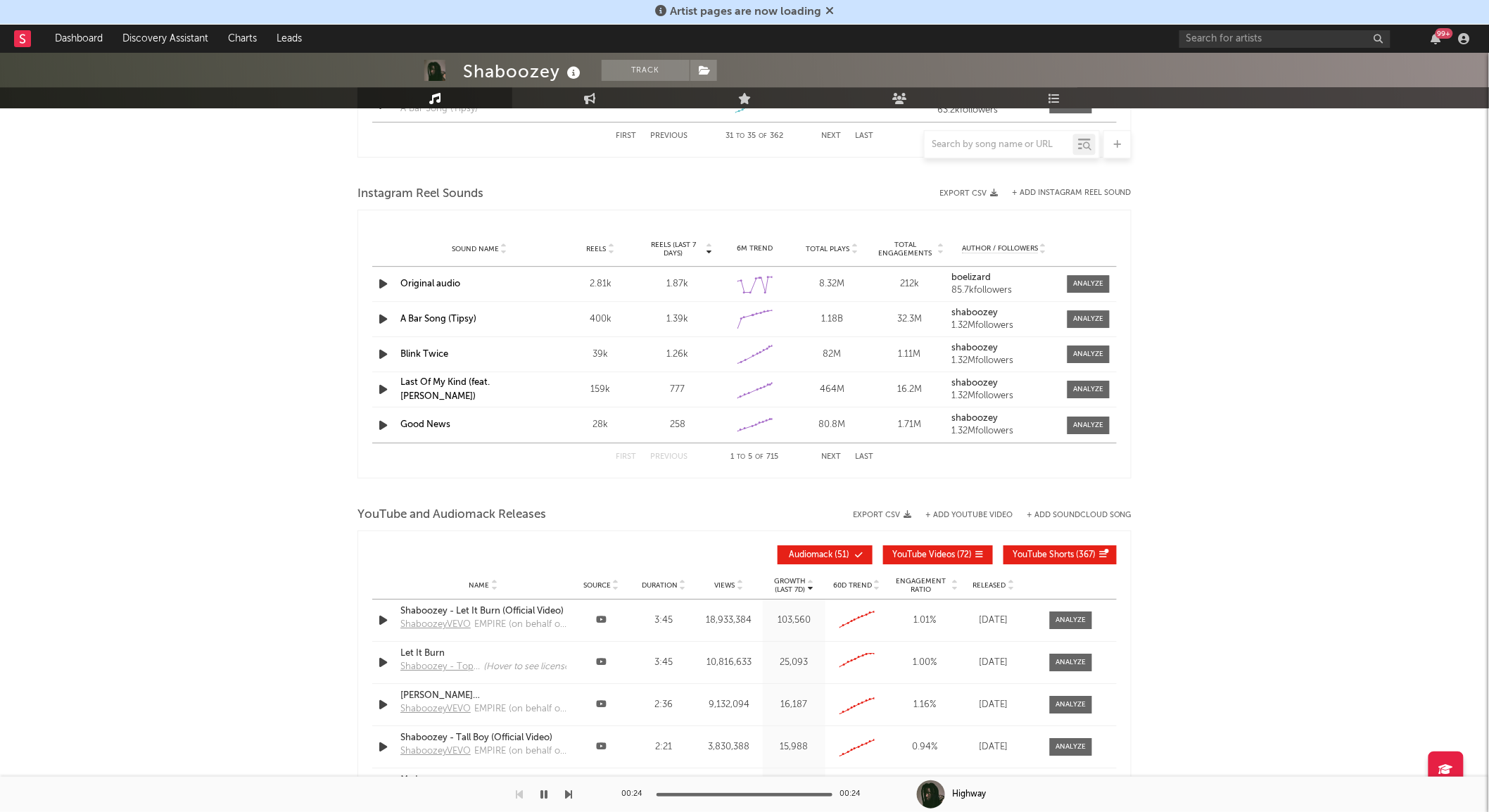
scroll to position [1611, 0]
click at [986, 141] on input "text" at bounding box center [999, 145] width 148 height 11
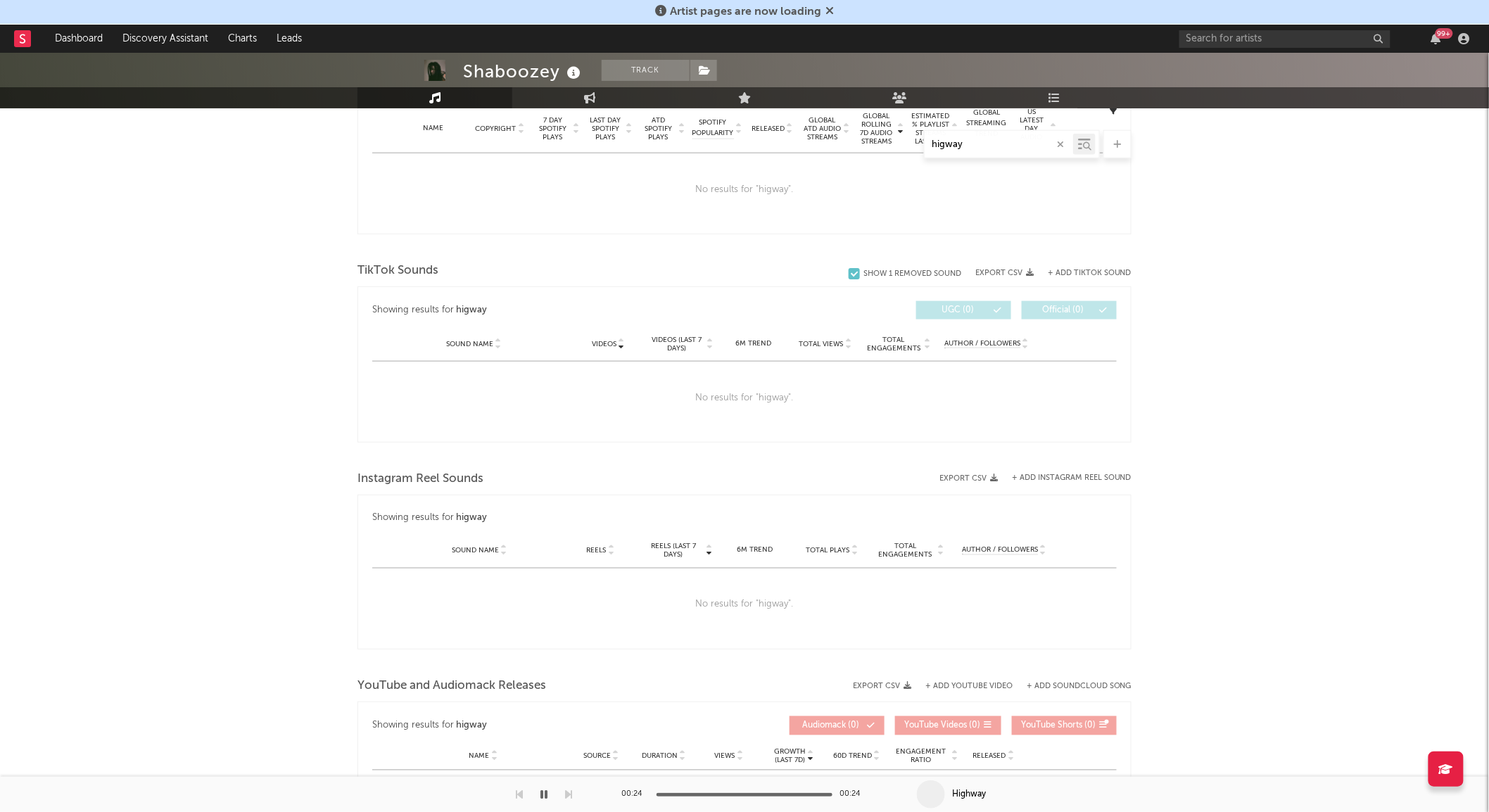
scroll to position [574, 0]
type input "hig"
select select "6m"
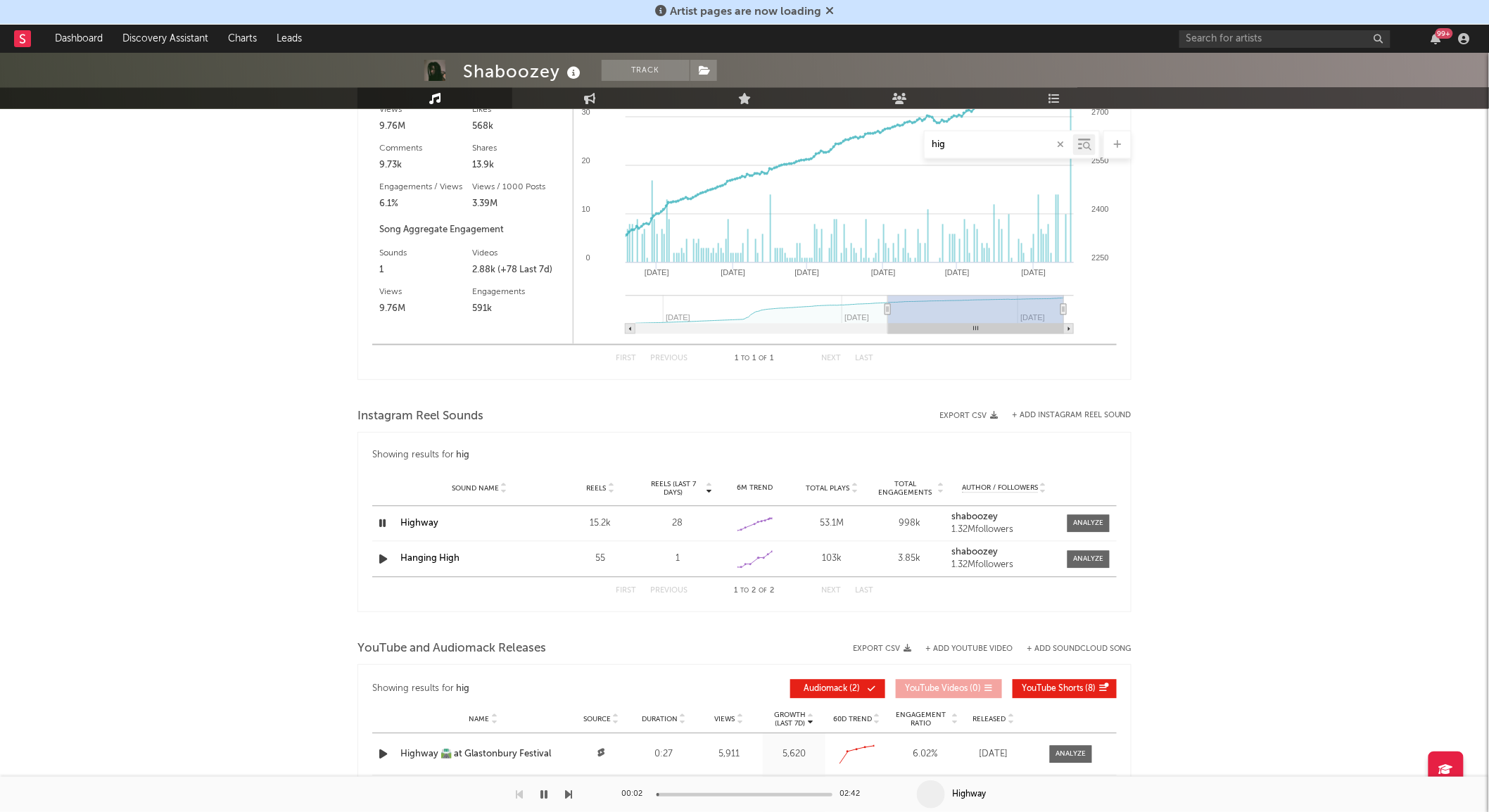
scroll to position [1140, 0]
click at [384, 518] on icon "button" at bounding box center [382, 521] width 14 height 18
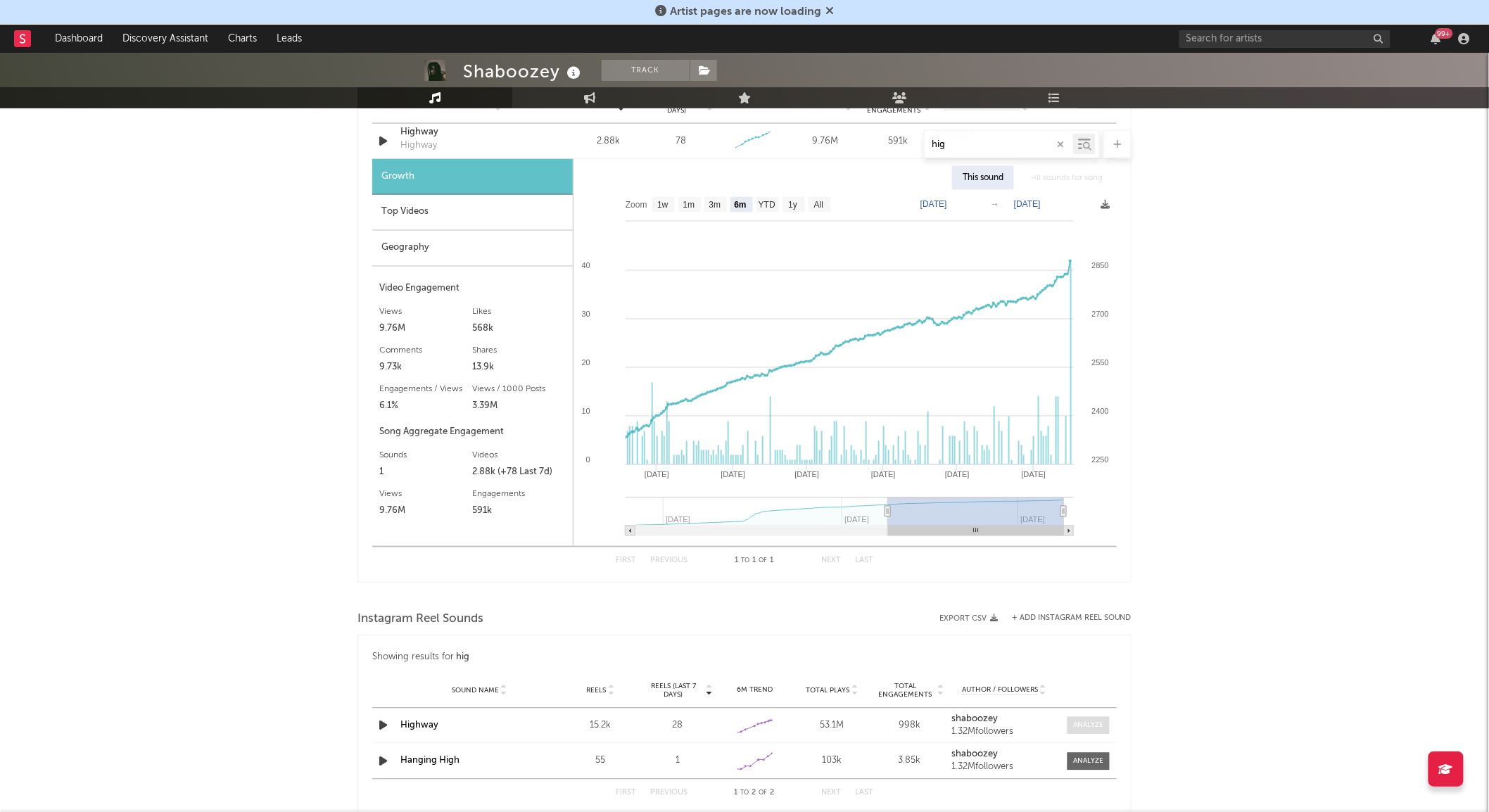
scroll to position [1081, 0]
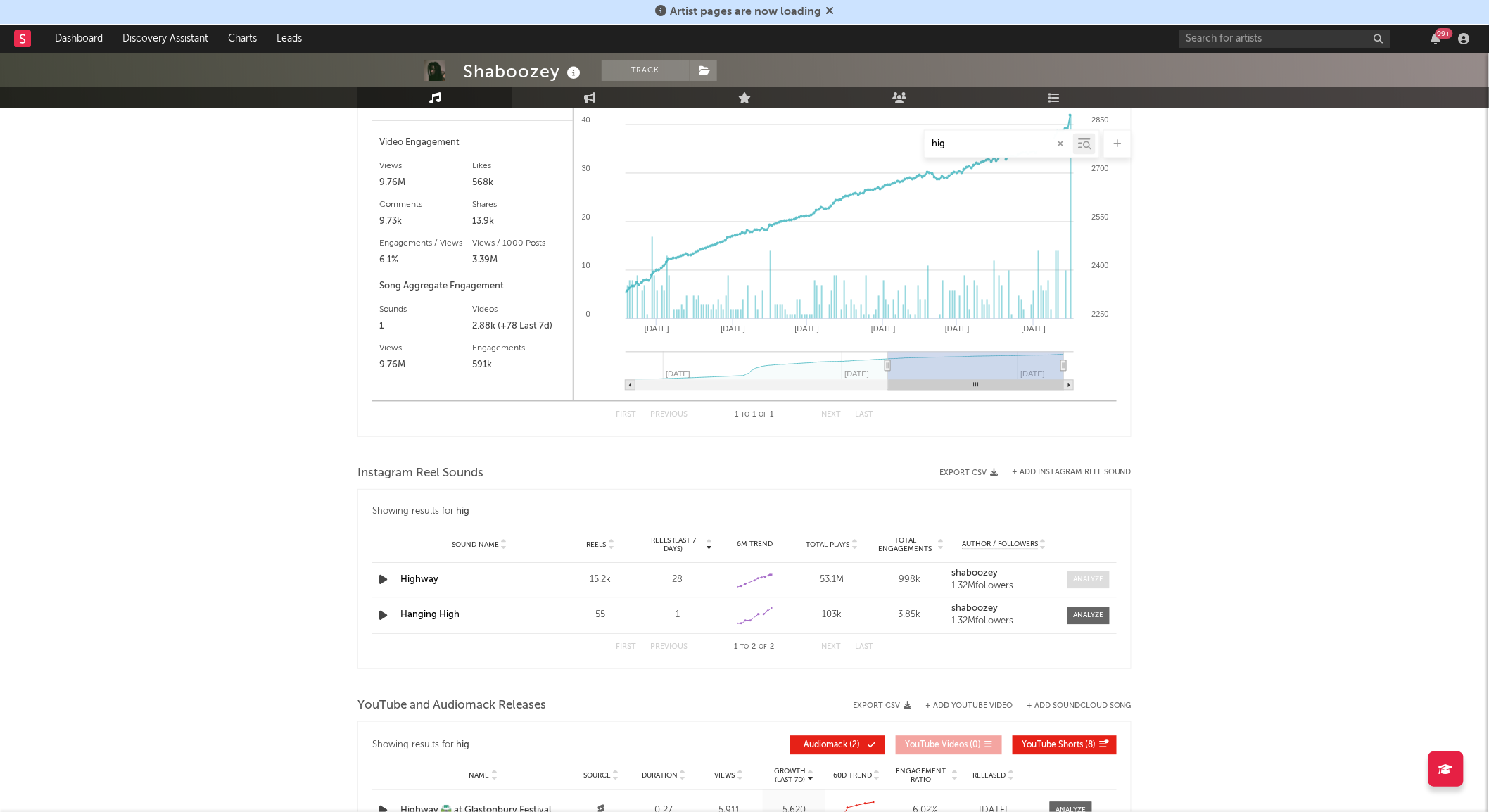
type input "hig"
click at [1078, 579] on div at bounding box center [1088, 580] width 30 height 11
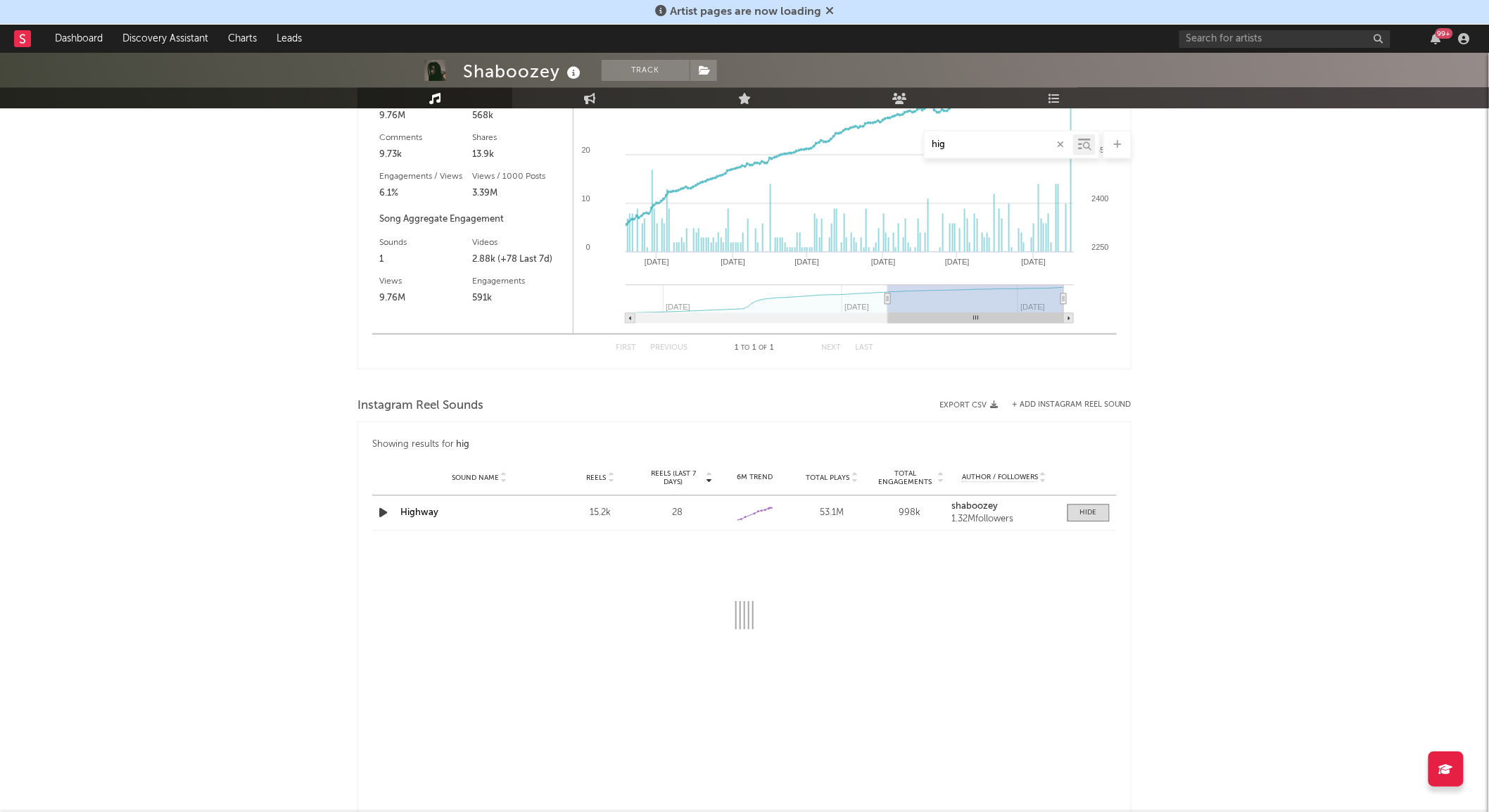
select select "6m"
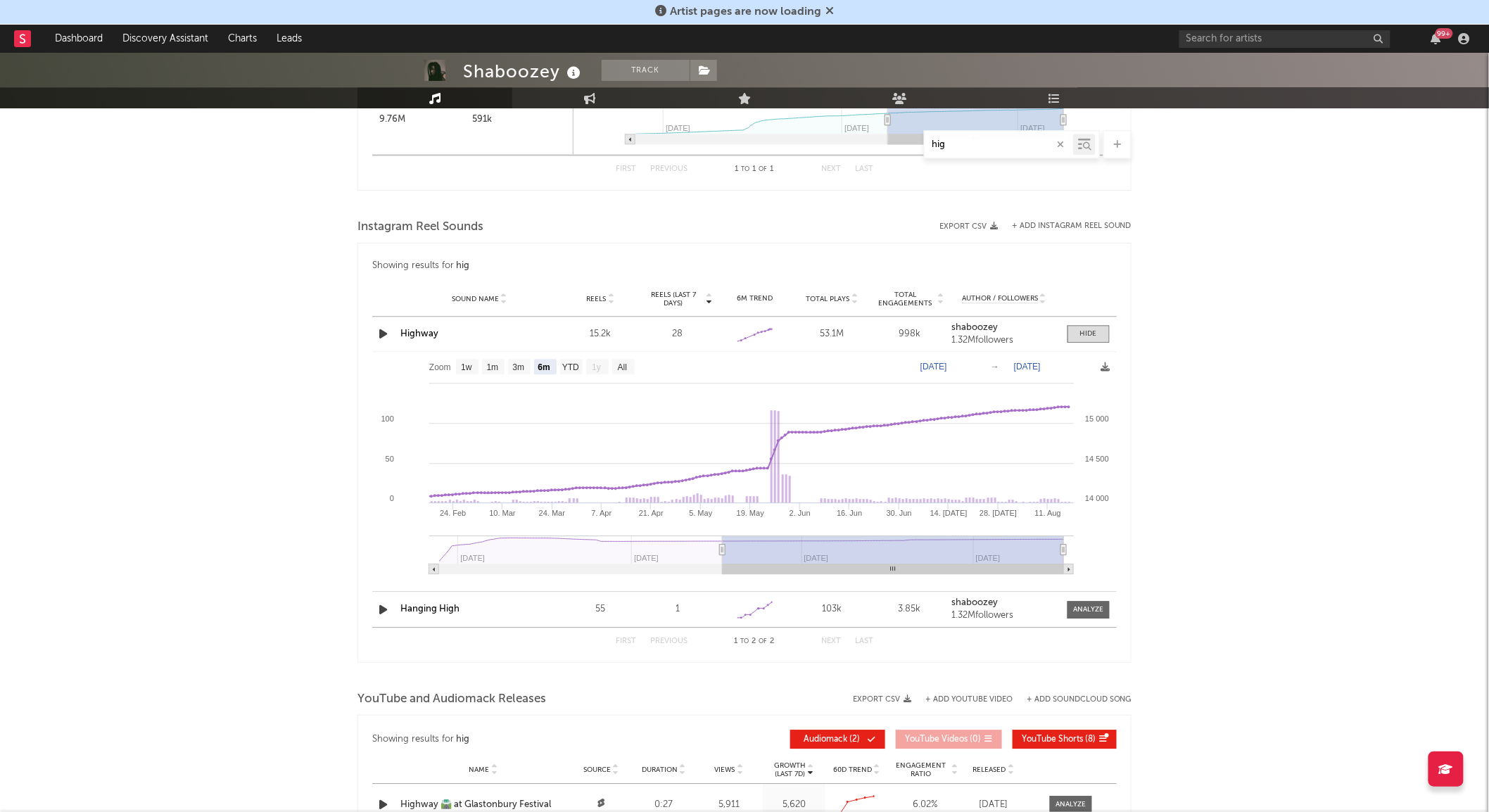
scroll to position [1330, 0]
type input "[DATE]"
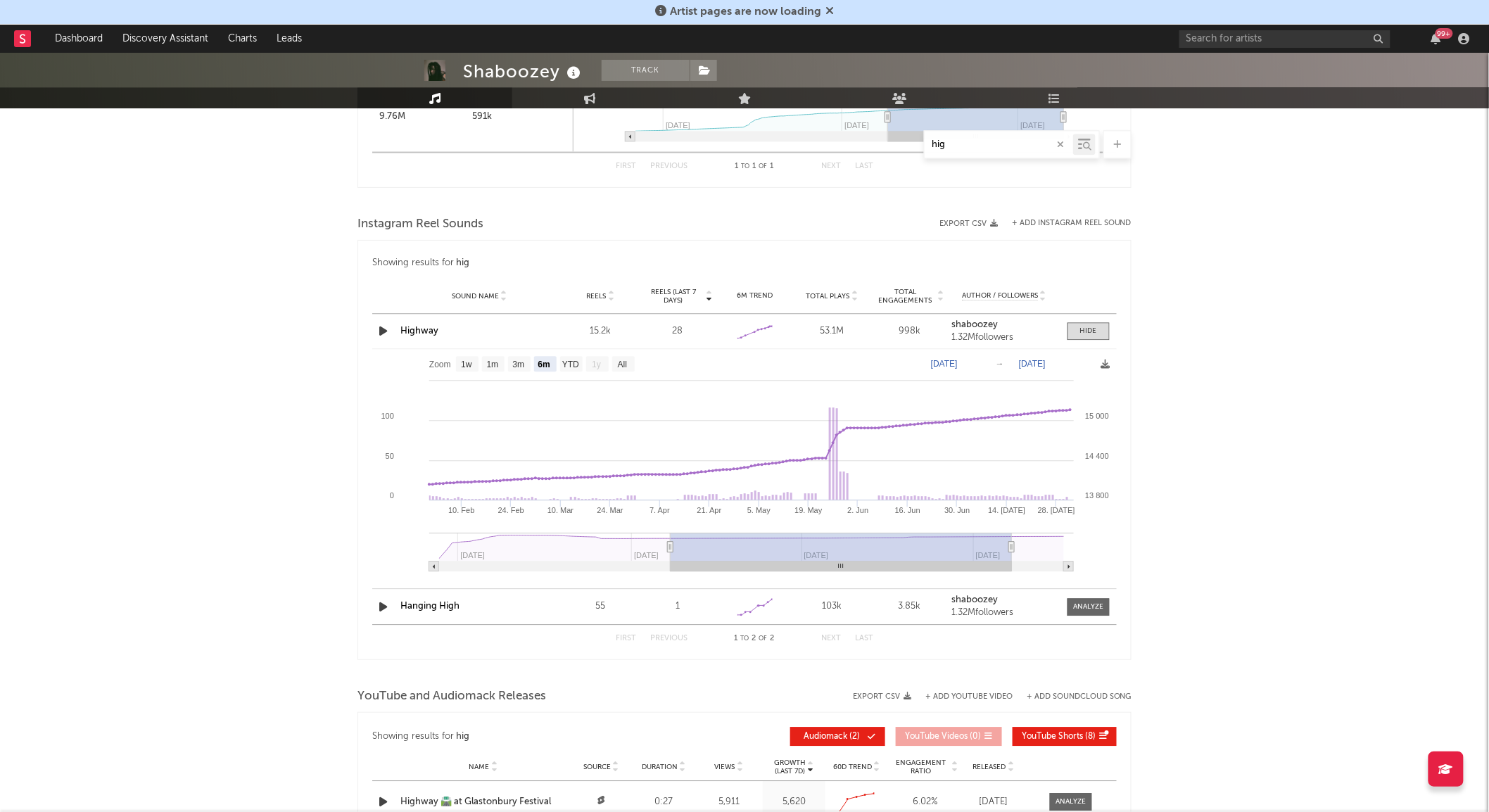
type input "[DATE]"
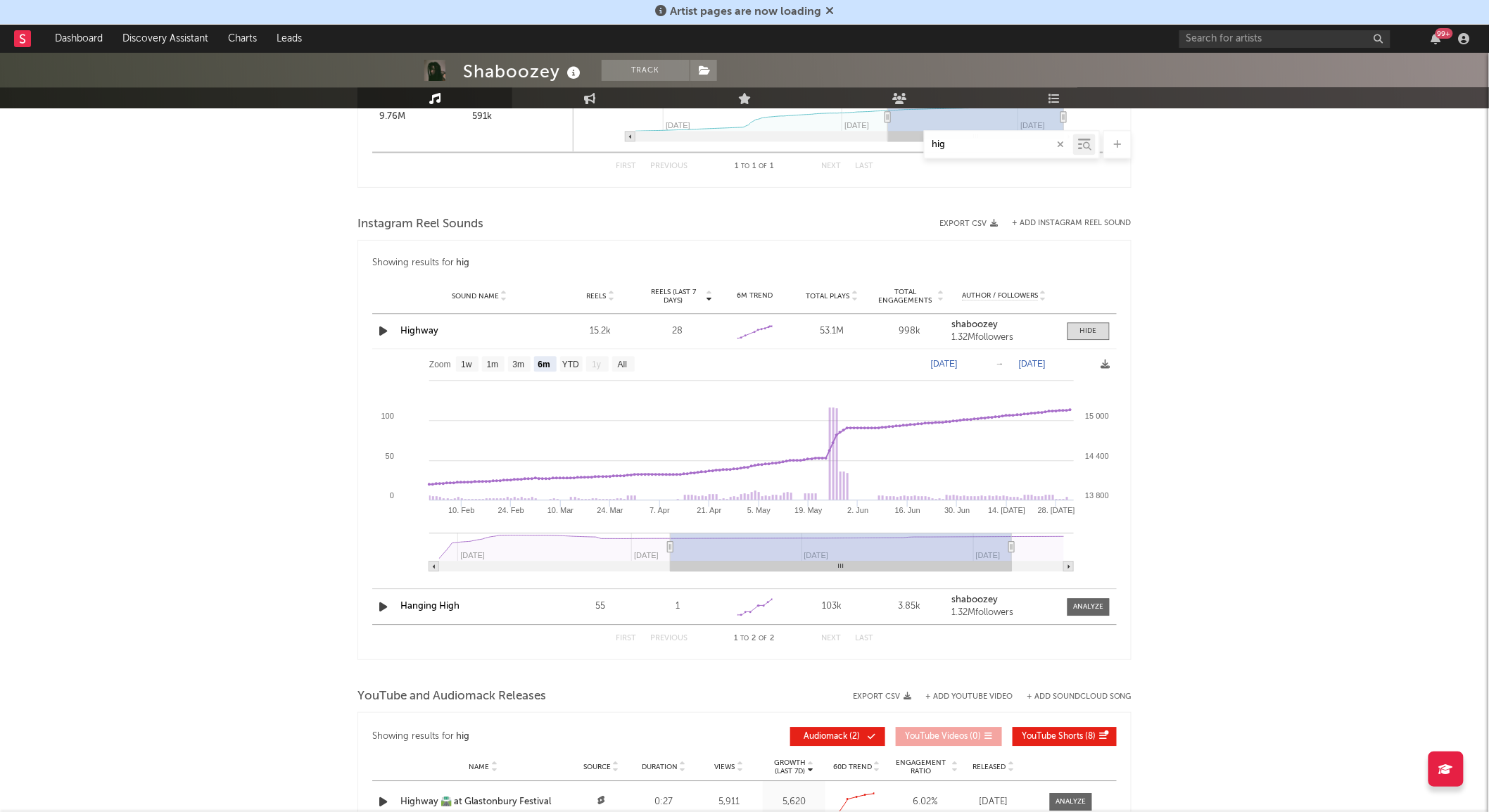
type input "[DATE]"
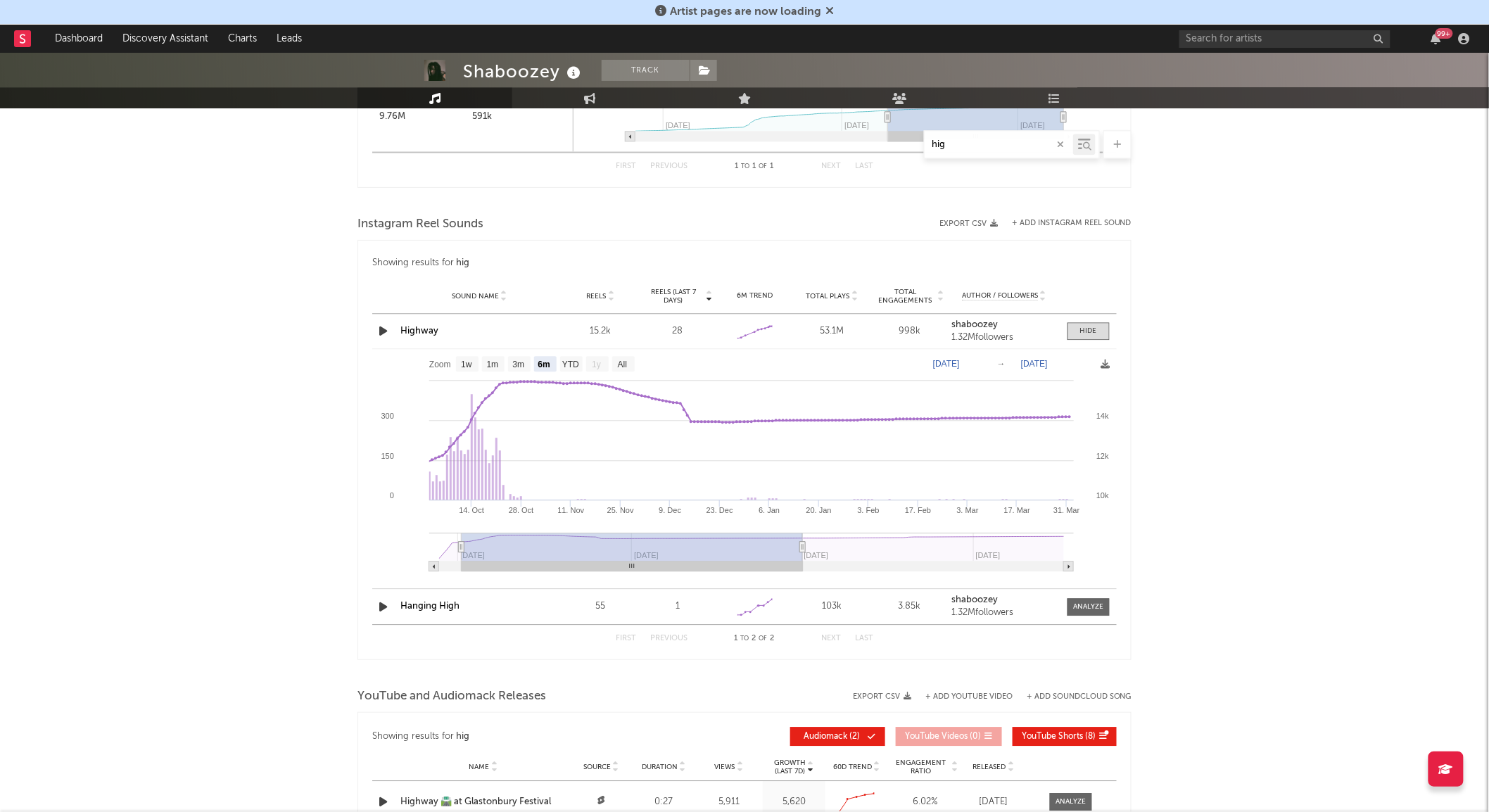
type input "[DATE]"
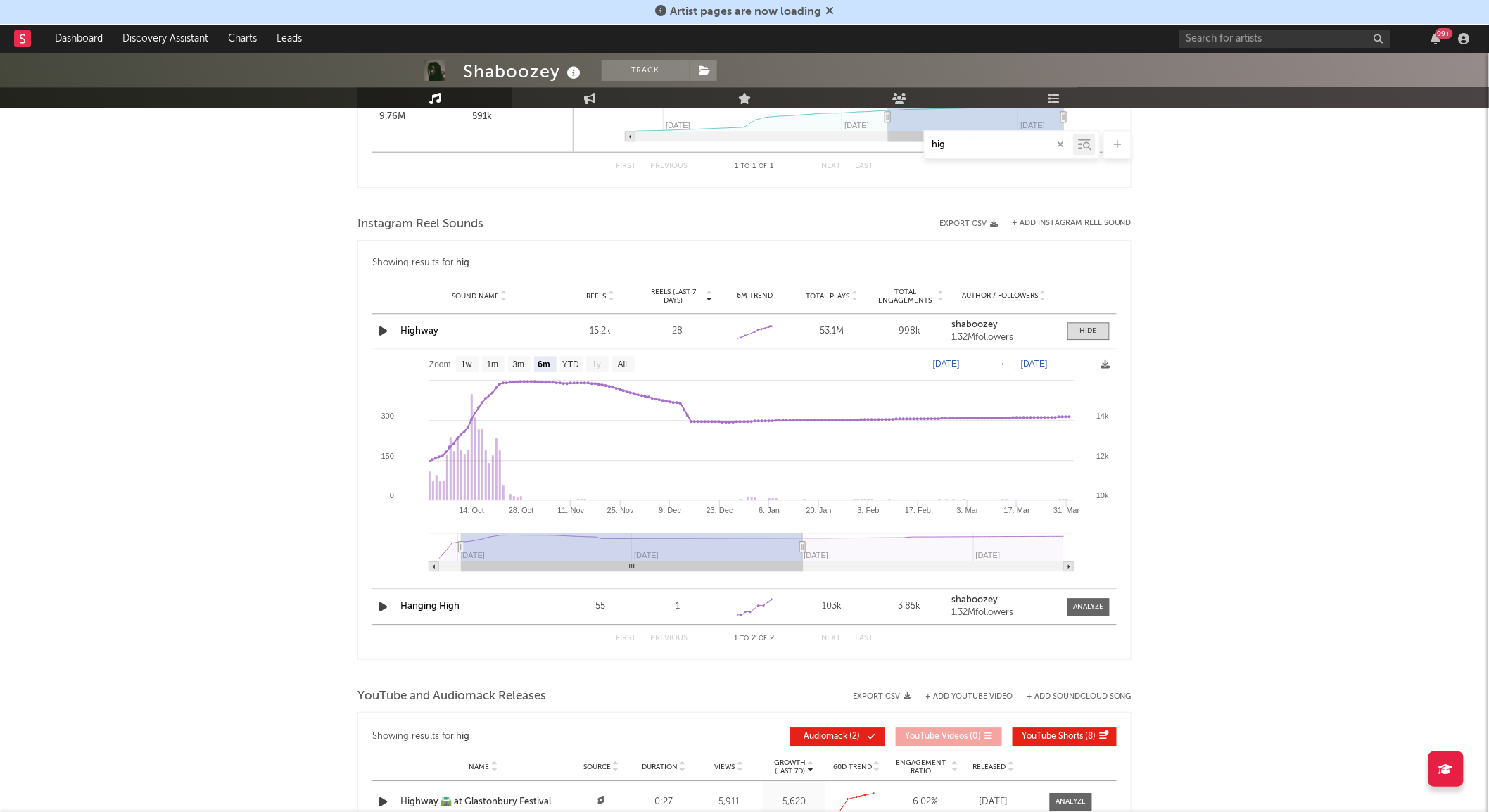
type input "[DATE]"
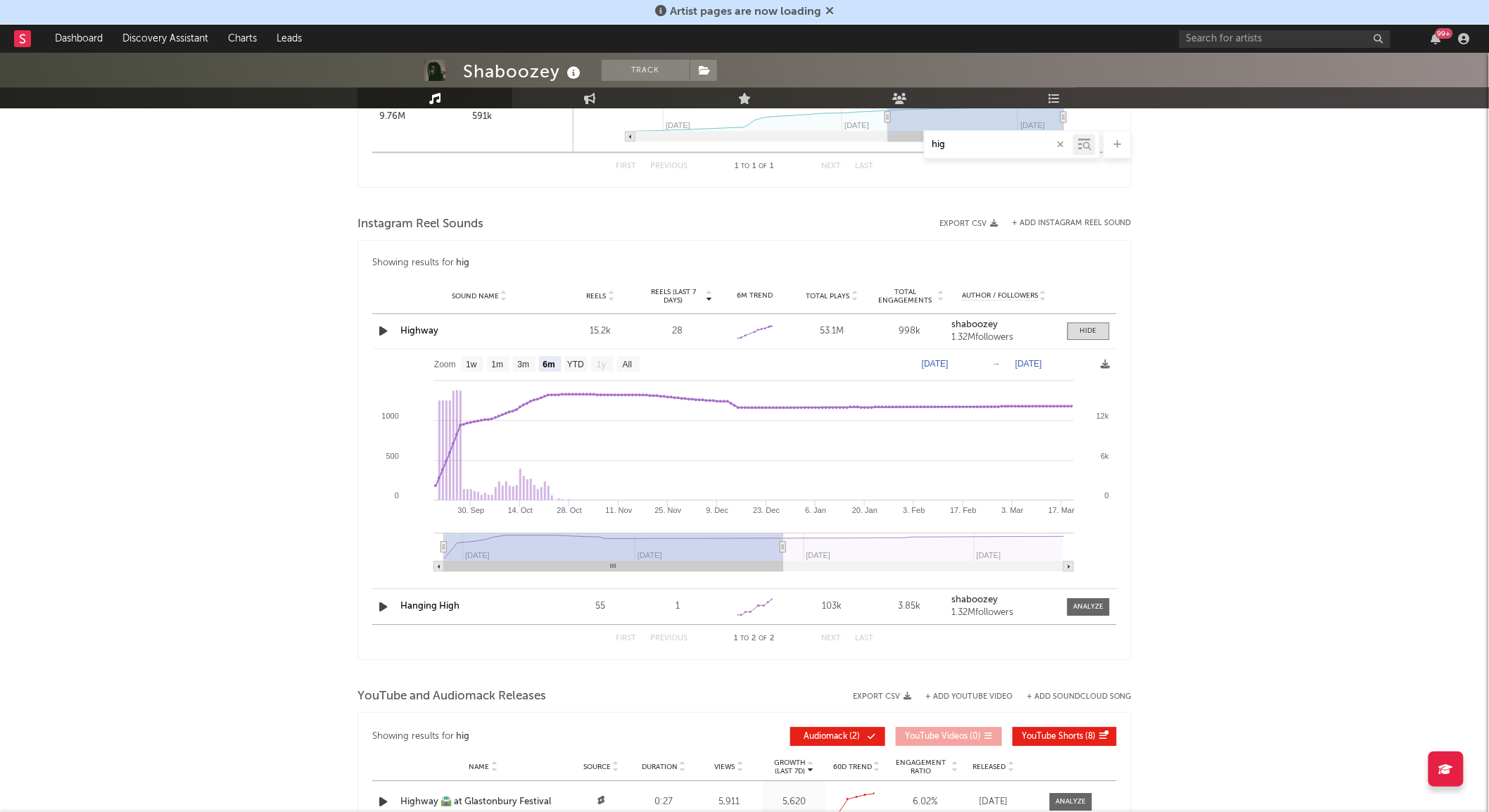
drag, startPoint x: 786, startPoint y: 568, endPoint x: 414, endPoint y: 570, distance: 372.0
click at [414, 570] on icon "Created with Highcharts 10.3.3 [DATE]. Oct [DATE]. Nov [DATE]. Dec [DATE]. Jan …" at bounding box center [743, 465] width 743 height 232
type input "[DATE]"
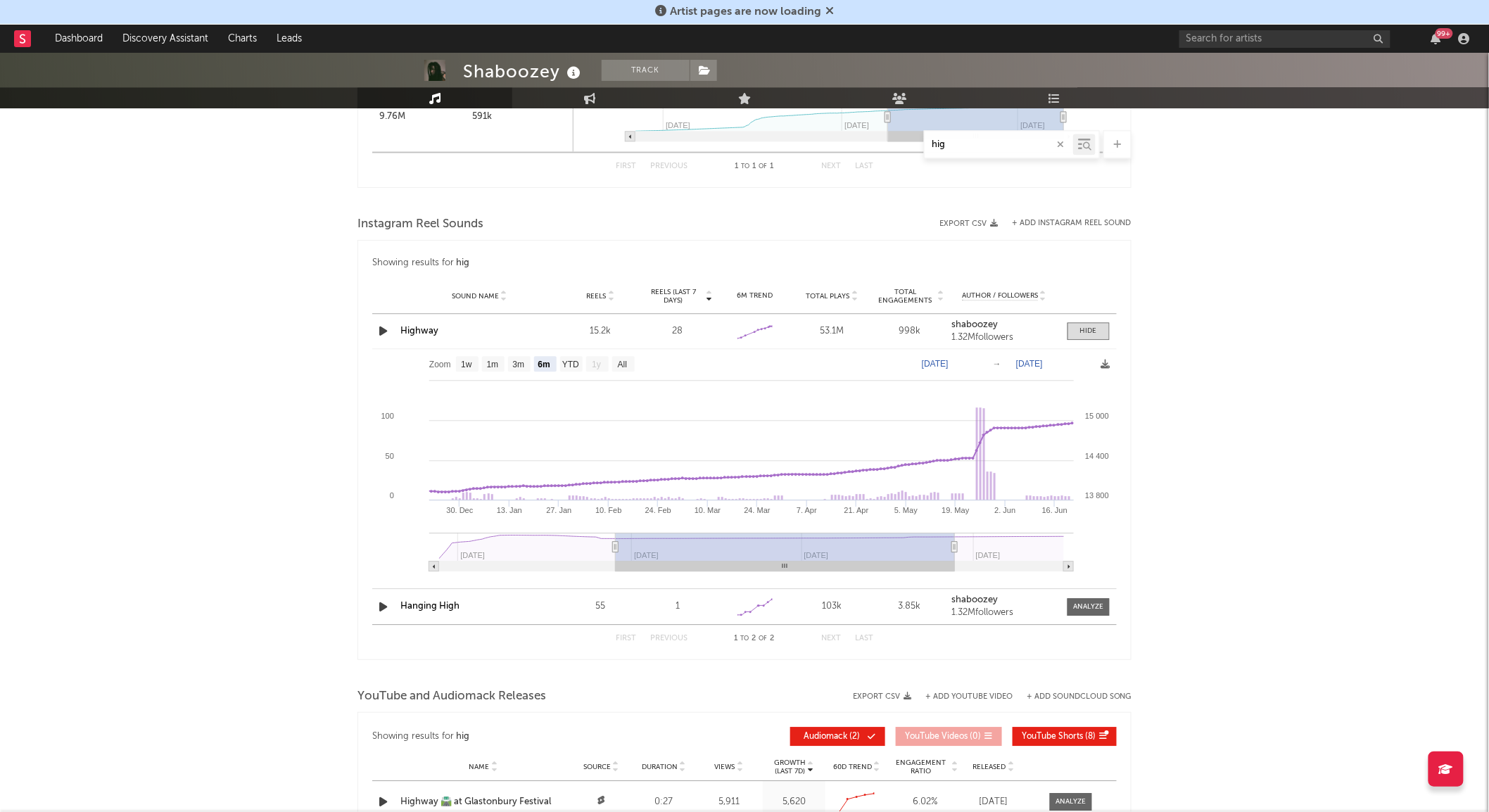
click at [786, 544] on g at bounding box center [751, 552] width 644 height 39
type input "[DATE]"
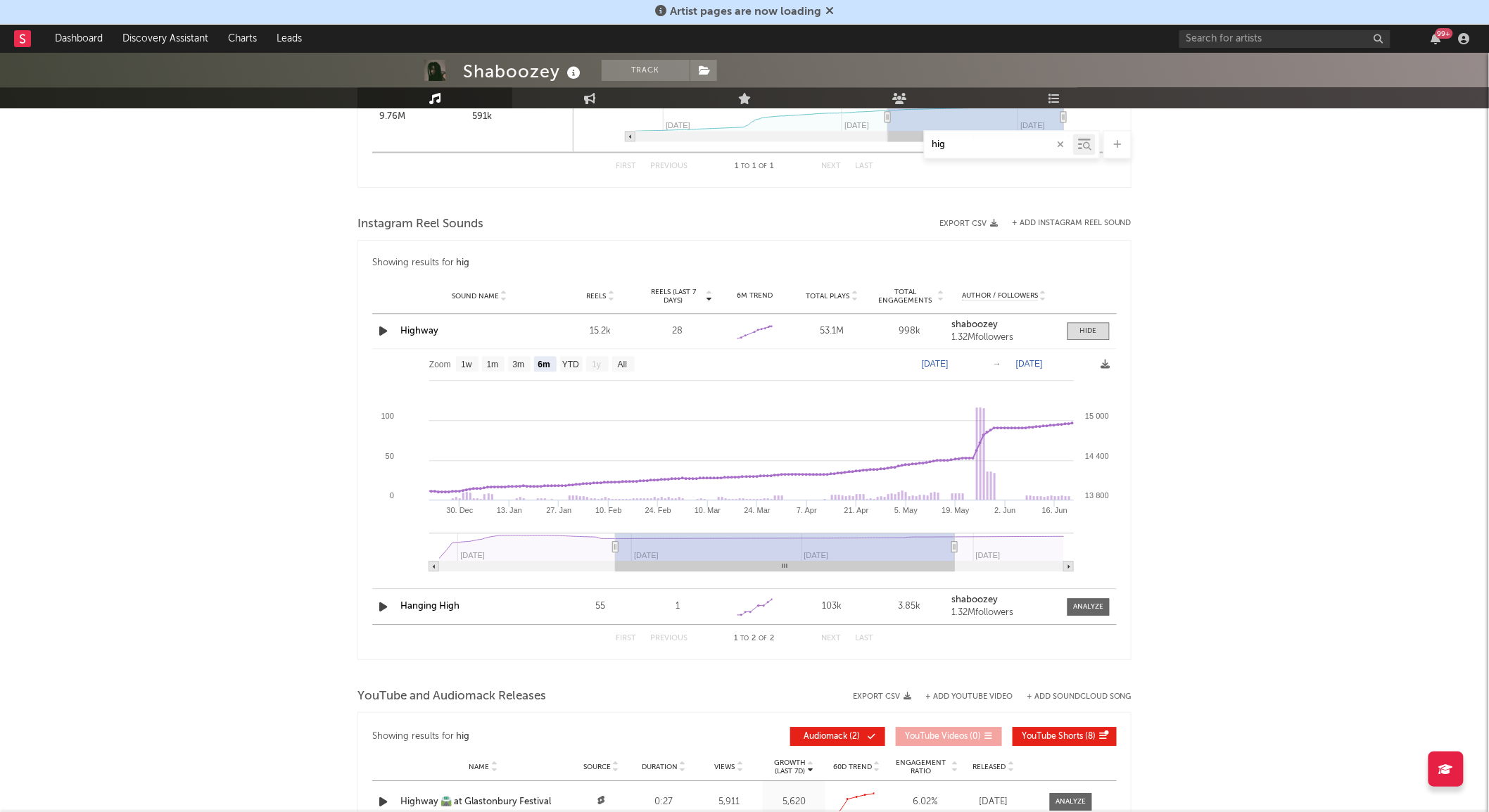
type input "[DATE]"
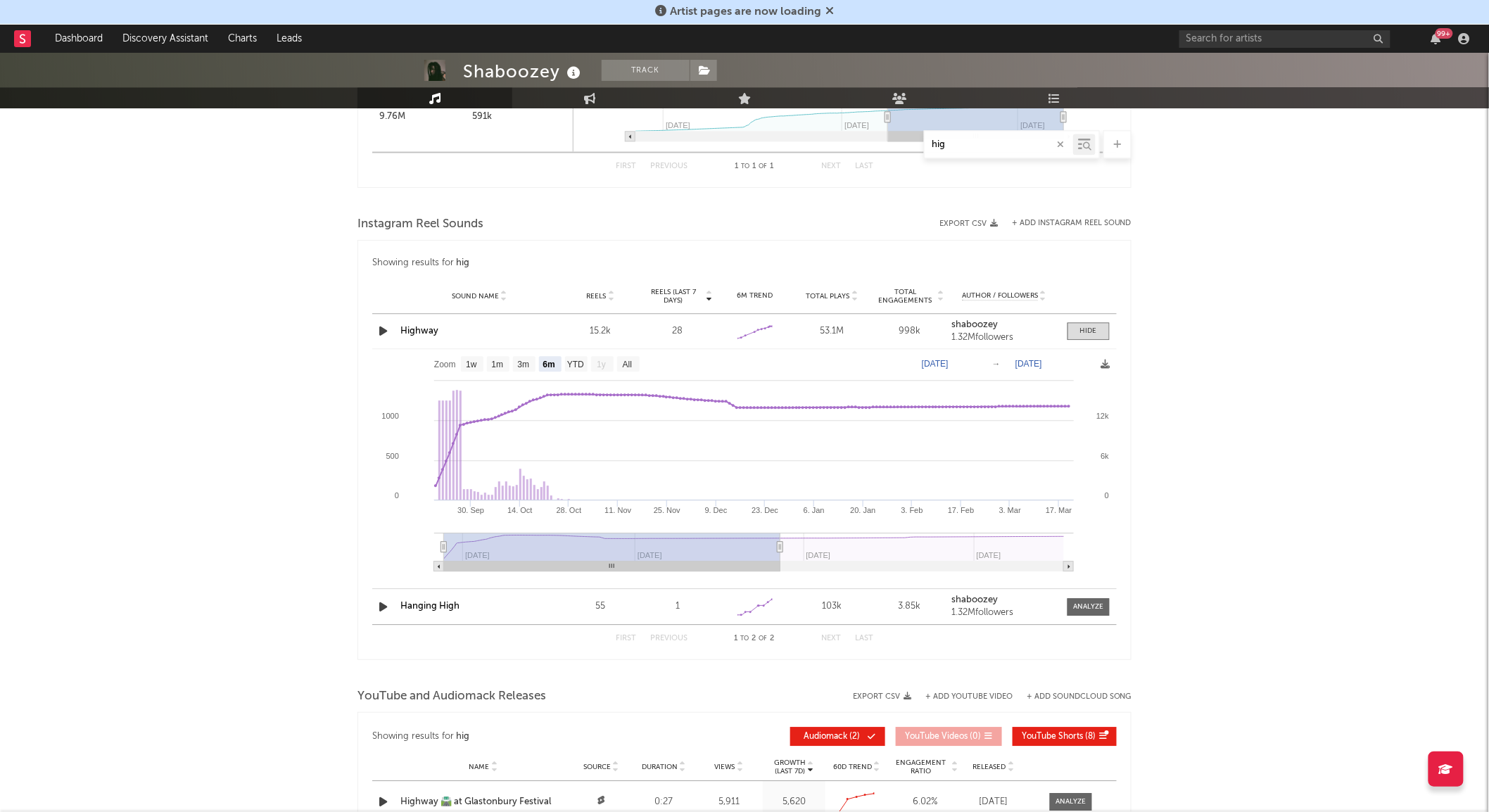
drag, startPoint x: 789, startPoint y: 567, endPoint x: 543, endPoint y: 556, distance: 246.2
click at [543, 556] on icon "Created with Highcharts 10.3.3 23. Dec [DATE]. Jan [DATE]. Feb [DATE]. [DATE]. …" at bounding box center [743, 465] width 743 height 232
type input "[DATE]"
select select "All"
type input "[DATE]"
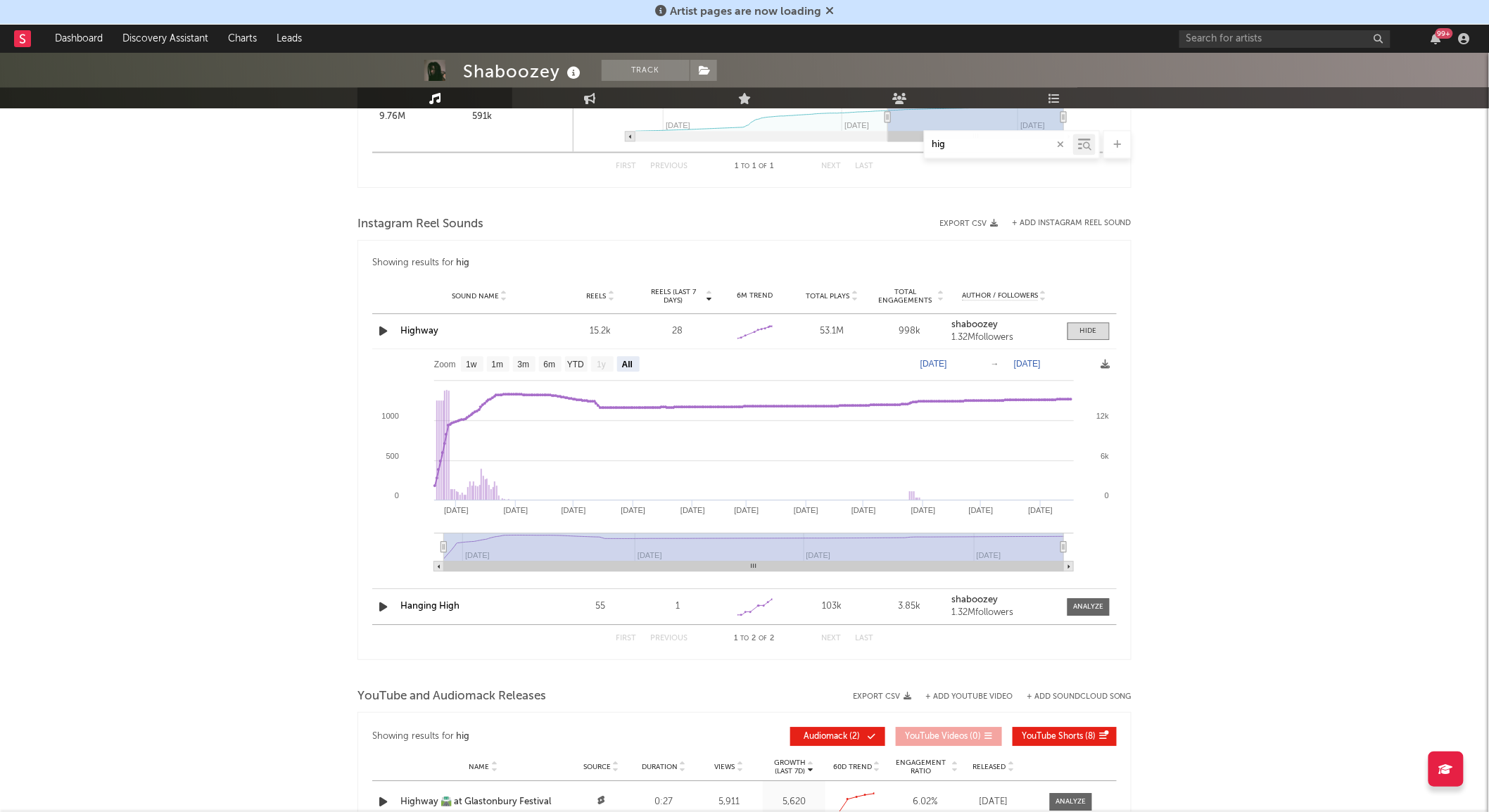
drag, startPoint x: 781, startPoint y: 548, endPoint x: 1084, endPoint y: 558, distance: 303.2
click at [1084, 558] on icon "Created with Highcharts 10.3.3 Oct '[DATE] Dec '[DATE] Feb '[DATE] Apr '[DATE] …" at bounding box center [743, 465] width 743 height 232
drag, startPoint x: 691, startPoint y: 568, endPoint x: 647, endPoint y: 578, distance: 45.1
click at [647, 578] on icon "Created with Highcharts 10.3.3 Oct '[DATE] Dec '[DATE] Feb '[DATE] Apr '[DATE] …" at bounding box center [743, 465] width 743 height 232
